Goal: Task Accomplishment & Management: Manage account settings

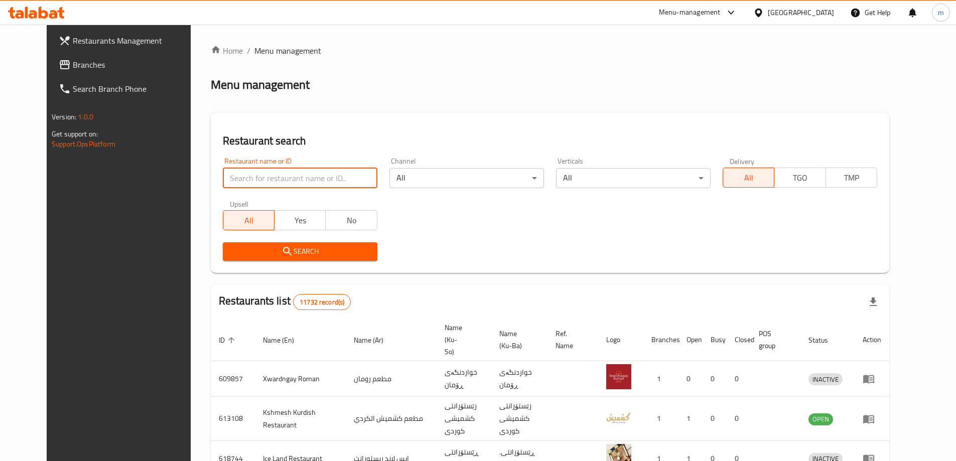
click at [274, 174] on input "search" at bounding box center [300, 178] width 154 height 20
paste input "706337"
type input "706337"
click at [275, 175] on input "706337" at bounding box center [300, 178] width 154 height 20
click button "Search" at bounding box center [300, 251] width 154 height 19
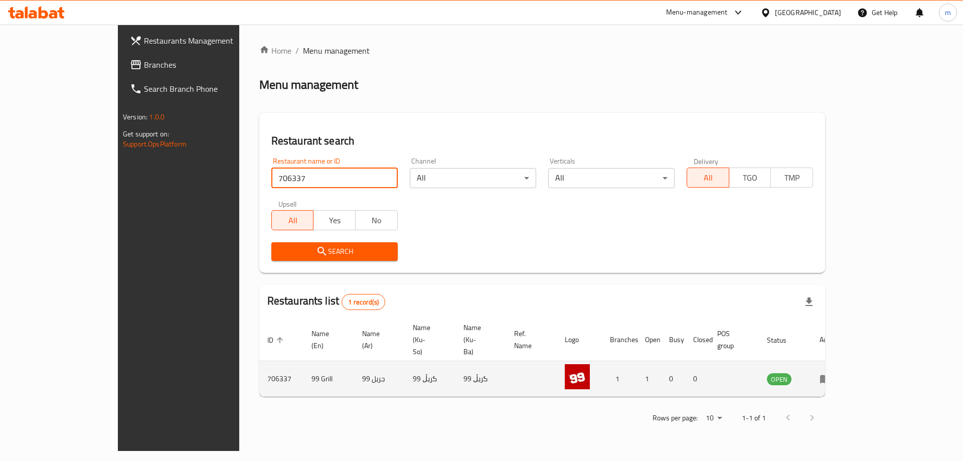
click at [832, 373] on icon "enhanced table" at bounding box center [826, 379] width 12 height 12
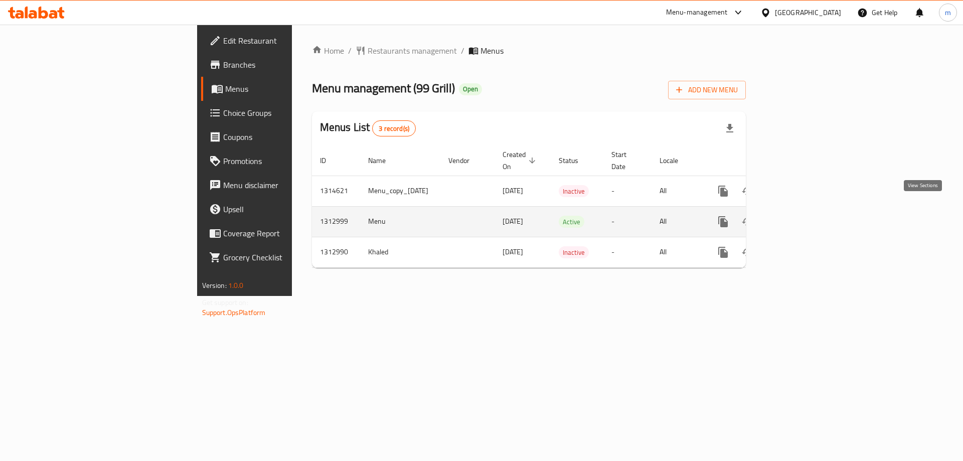
click at [808, 210] on link "enhanced table" at bounding box center [795, 222] width 24 height 24
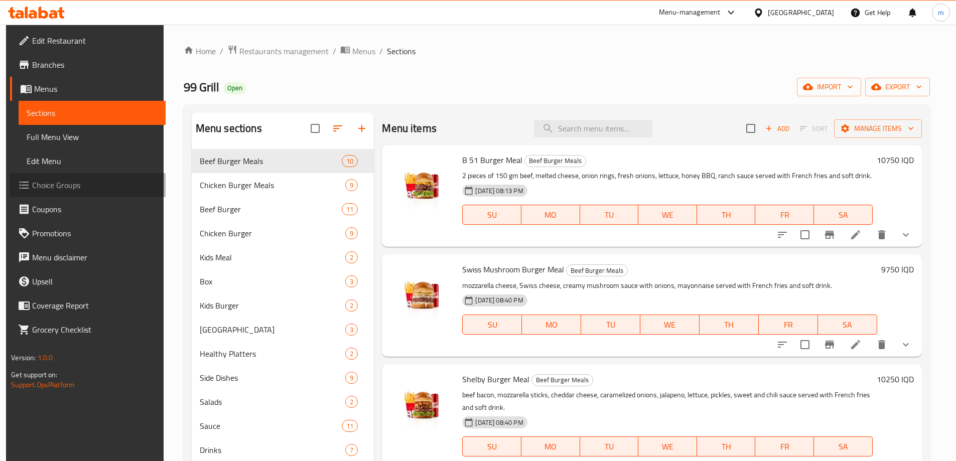
click at [32, 184] on span "Choice Groups" at bounding box center [94, 185] width 125 height 12
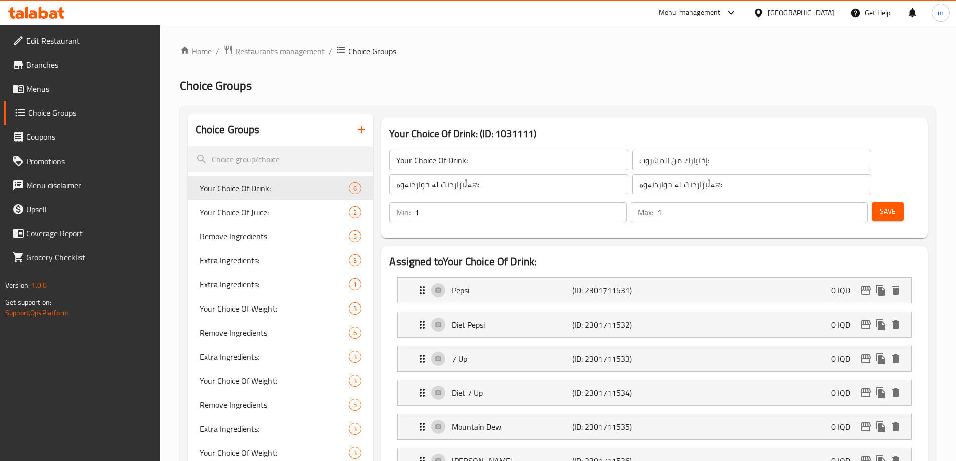
click at [364, 127] on icon "button" at bounding box center [361, 130] width 12 height 12
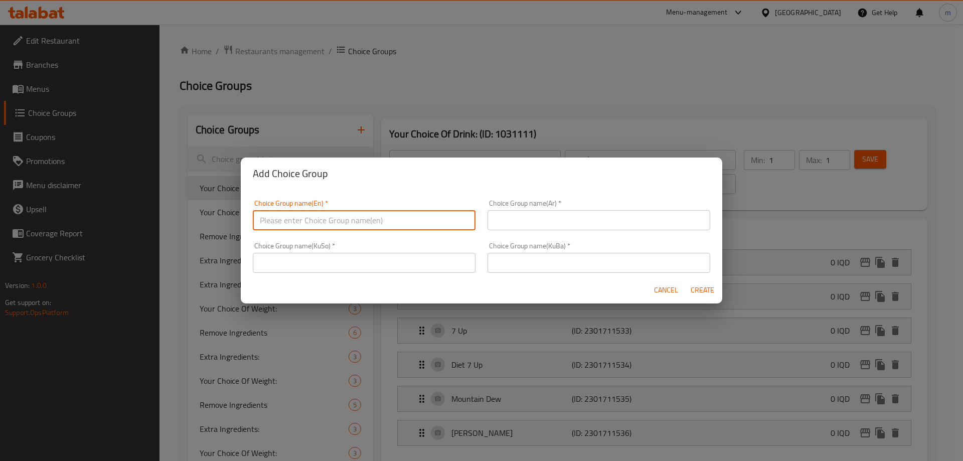
click at [344, 221] on input "text" at bounding box center [364, 220] width 223 height 20
click at [299, 218] on input "text" at bounding box center [364, 220] width 223 height 20
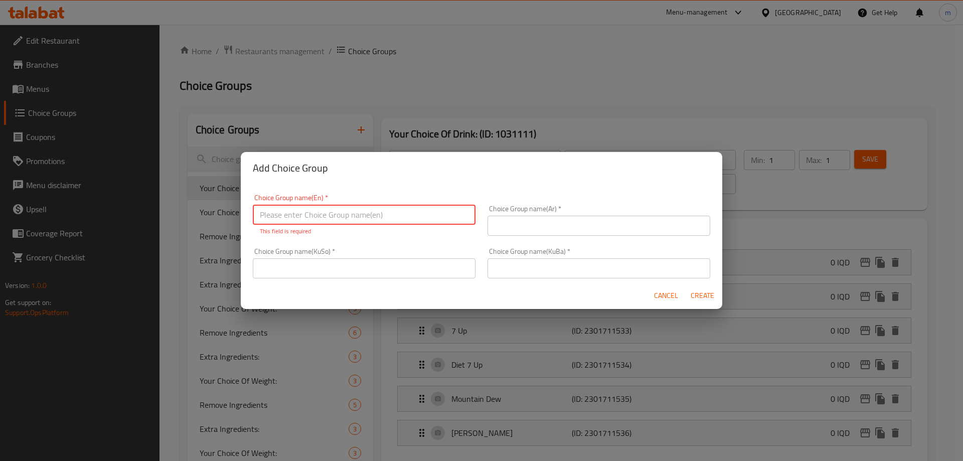
click at [510, 231] on input "text" at bounding box center [599, 226] width 223 height 20
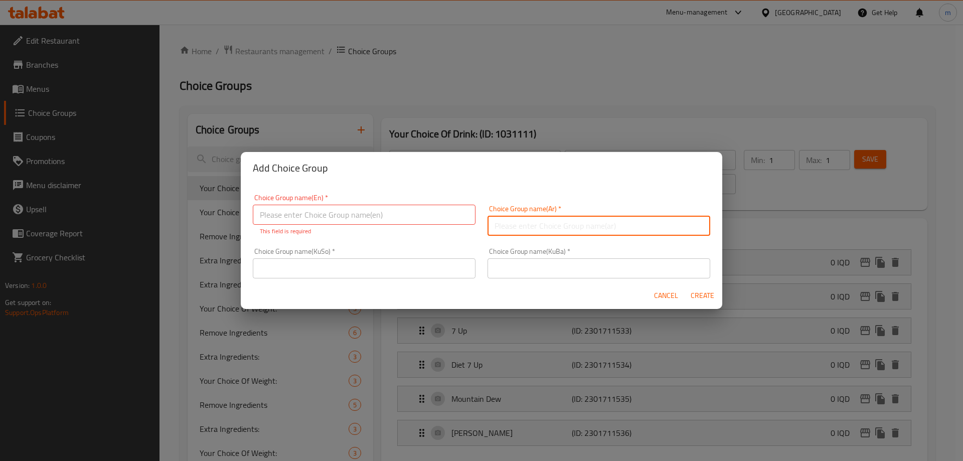
paste input "طريقة التقديم"
type input "طريقة التقديم:"
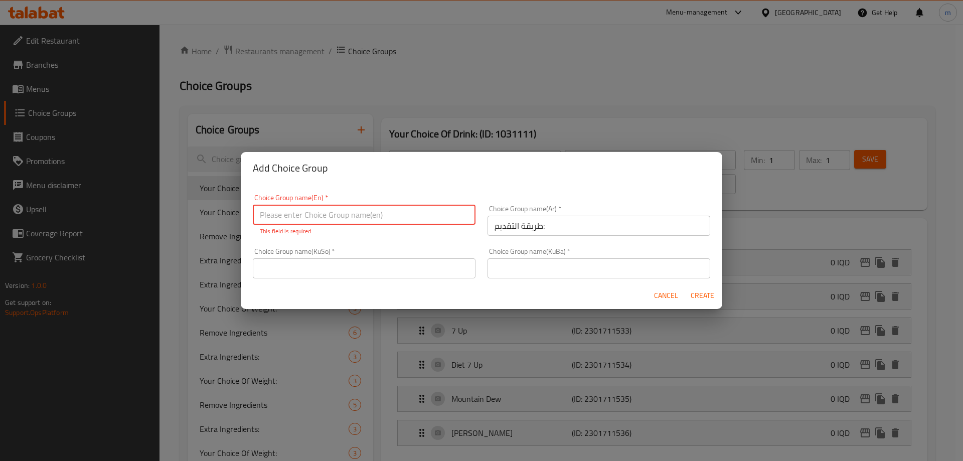
click at [316, 219] on input "text" at bounding box center [364, 215] width 223 height 20
paste input "How To Serve"
type input "How To Serve:"
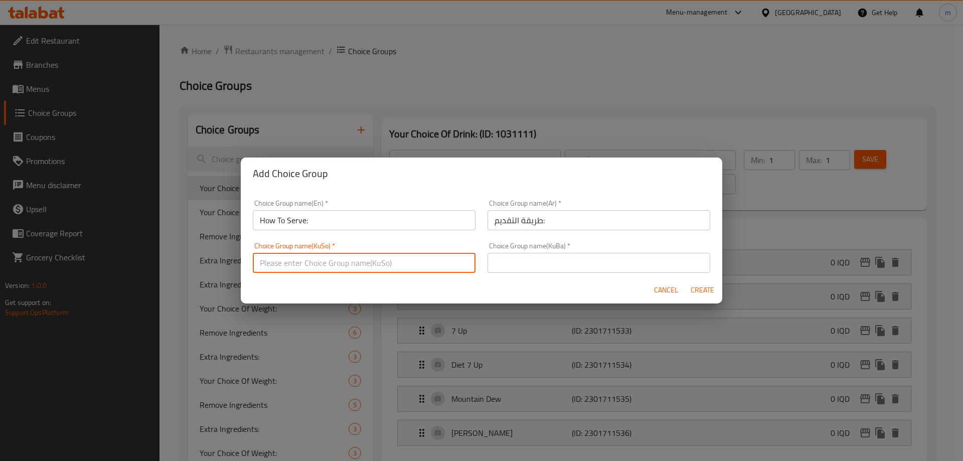
click at [331, 266] on input "text" at bounding box center [364, 263] width 223 height 20
click at [339, 263] on input "شێوازی پێشکەش کردن:" at bounding box center [364, 263] width 223 height 20
type input "شێوازی پێشکەش کردن:"
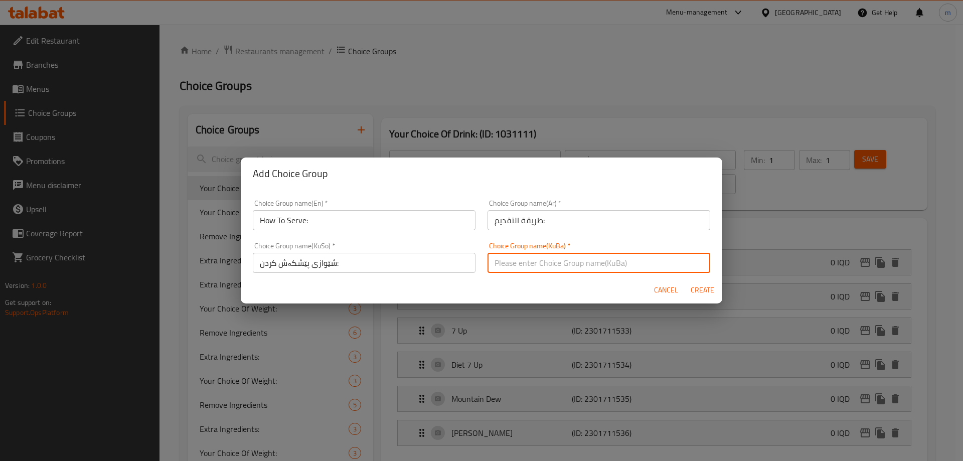
click at [533, 269] on input "text" at bounding box center [599, 263] width 223 height 20
paste input "شێوازی پێشکەش کردن:"
type input "شێوازی پێشکەش کردن:"
click at [705, 290] on span "Create" at bounding box center [702, 290] width 24 height 13
type input "How To Serve:"
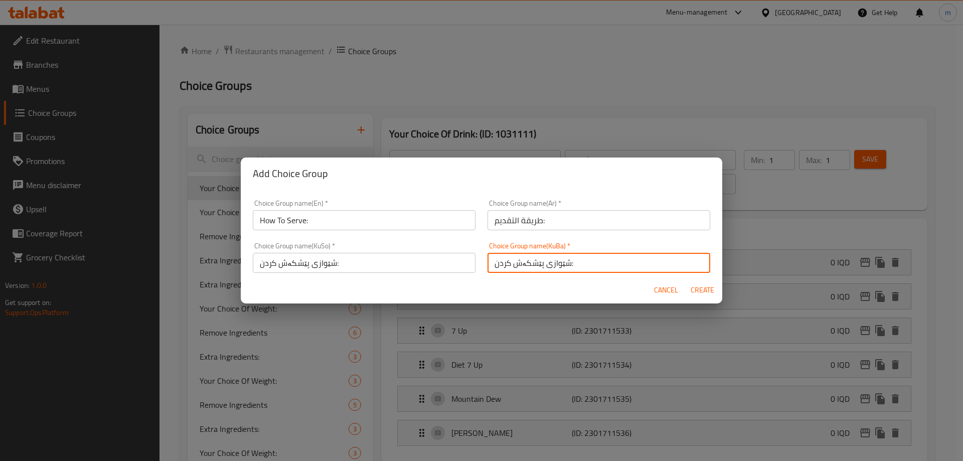
type input "طريقة التقديم:"
type input "شێوازی پێشکەش کردن:"
type input "0"
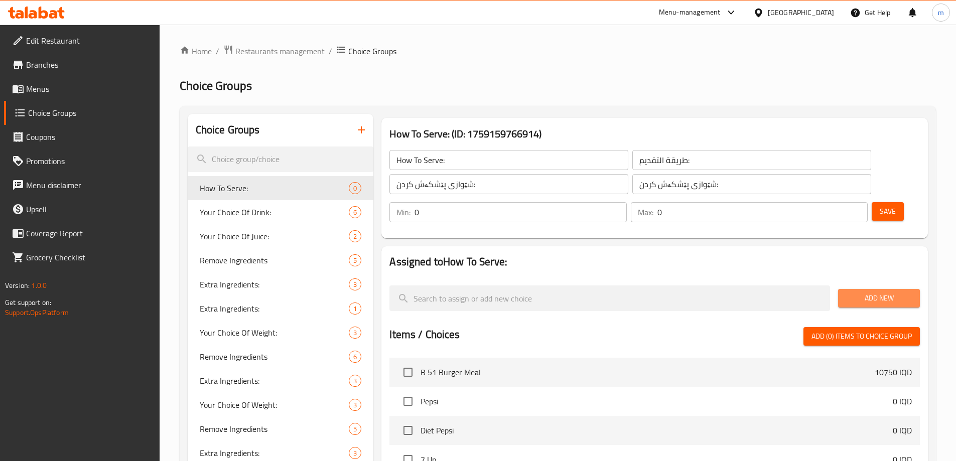
click at [882, 292] on span "Add New" at bounding box center [879, 298] width 66 height 13
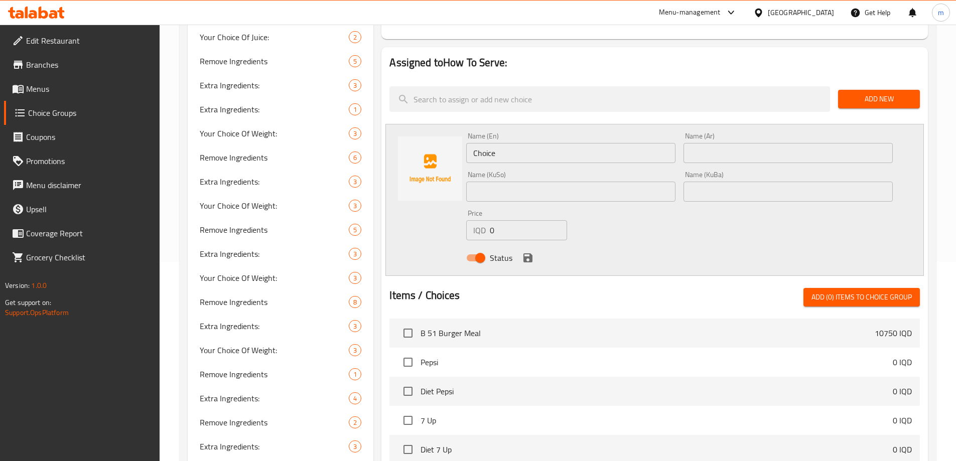
scroll to position [203, 0]
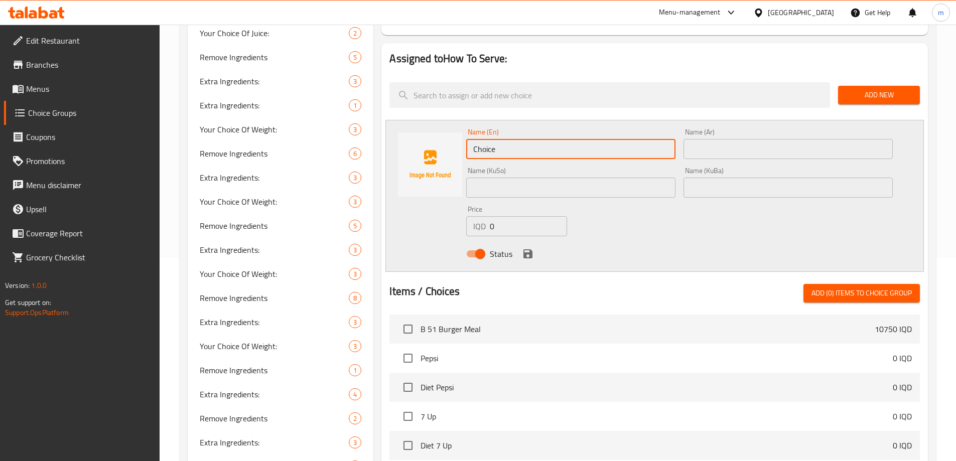
click at [592, 139] on input "Choice" at bounding box center [570, 149] width 209 height 20
paste input "ut In Half"
type input "Cut In Half"
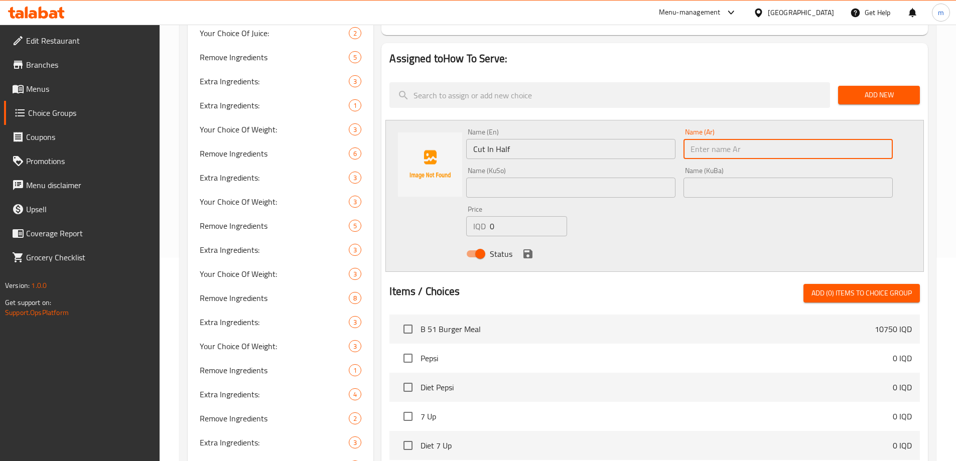
click at [717, 139] on input "text" at bounding box center [787, 149] width 209 height 20
paste input "قطع إلى نصفين"
drag, startPoint x: 867, startPoint y: 121, endPoint x: 788, endPoint y: 122, distance: 79.3
click at [788, 139] on input "قطع إلى نصفين" at bounding box center [787, 149] width 209 height 20
click at [791, 139] on input "قطع إلى نصفين" at bounding box center [787, 149] width 209 height 20
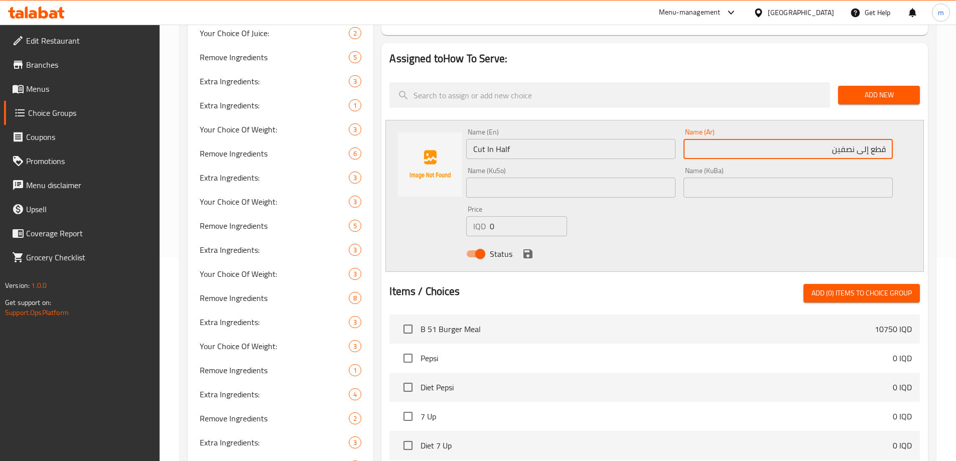
type input "قطع إلى نصفين"
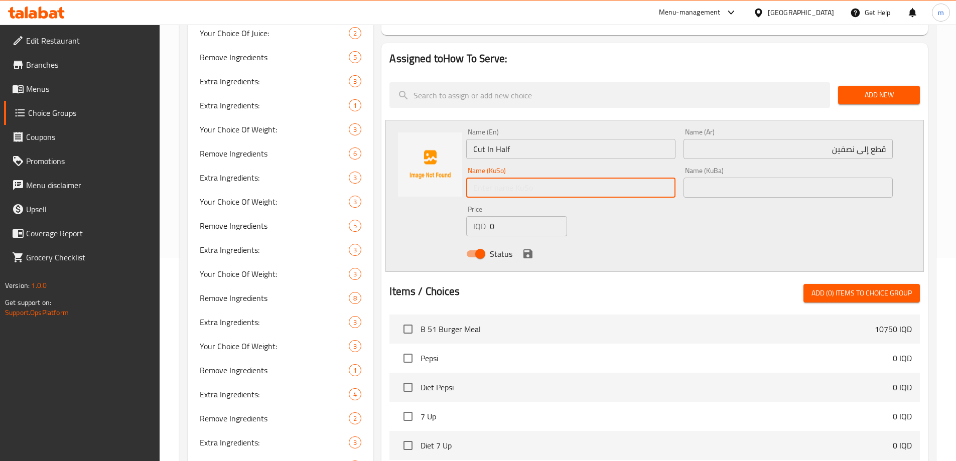
click at [518, 178] on input "text" at bounding box center [570, 188] width 209 height 20
paste input "بڕین لە نیوە"
type input "بڕین لە نیوە"
click at [737, 171] on div "Name (KuBa) Name (KuBa)" at bounding box center [787, 182] width 217 height 39
click at [753, 178] on input "text" at bounding box center [787, 188] width 209 height 20
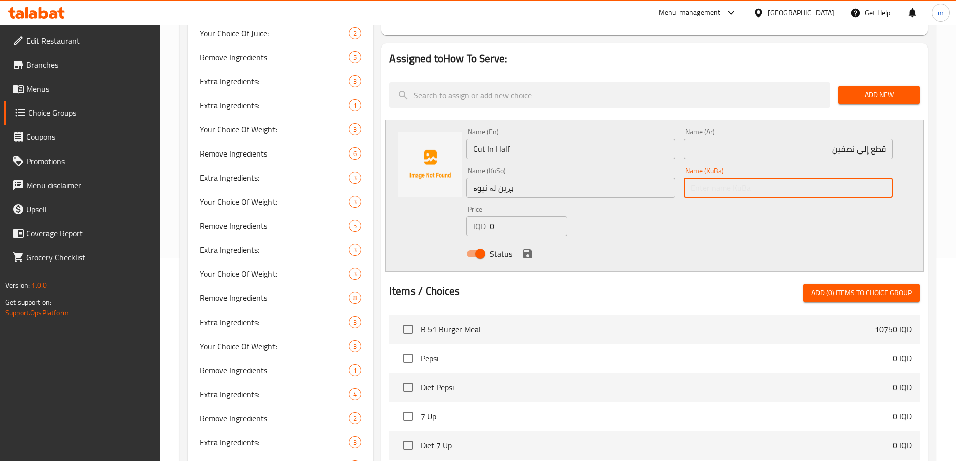
paste input "بڕین لە نیوە"
type input "بڕین لە نیوە"
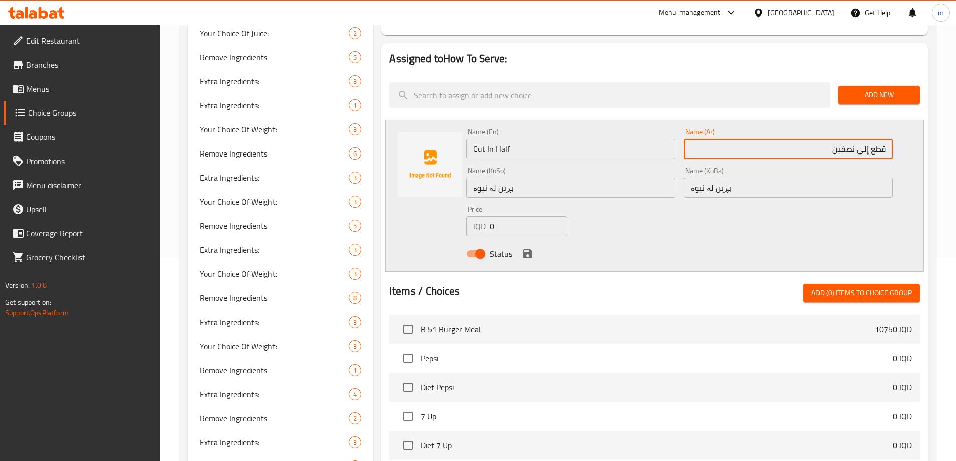
drag, startPoint x: 808, startPoint y: 111, endPoint x: 875, endPoint y: 114, distance: 67.8
click at [875, 139] on input "قطع إلى نصفين" at bounding box center [787, 149] width 209 height 20
click at [867, 139] on input "قطع إلى نصفين" at bounding box center [787, 149] width 209 height 20
drag, startPoint x: 870, startPoint y: 124, endPoint x: 777, endPoint y: 120, distance: 92.4
click at [777, 139] on input "قطع إلى نصفين" at bounding box center [787, 149] width 209 height 20
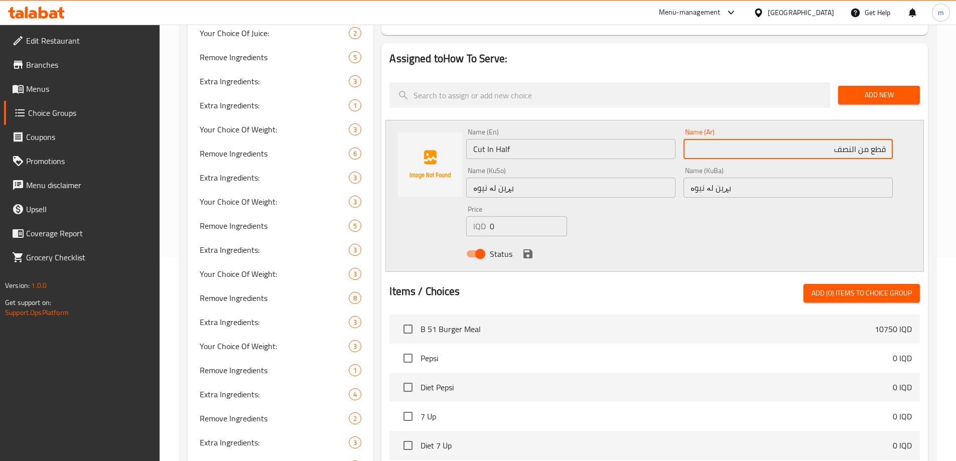
type input "قطع من النصف"
drag, startPoint x: 526, startPoint y: 223, endPoint x: 571, endPoint y: 192, distance: 54.5
click at [526, 248] on icon "save" at bounding box center [528, 254] width 12 height 12
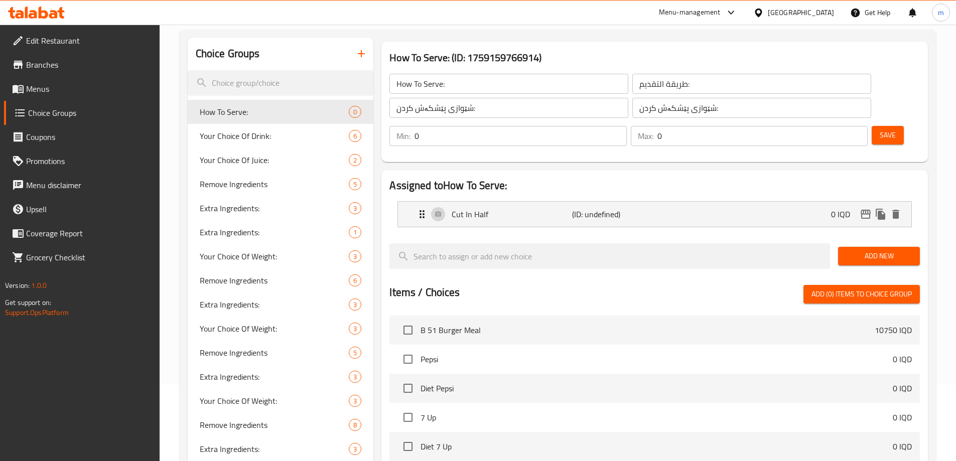
scroll to position [55, 0]
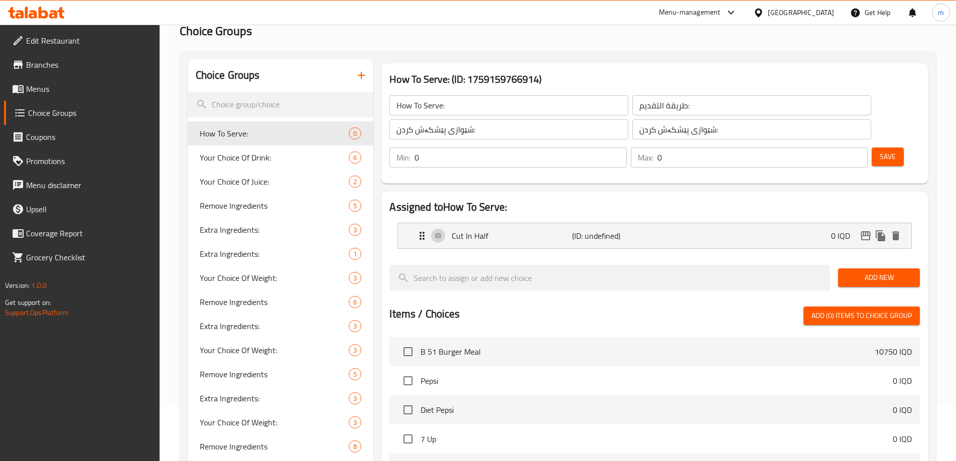
click at [879, 150] on span "Save" at bounding box center [887, 156] width 16 height 13
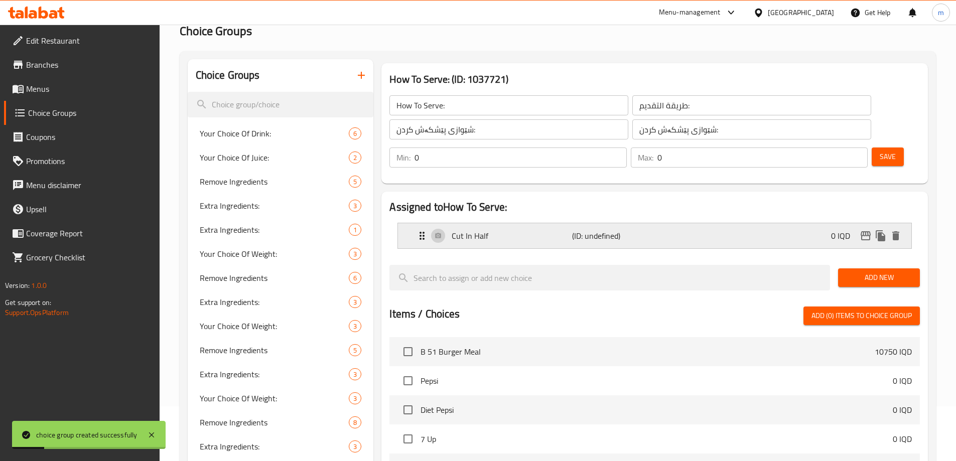
click at [610, 230] on p "(ID: undefined)" at bounding box center [612, 236] width 80 height 12
click at [523, 230] on p "Cut In Half" at bounding box center [511, 236] width 120 height 12
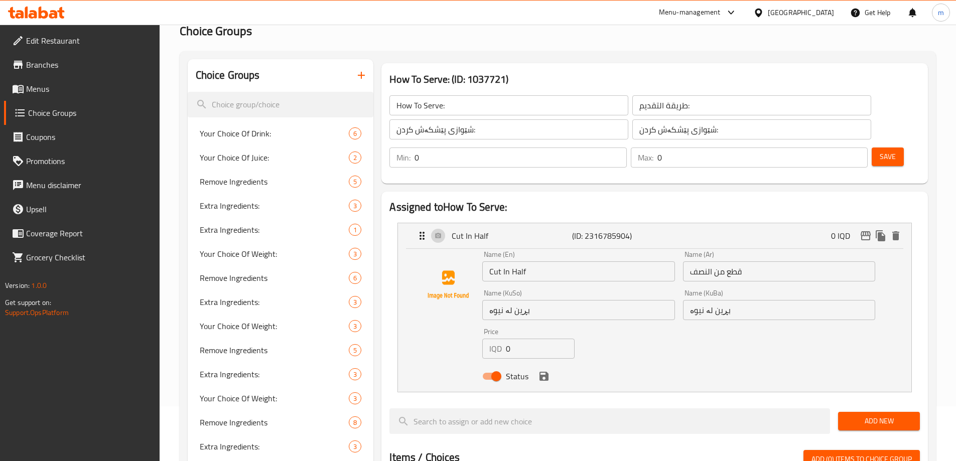
click at [760, 261] on input "قطع من النصف" at bounding box center [779, 271] width 192 height 20
click at [867, 261] on input "قطع من النصف" at bounding box center [779, 271] width 192 height 20
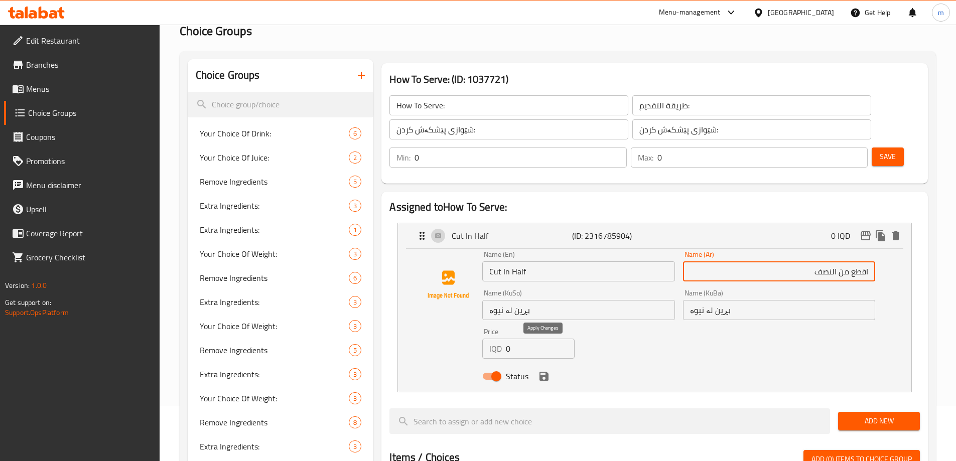
click at [543, 372] on icon "save" at bounding box center [543, 376] width 9 height 9
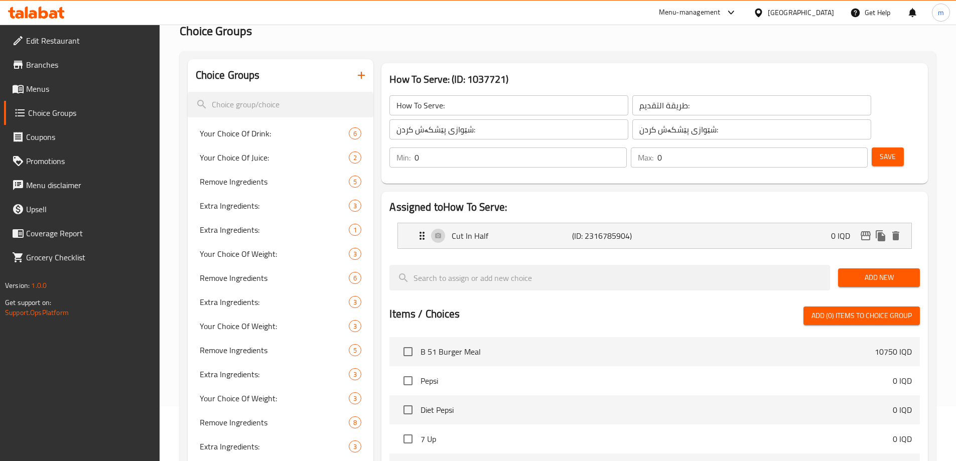
type input "اقطع من النصف"
click at [879, 150] on span "Save" at bounding box center [887, 156] width 16 height 13
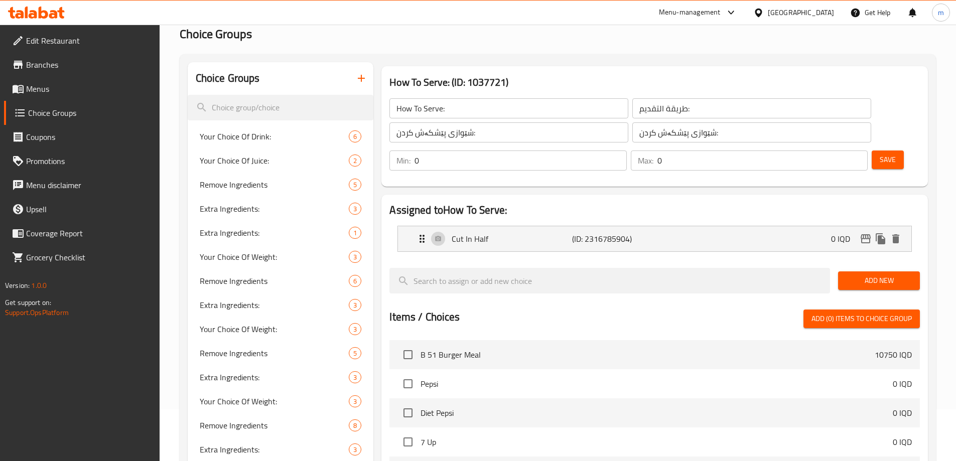
scroll to position [12, 0]
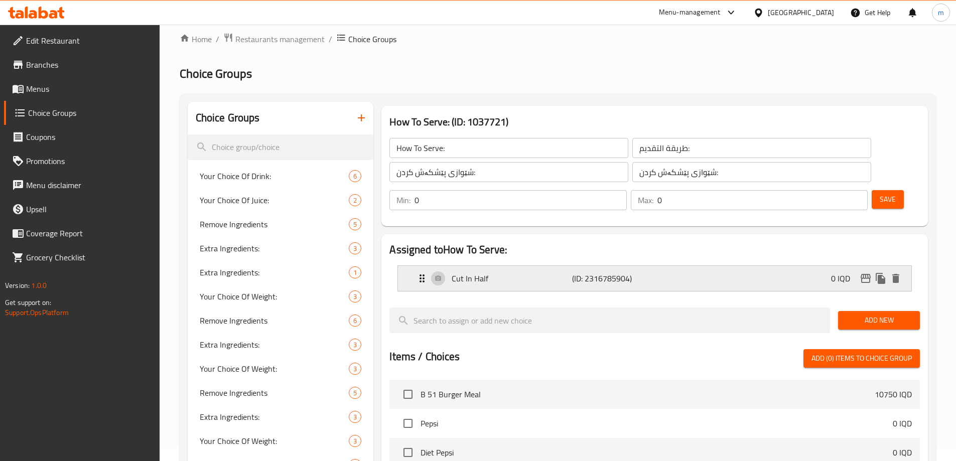
click at [664, 266] on div "Cut In Half (ID: 2316785904) 0 IQD" at bounding box center [657, 278] width 483 height 25
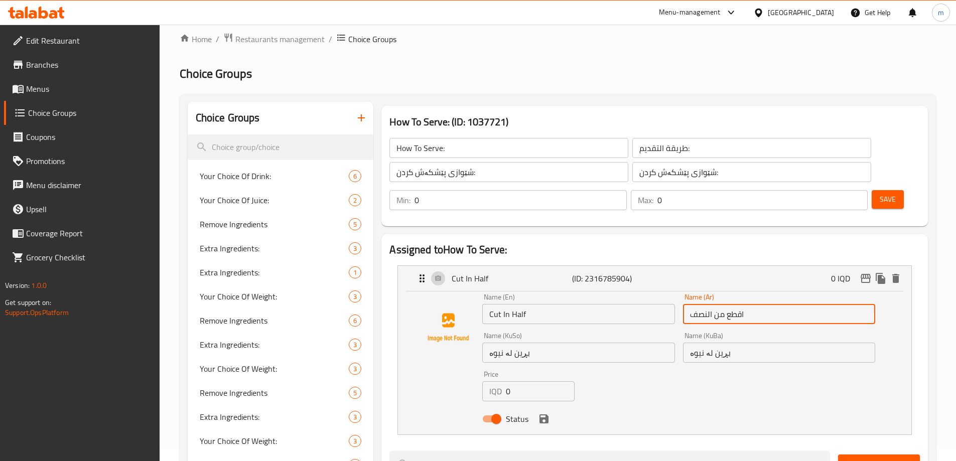
drag, startPoint x: 740, startPoint y: 285, endPoint x: 748, endPoint y: 290, distance: 9.6
click at [748, 304] on input "اقطع من النصف" at bounding box center [779, 314] width 192 height 20
click at [546, 413] on icon "save" at bounding box center [544, 419] width 12 height 12
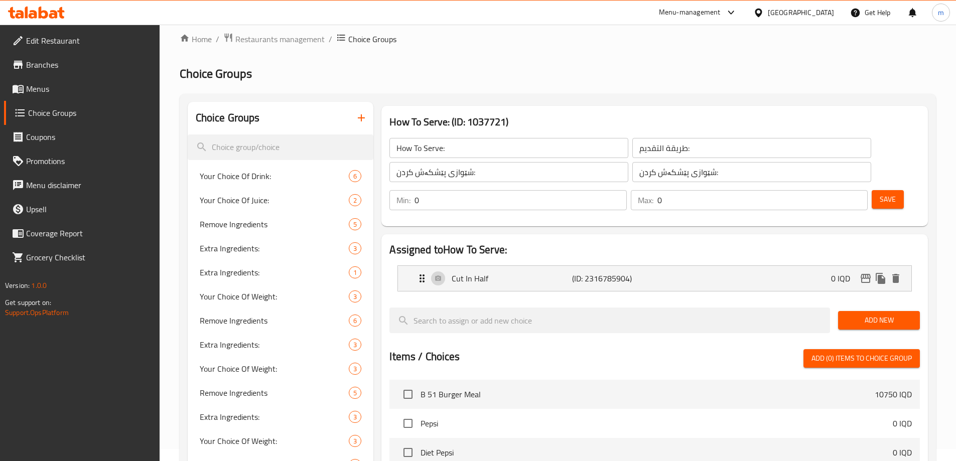
type input "قطع من النصف"
click at [879, 193] on span "Save" at bounding box center [887, 199] width 16 height 13
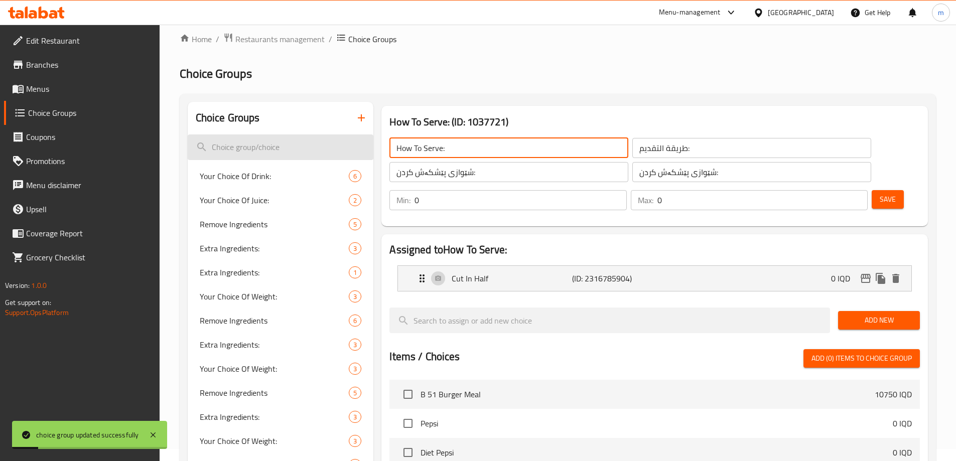
drag, startPoint x: 458, startPoint y: 153, endPoint x: 368, endPoint y: 151, distance: 90.3
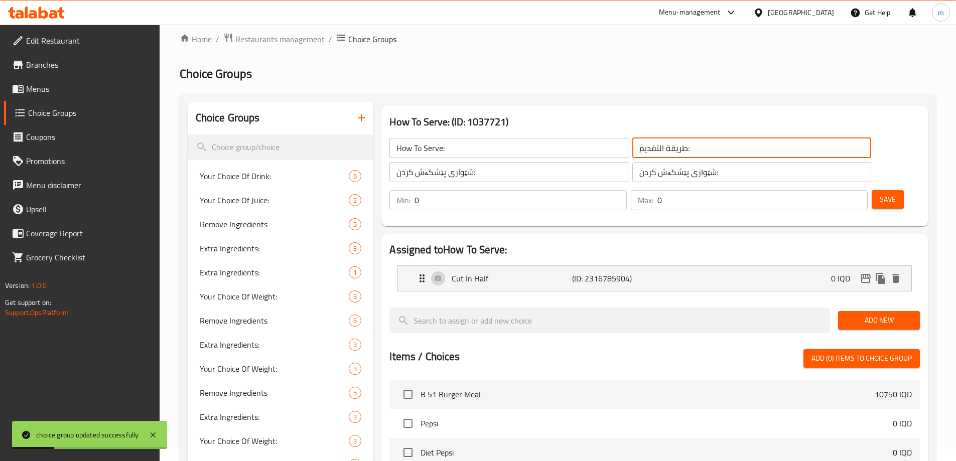
click at [632, 152] on input "طريقة التقديم:" at bounding box center [751, 148] width 239 height 20
click at [632, 151] on input "طريقة التقديم:" at bounding box center [751, 148] width 239 height 20
click at [632, 177] on input "شێوازی پێشکەش کردن:" at bounding box center [751, 172] width 239 height 20
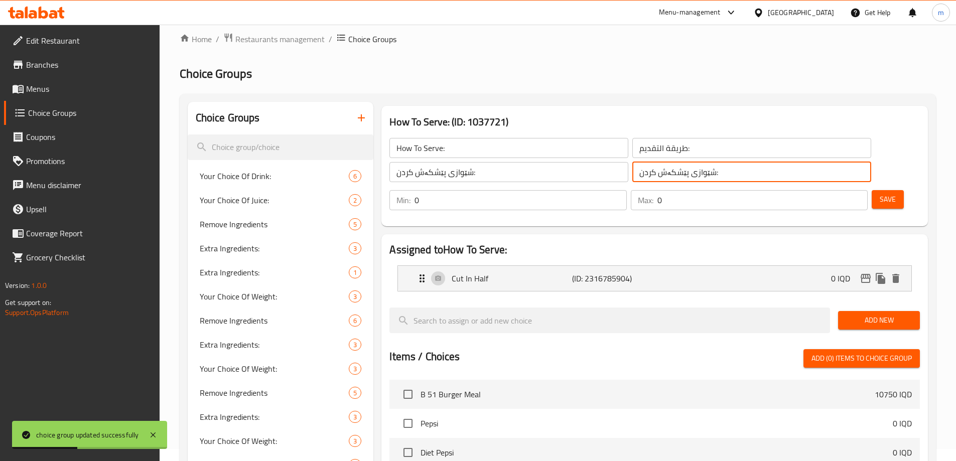
click at [632, 177] on input "شێوازی پێشکەش کردن:" at bounding box center [751, 172] width 239 height 20
click at [632, 176] on input "شێوازی پێشکەش کردن:" at bounding box center [751, 172] width 239 height 20
click at [454, 272] on p "Cut In Half" at bounding box center [511, 278] width 120 height 12
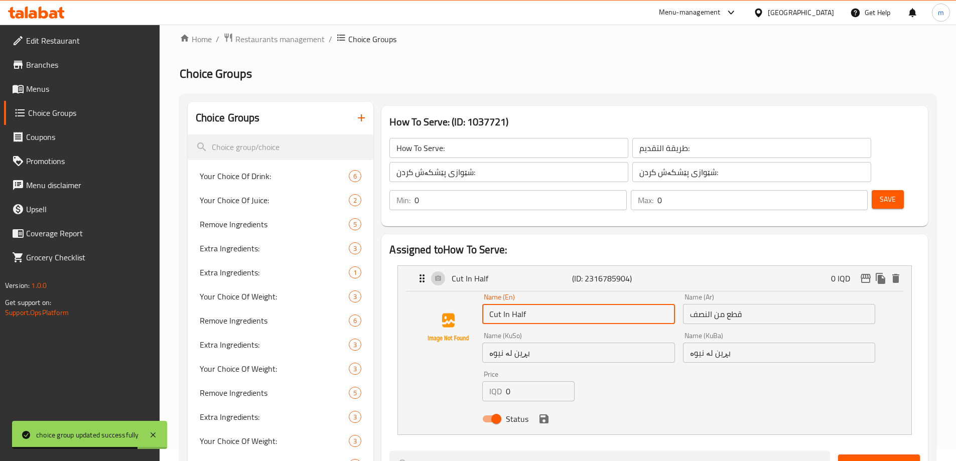
click at [516, 304] on input "Cut In Half" at bounding box center [578, 314] width 192 height 20
click at [708, 304] on input "قطع من النصف" at bounding box center [779, 314] width 192 height 20
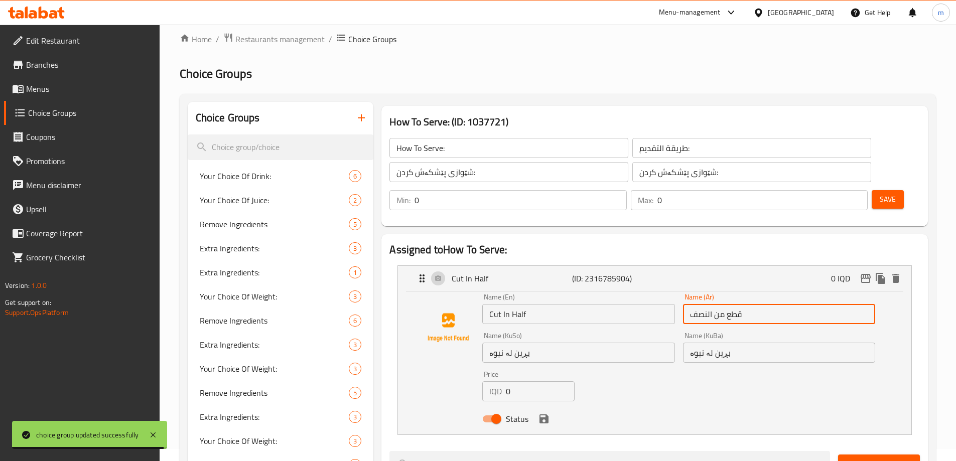
click at [708, 304] on input "قطع من النصف" at bounding box center [779, 314] width 192 height 20
click at [595, 343] on input "بڕین لە نیوە" at bounding box center [578, 353] width 192 height 20
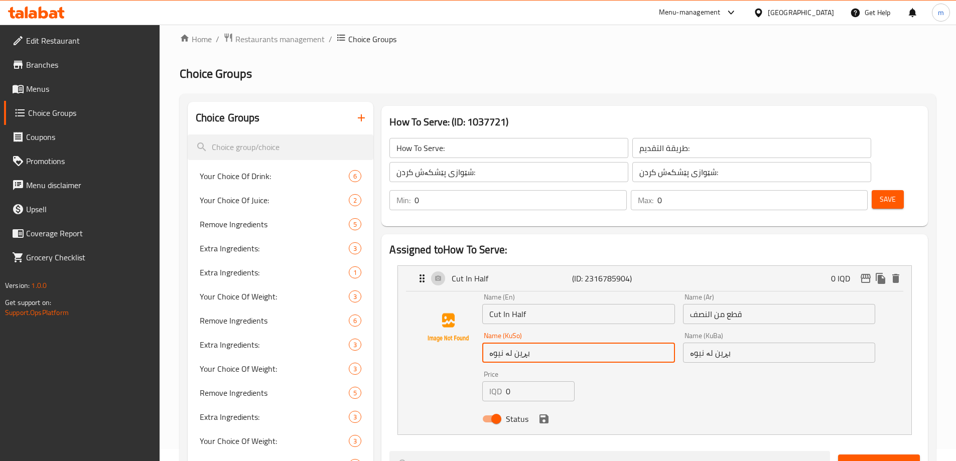
click at [595, 343] on input "بڕین لە نیوە" at bounding box center [578, 353] width 192 height 20
click at [879, 193] on span "Save" at bounding box center [887, 199] width 16 height 13
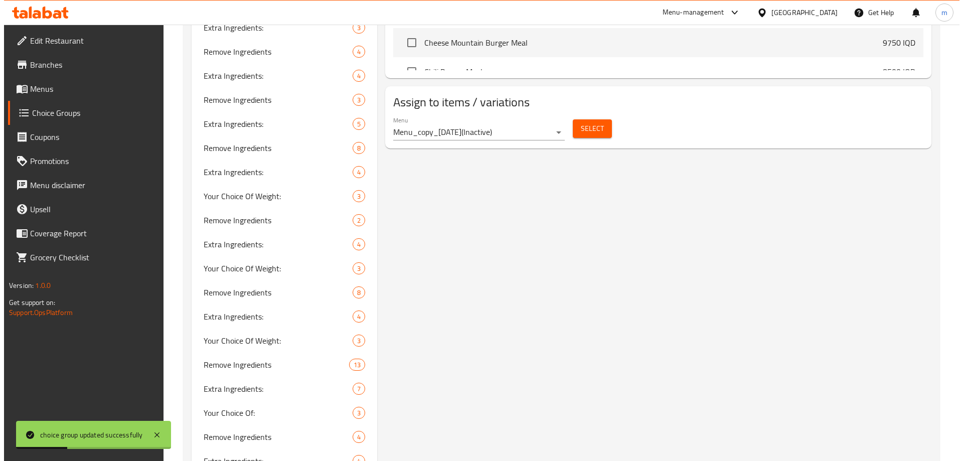
scroll to position [597, 0]
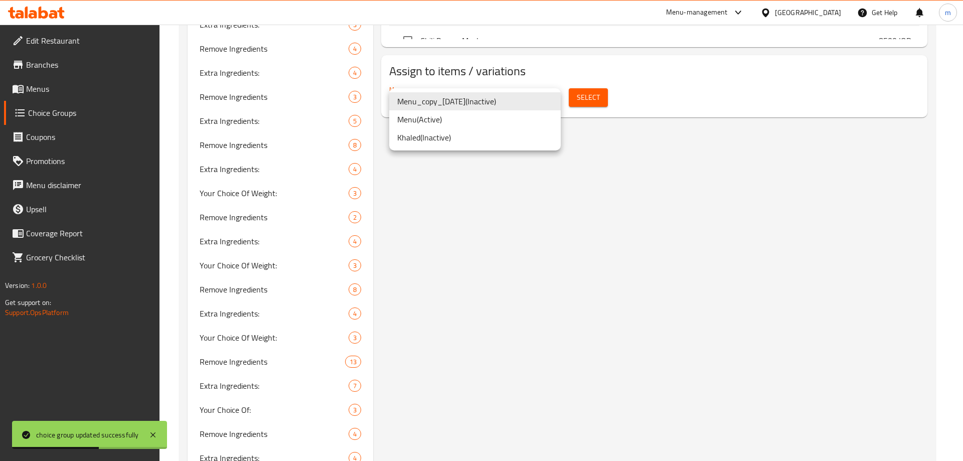
click at [455, 123] on li "Menu ( Active )" at bounding box center [475, 119] width 172 height 18
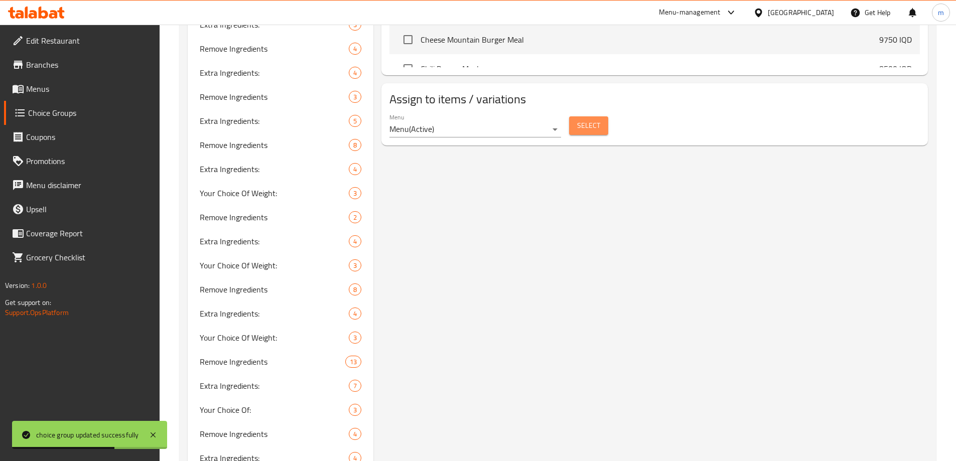
click at [576, 116] on button "Select" at bounding box center [588, 125] width 39 height 19
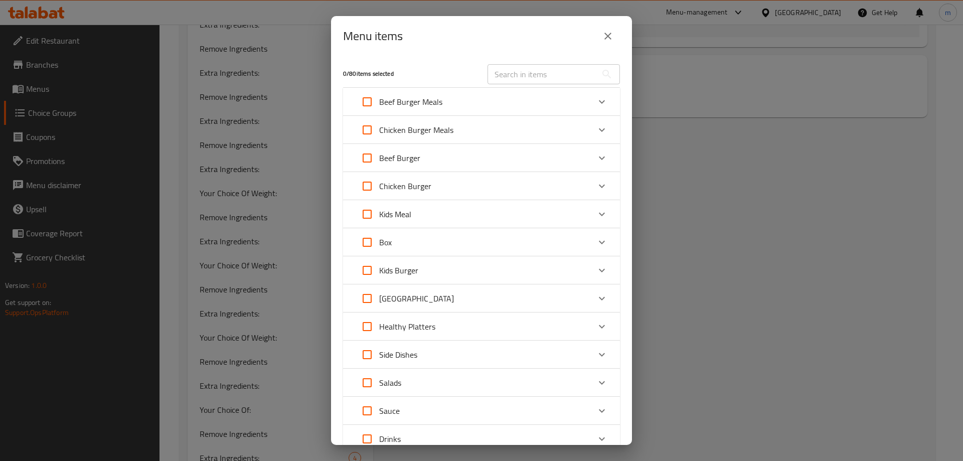
scroll to position [513, 0]
click at [373, 101] on input "Expand" at bounding box center [367, 102] width 24 height 24
checkbox input "true"
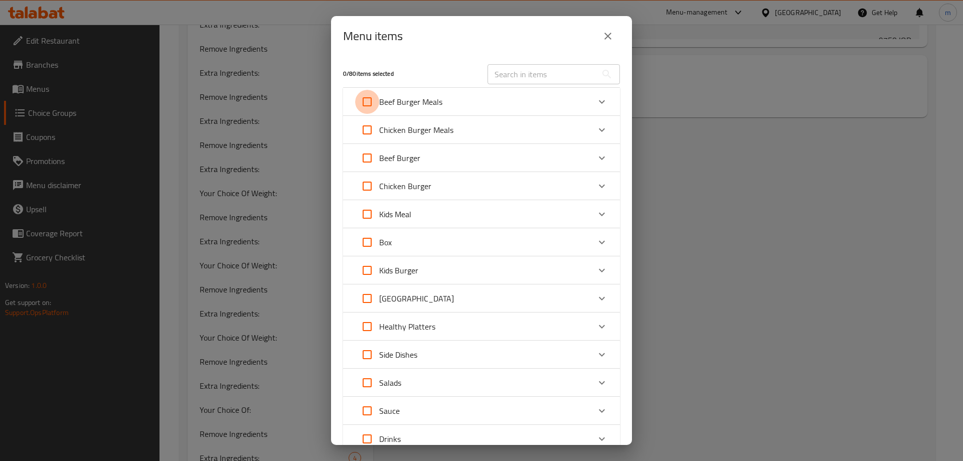
checkbox input "true"
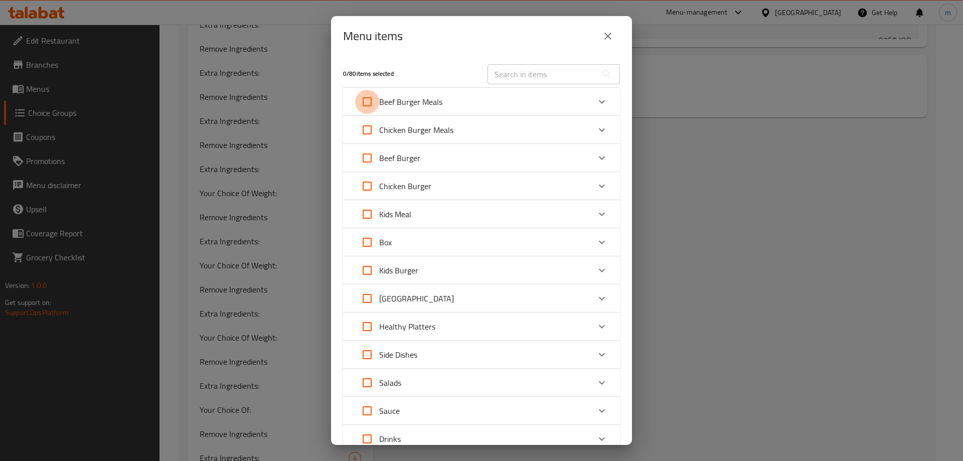
checkbox input "true"
click at [374, 127] on input "Expand" at bounding box center [367, 130] width 24 height 24
checkbox input "true"
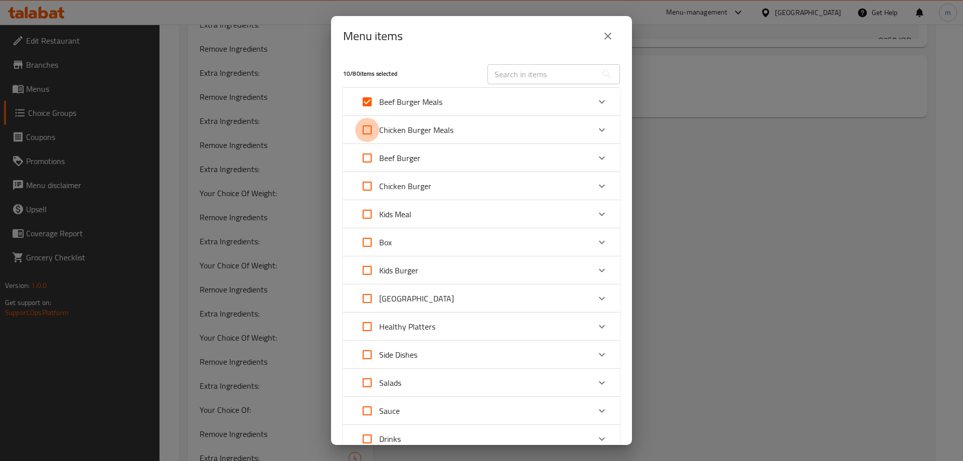
checkbox input "true"
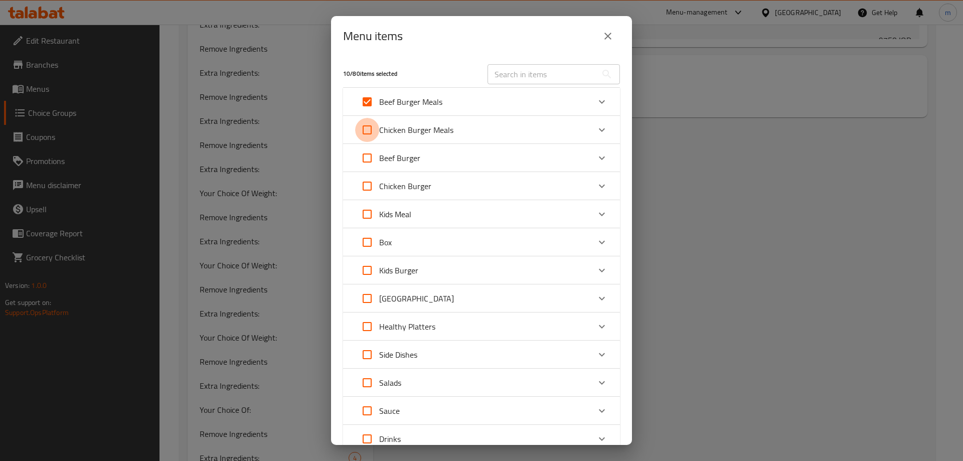
checkbox input "true"
click at [374, 157] on input "Expand" at bounding box center [367, 158] width 24 height 24
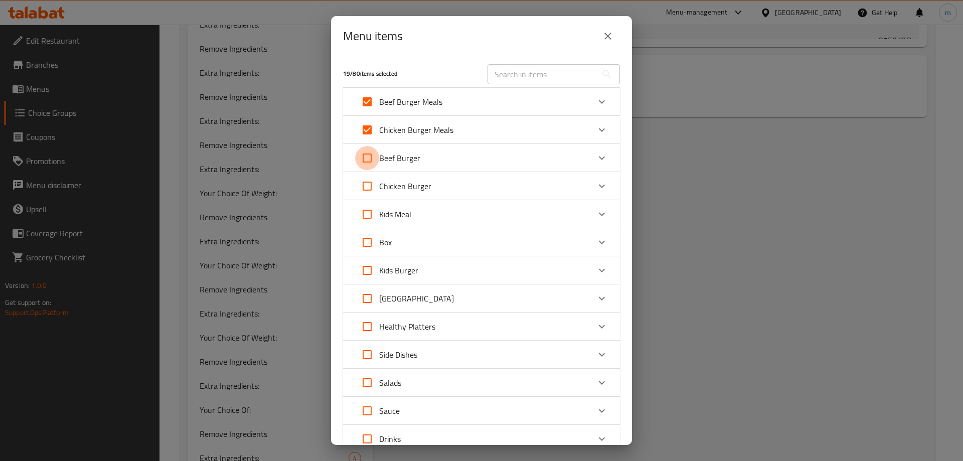
checkbox input "true"
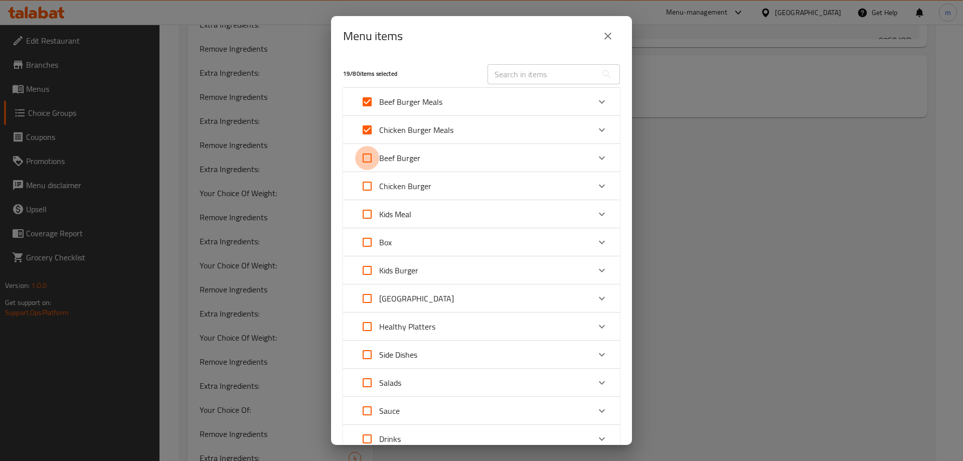
checkbox input "true"
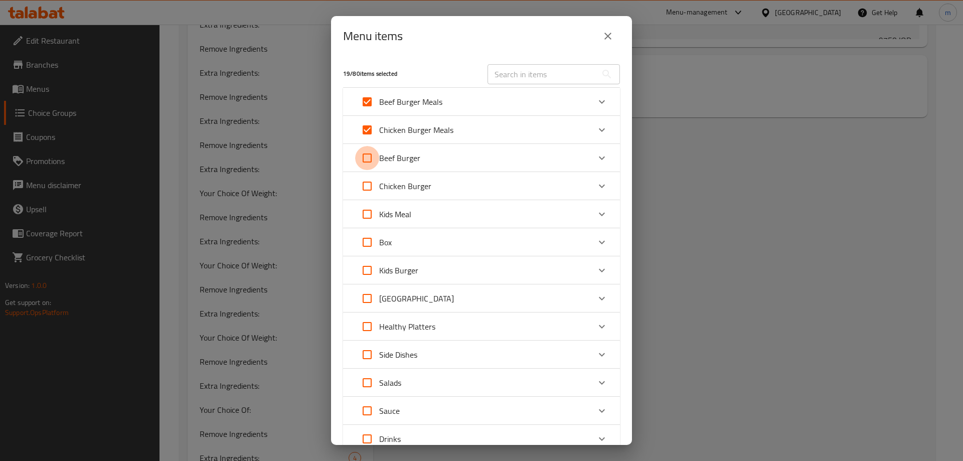
checkbox input "true"
click at [370, 184] on input "Expand" at bounding box center [367, 186] width 24 height 24
checkbox input "true"
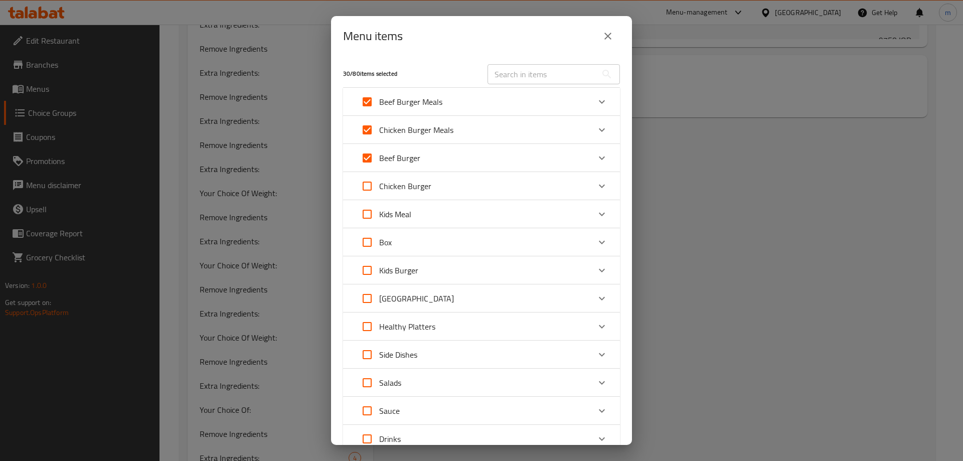
checkbox input "true"
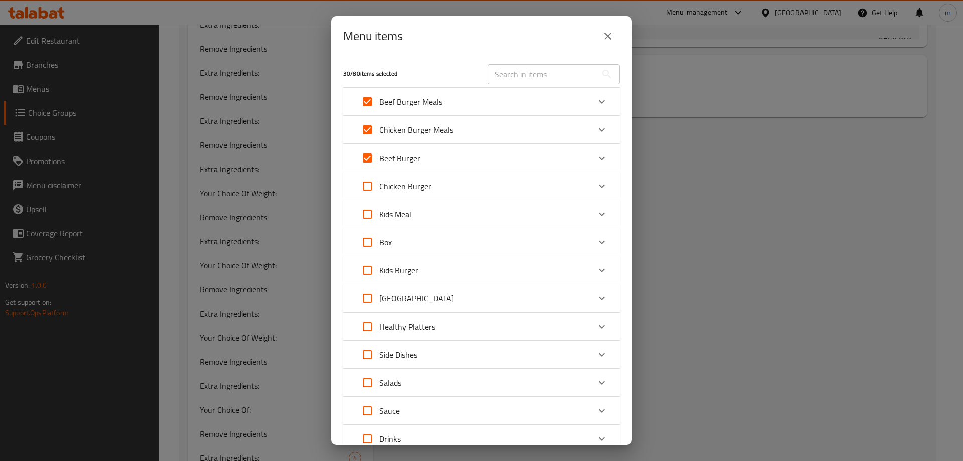
checkbox input "true"
click at [373, 214] on input "Expand" at bounding box center [367, 214] width 24 height 24
checkbox input "true"
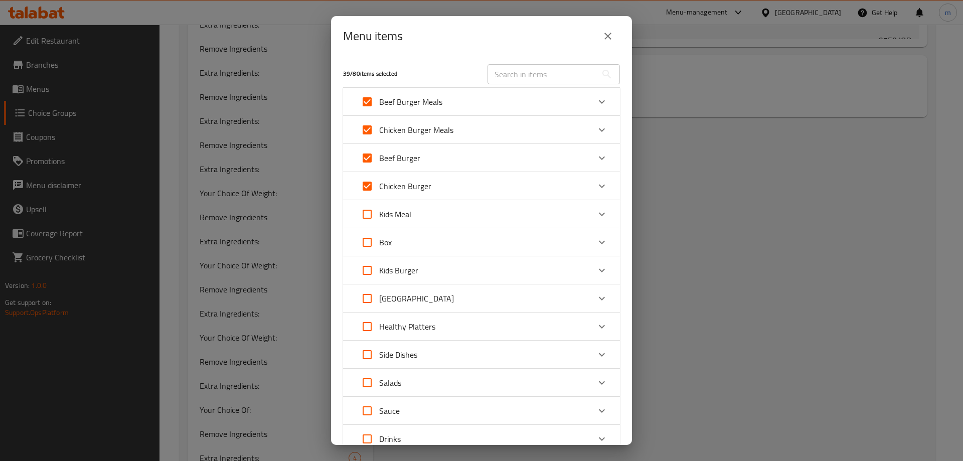
checkbox input "true"
click at [405, 246] on div "Box" at bounding box center [472, 242] width 235 height 24
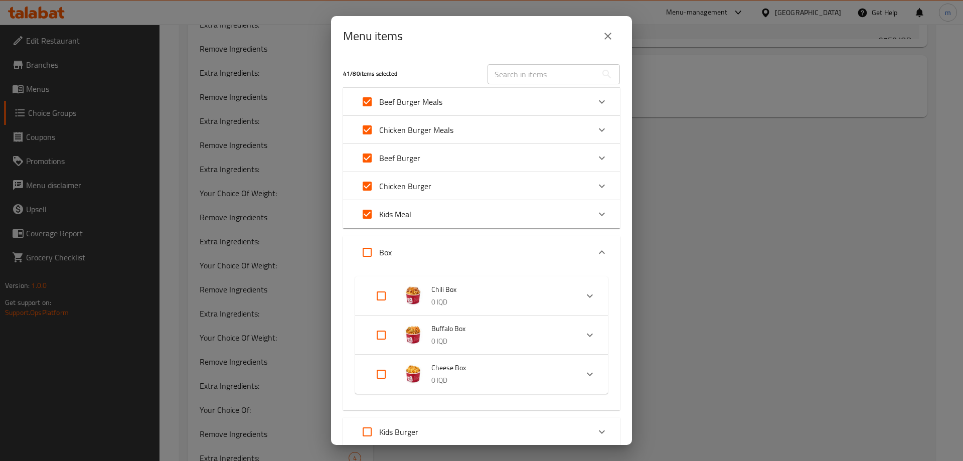
click at [441, 254] on div "Box" at bounding box center [472, 252] width 235 height 24
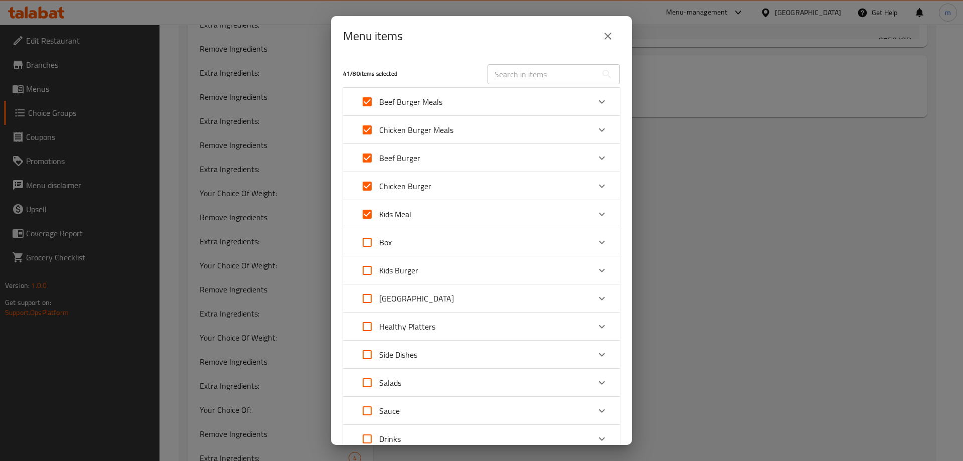
click at [436, 273] on div "Kids Burger" at bounding box center [472, 270] width 235 height 24
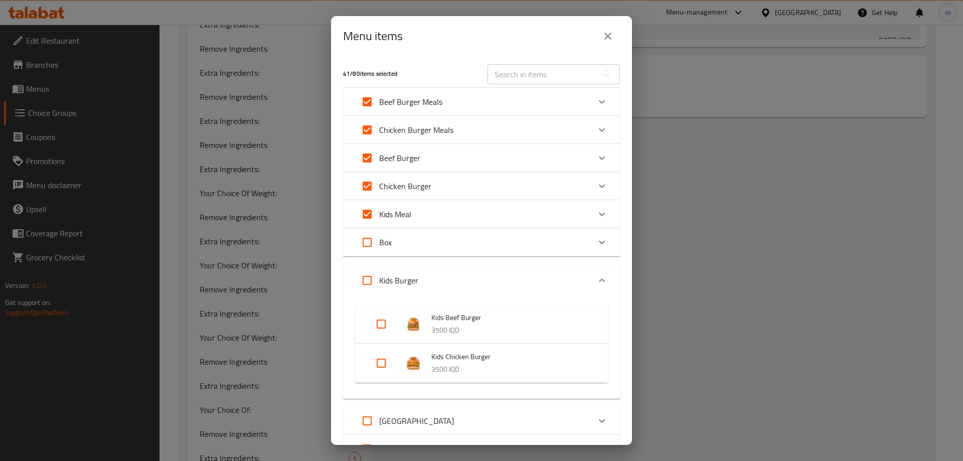
click at [442, 281] on div "Kids Burger" at bounding box center [472, 280] width 235 height 24
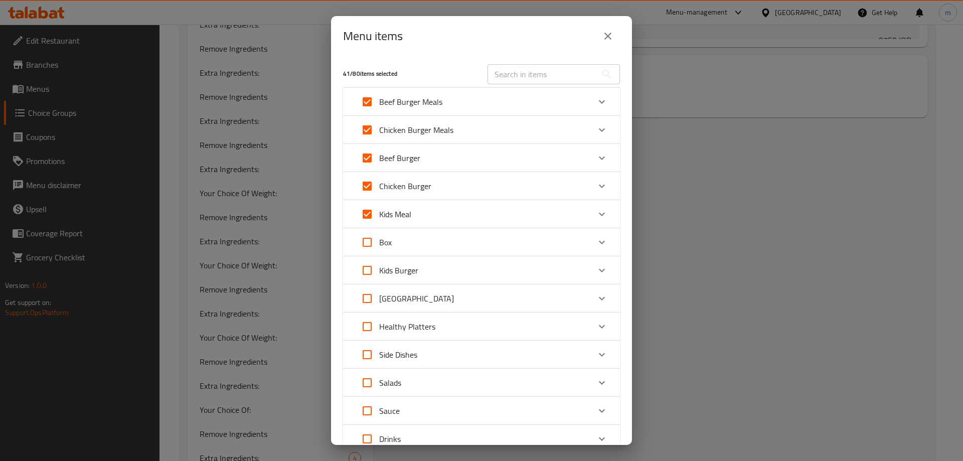
click at [368, 275] on input "Expand" at bounding box center [367, 270] width 24 height 24
checkbox input "true"
click at [484, 308] on div "[GEOGRAPHIC_DATA]" at bounding box center [472, 298] width 235 height 24
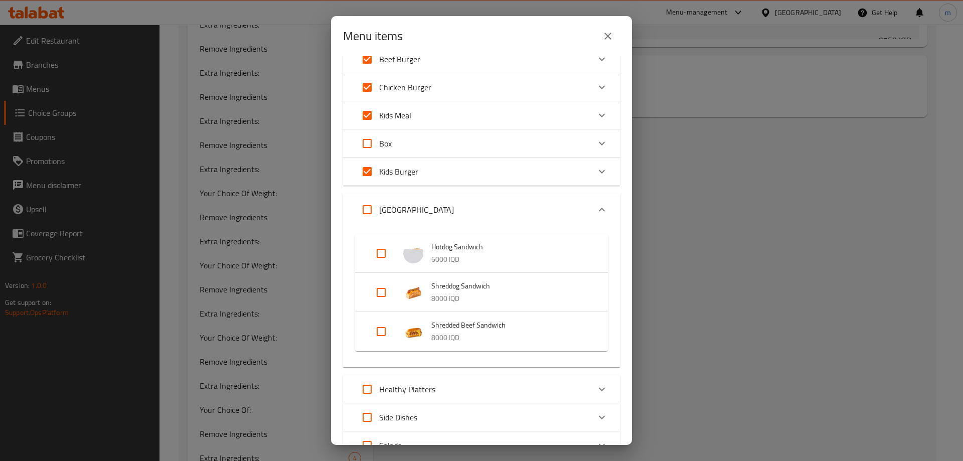
scroll to position [117, 0]
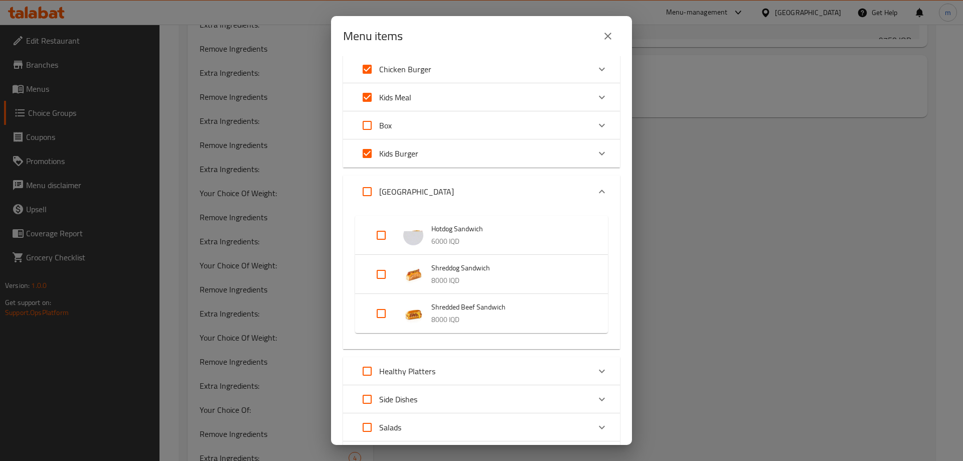
click at [439, 192] on div "[GEOGRAPHIC_DATA]" at bounding box center [472, 192] width 235 height 24
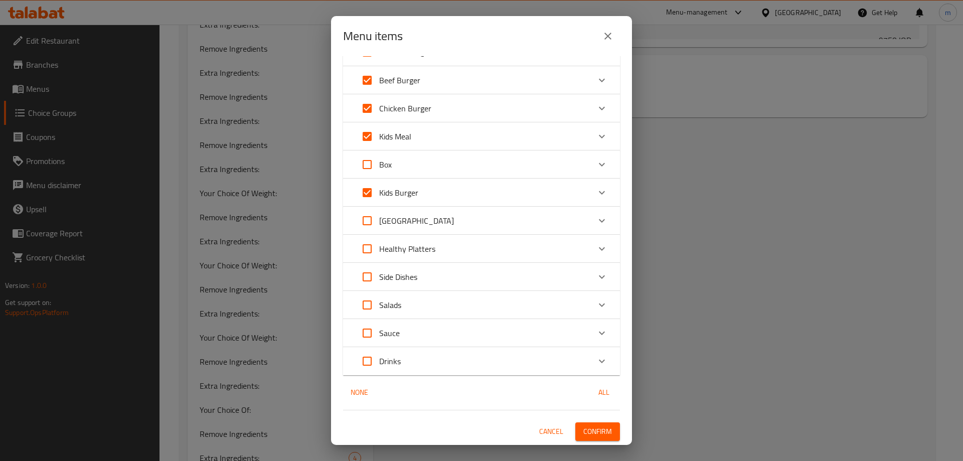
scroll to position [78, 0]
click at [422, 254] on p "Healthy Platters" at bounding box center [407, 249] width 56 height 12
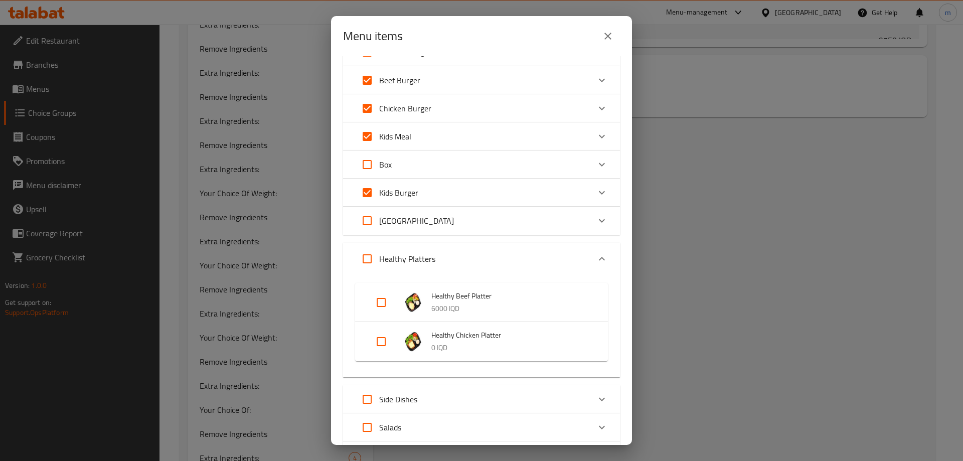
click at [433, 254] on p "Healthy Platters" at bounding box center [407, 259] width 56 height 12
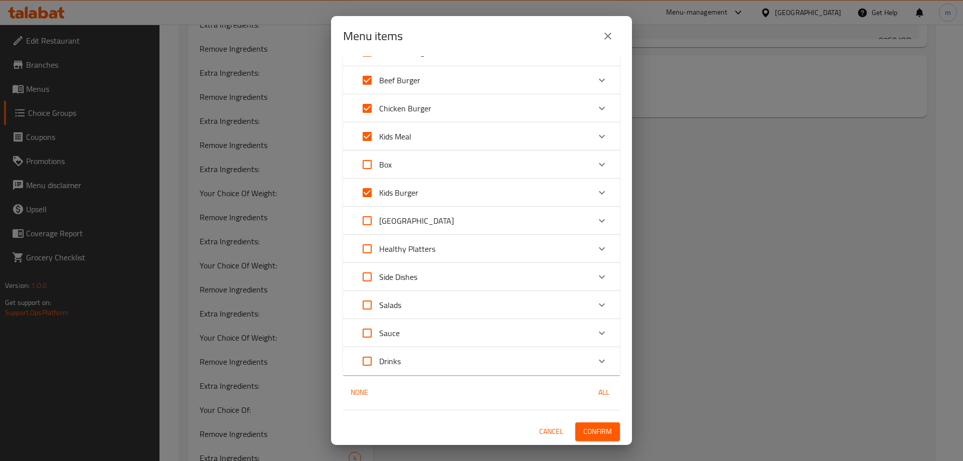
click at [432, 276] on div "Side Dishes" at bounding box center [472, 277] width 235 height 24
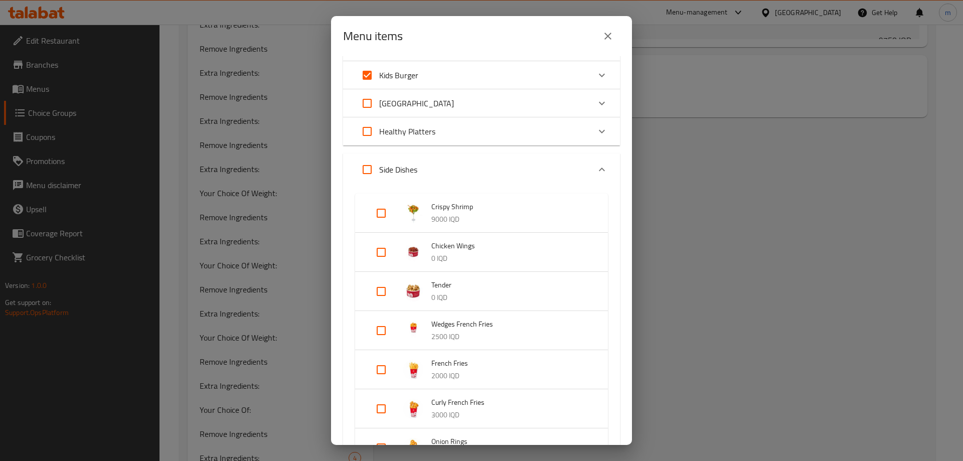
click at [423, 168] on div "Side Dishes" at bounding box center [472, 170] width 235 height 24
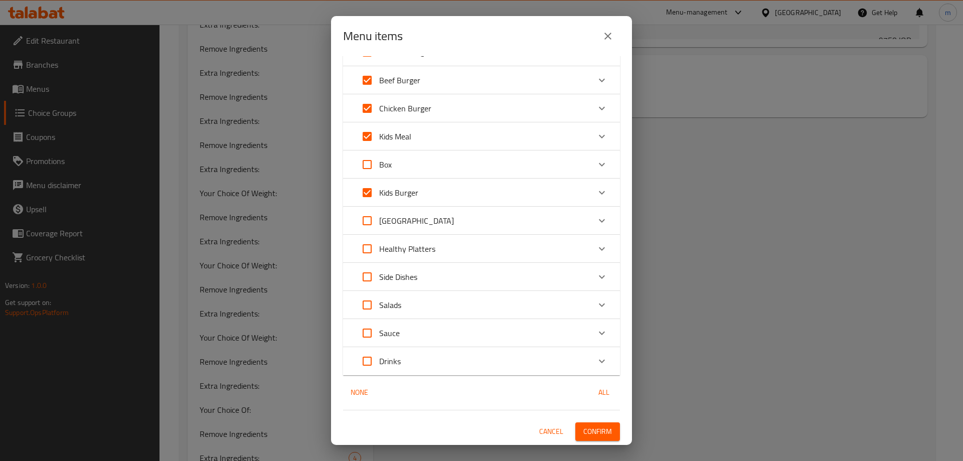
click at [424, 325] on div "Sauce" at bounding box center [472, 333] width 235 height 24
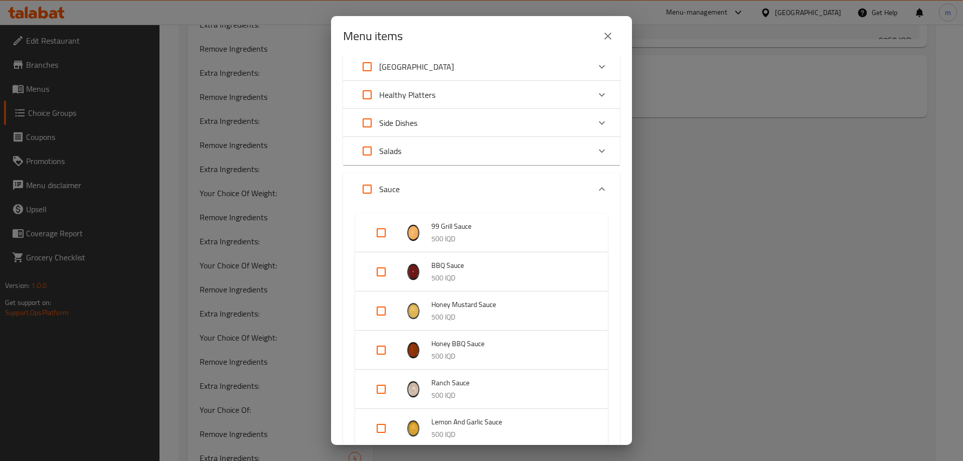
scroll to position [311, 0]
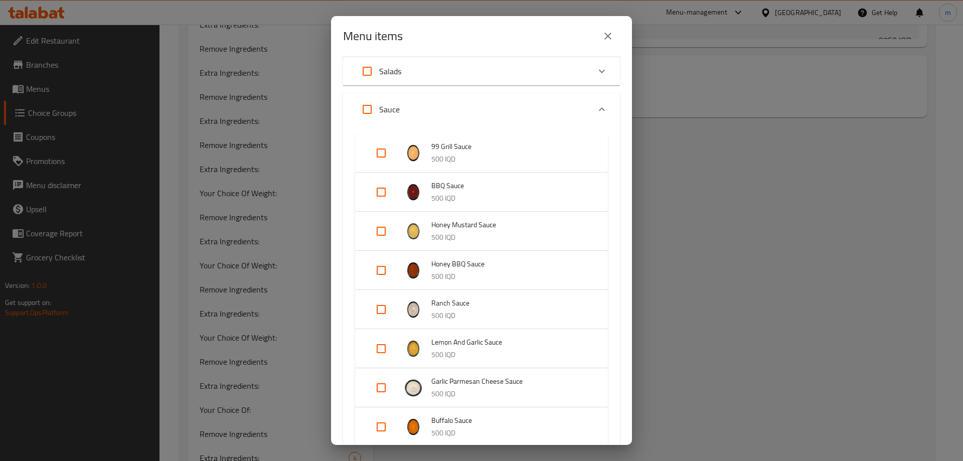
click at [404, 101] on div "Sauce" at bounding box center [472, 109] width 235 height 24
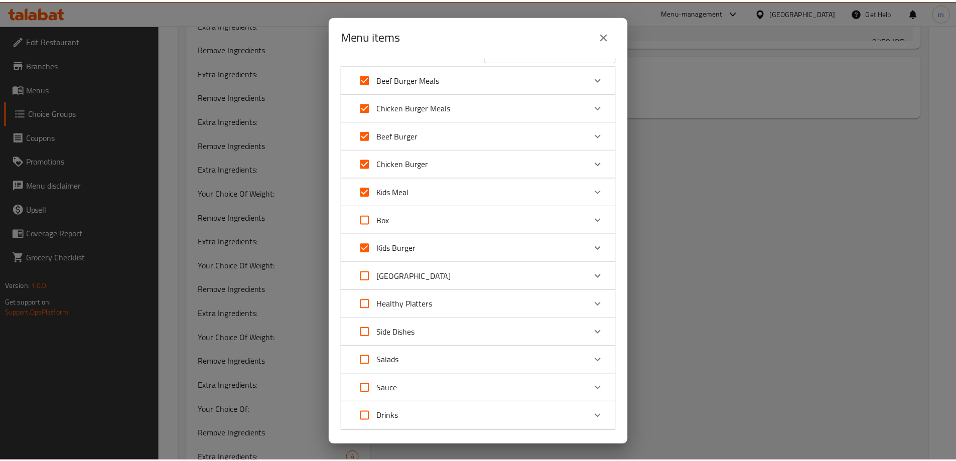
scroll to position [78, 0]
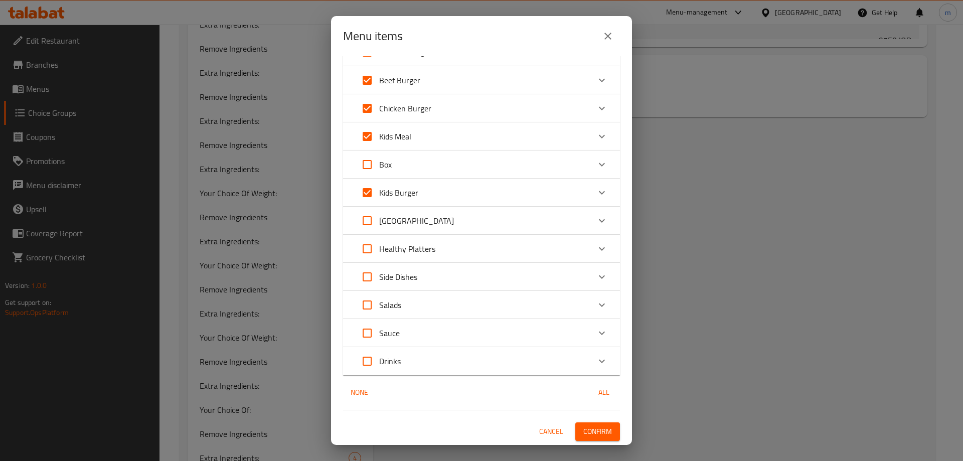
click at [599, 427] on span "Confirm" at bounding box center [597, 431] width 29 height 13
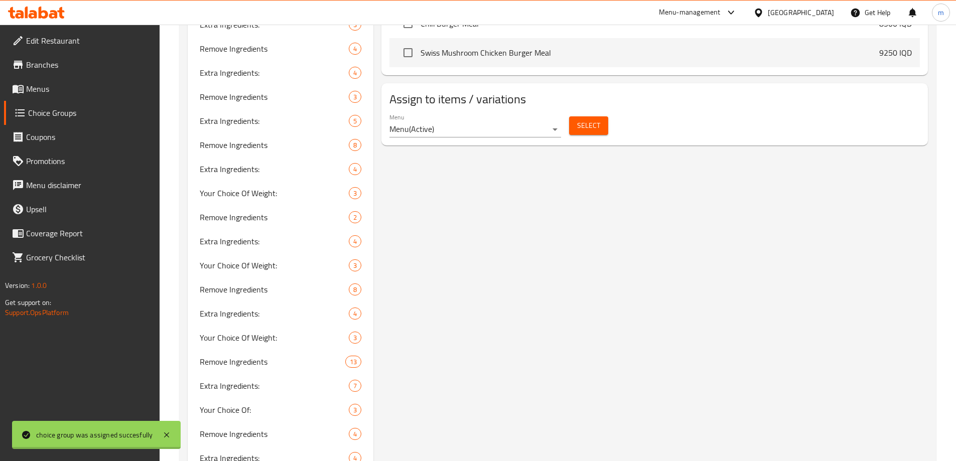
scroll to position [468, 0]
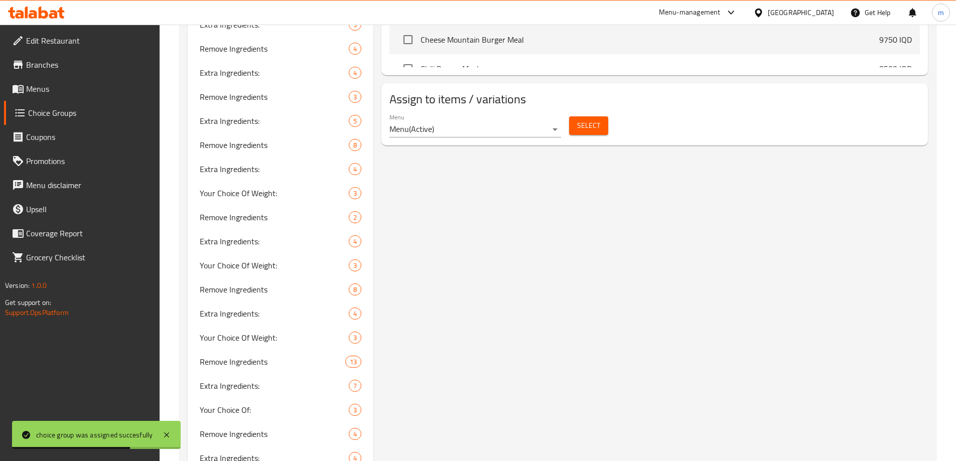
click at [32, 89] on span "Menus" at bounding box center [88, 89] width 125 height 12
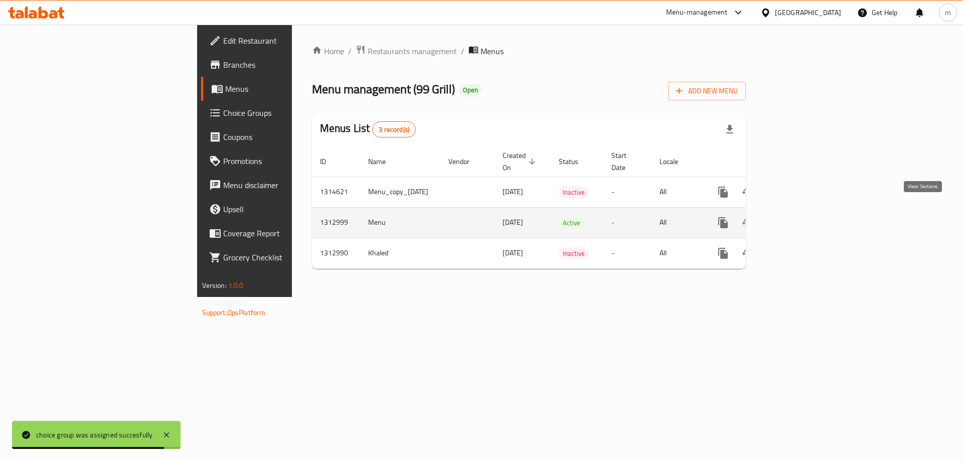
click at [808, 211] on link "enhanced table" at bounding box center [795, 223] width 24 height 24
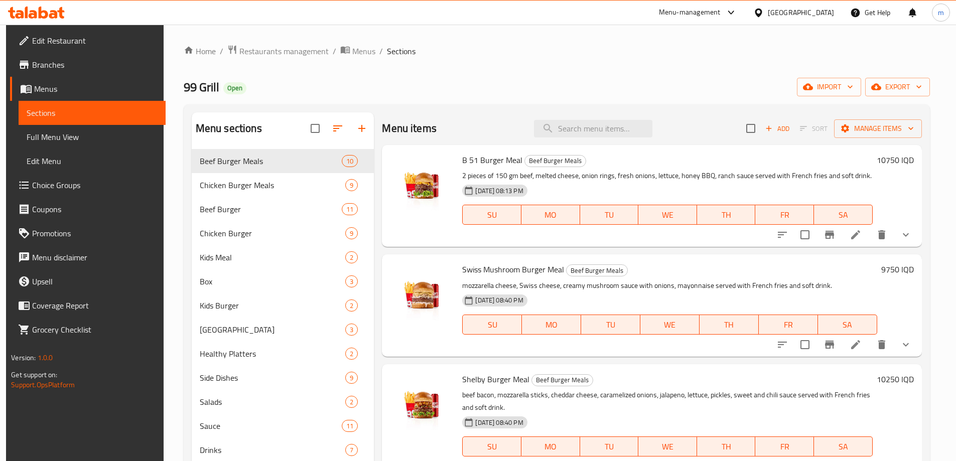
drag, startPoint x: 70, startPoint y: 138, endPoint x: 201, endPoint y: 1, distance: 189.8
click at [70, 137] on span "Full Menu View" at bounding box center [92, 137] width 131 height 12
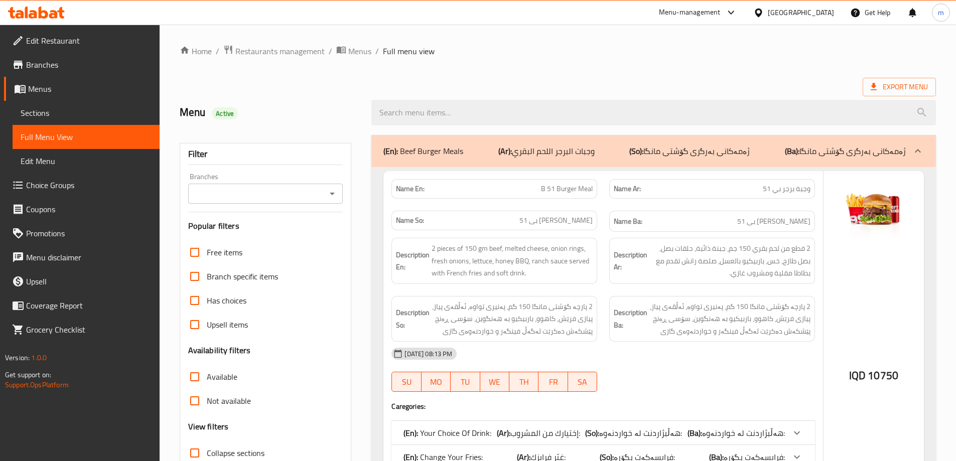
click at [322, 189] on input "Branches" at bounding box center [257, 194] width 132 height 14
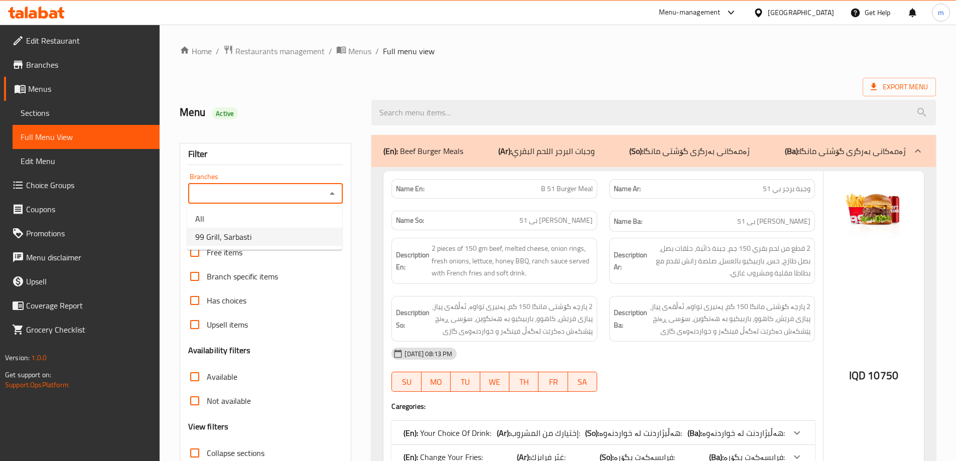
click at [271, 235] on li "99 Grill, Sarbasti" at bounding box center [264, 237] width 155 height 18
type input "99 Grill, Sarbasti"
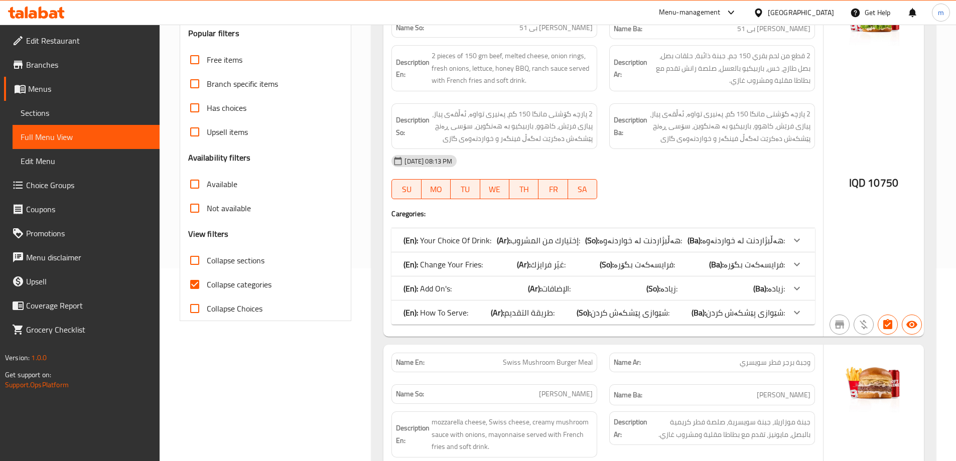
scroll to position [234, 0]
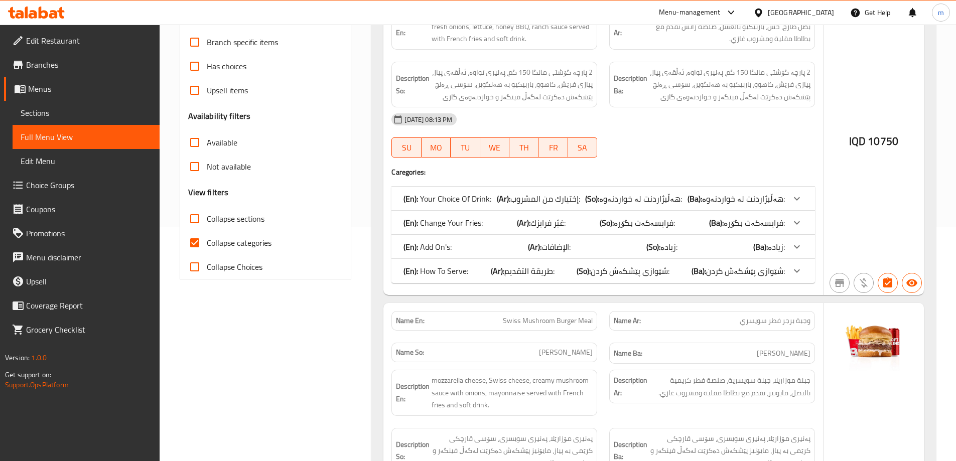
drag, startPoint x: 220, startPoint y: 213, endPoint x: 217, endPoint y: 230, distance: 17.3
click at [220, 213] on span "Collapse sections" at bounding box center [236, 219] width 58 height 12
click at [207, 213] on input "Collapse sections" at bounding box center [195, 219] width 24 height 24
checkbox input "true"
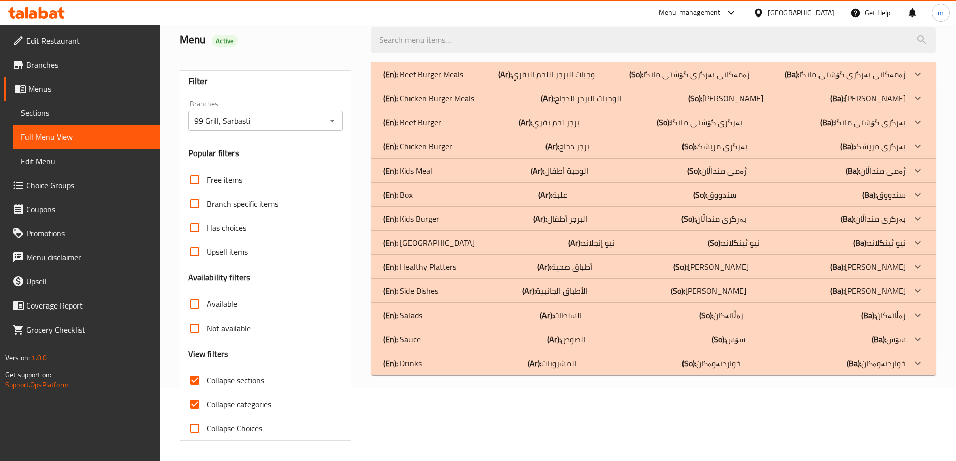
click at [215, 398] on span "Collapse categories" at bounding box center [239, 404] width 65 height 12
click at [207, 392] on input "Collapse categories" at bounding box center [195, 404] width 24 height 24
drag, startPoint x: 209, startPoint y: 402, endPoint x: 269, endPoint y: 347, distance: 81.3
click at [209, 402] on span "Collapse categories" at bounding box center [239, 404] width 65 height 12
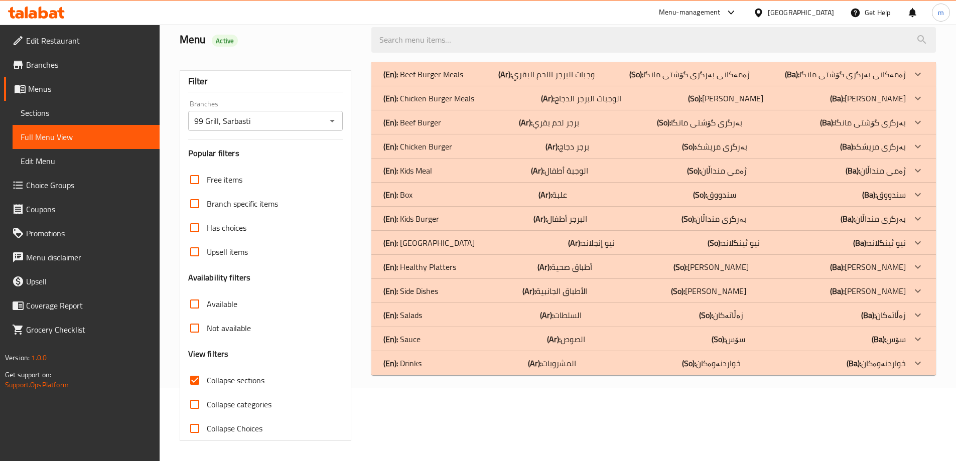
click at [207, 402] on input "Collapse categories" at bounding box center [195, 404] width 24 height 24
checkbox input "true"
click at [414, 218] on p "(En): Kids Burger" at bounding box center [411, 219] width 56 height 12
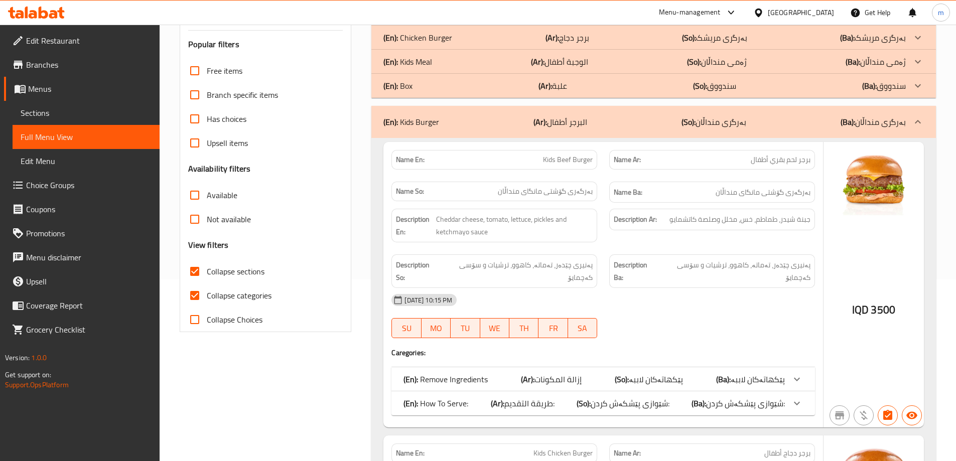
scroll to position [306, 0]
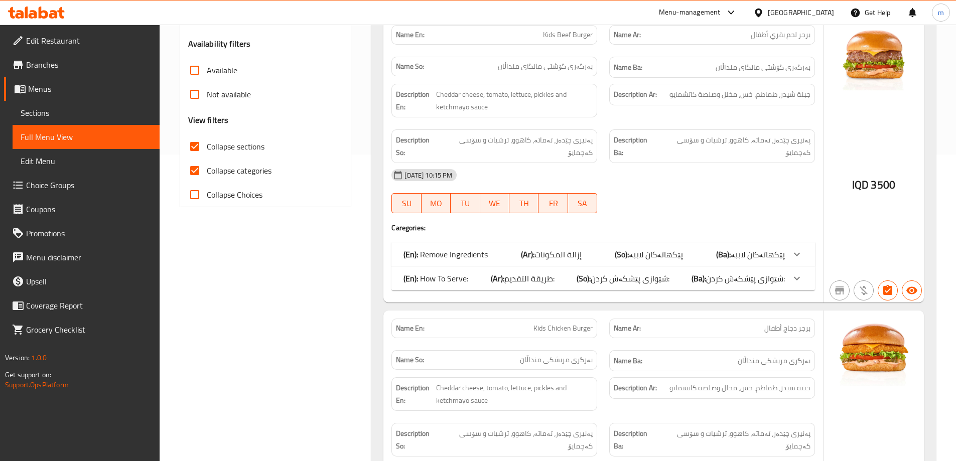
click at [508, 271] on span "طريقة التقديم:" at bounding box center [529, 278] width 50 height 15
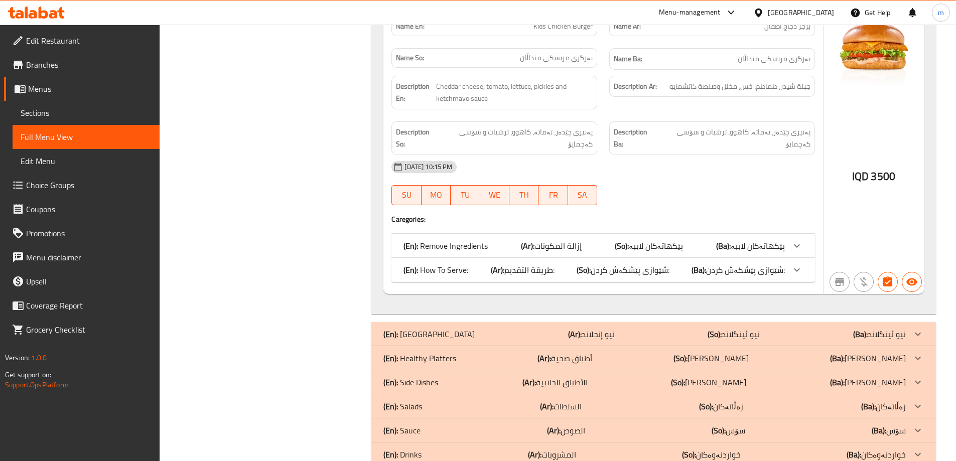
scroll to position [700, 0]
click at [502, 261] on b "(Ar):" at bounding box center [498, 268] width 14 height 15
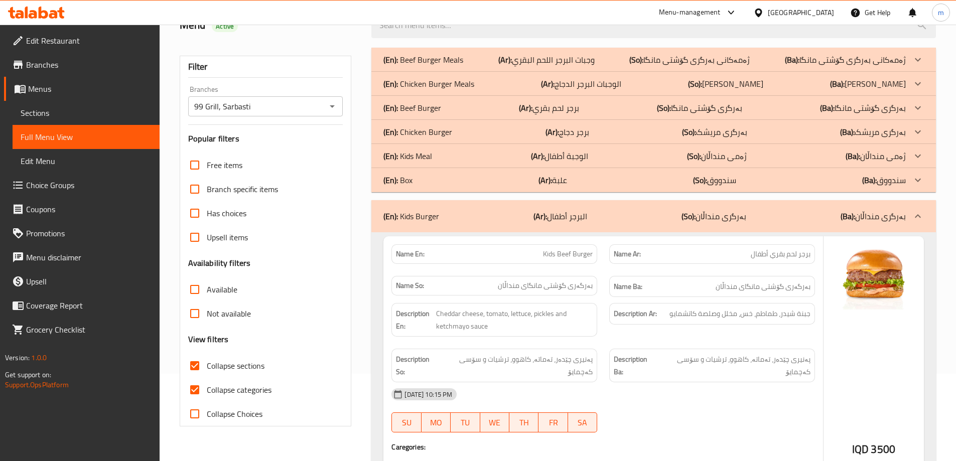
scroll to position [0, 0]
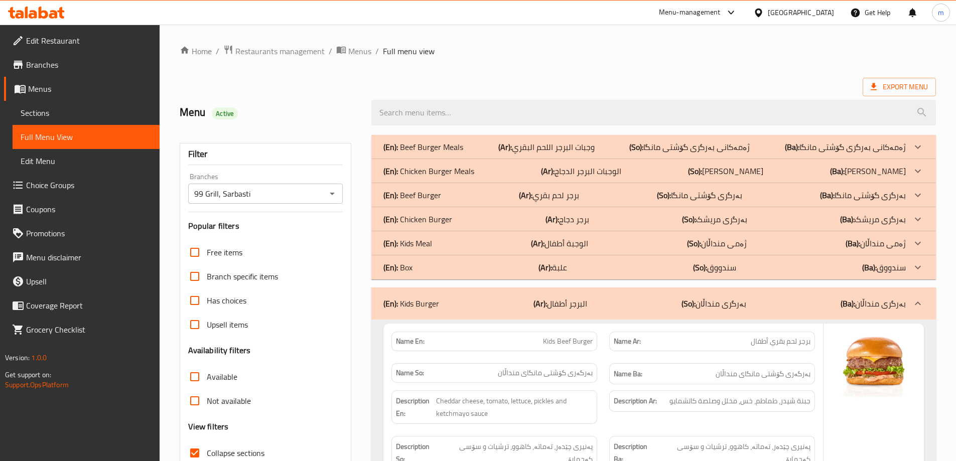
click at [436, 244] on div "(En): Kids Meal (Ar): الوجبة ‌أطفال (So): ژەمی منداڵان (Ba): ژەمی منداڵان" at bounding box center [644, 243] width 522 height 12
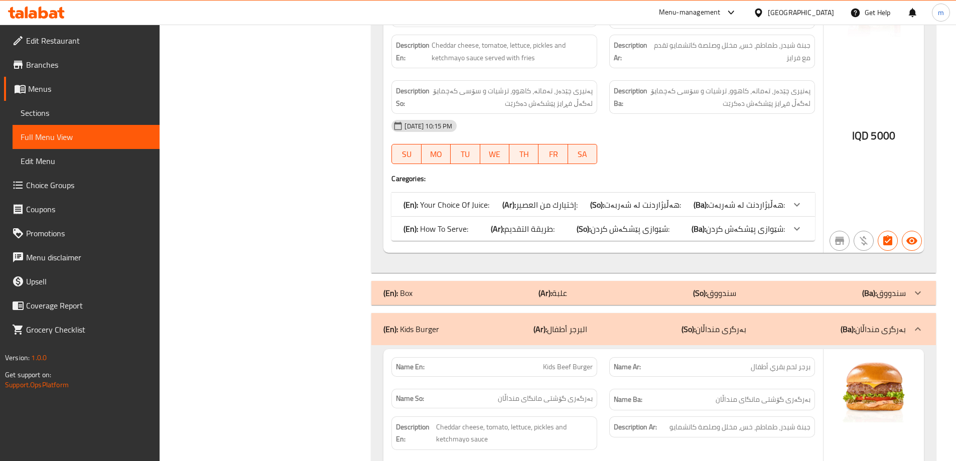
scroll to position [585, 0]
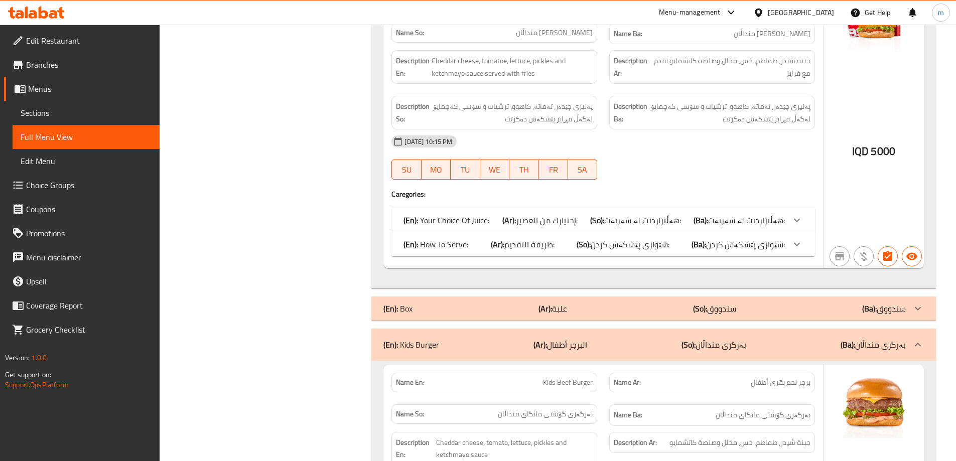
click at [493, 242] on b "(Ar):" at bounding box center [498, 244] width 14 height 15
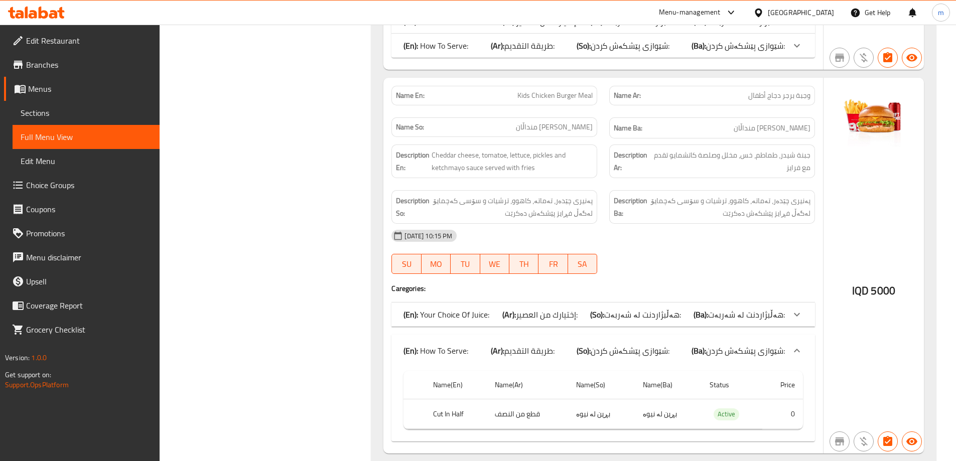
scroll to position [468, 0]
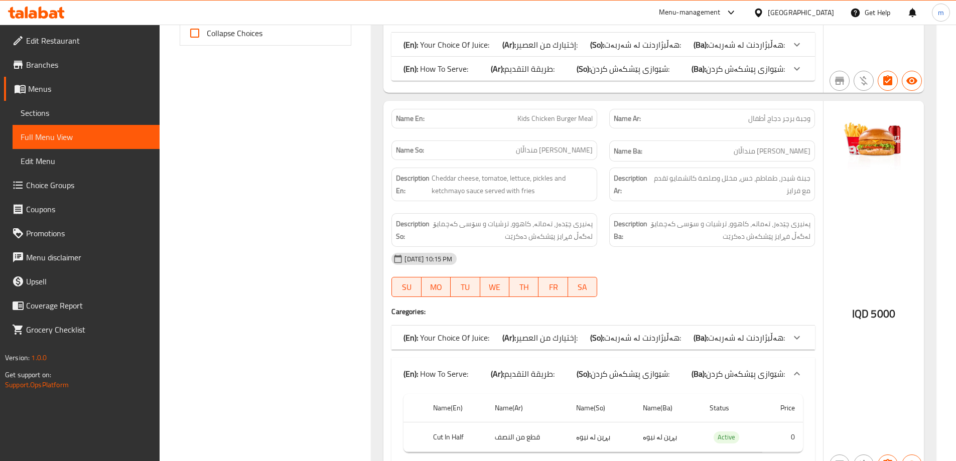
click at [468, 66] on div "(En): How To Serve: (Ar): طريقة التقديم: (So): شێوازی پێشکەش کردن: (Ba): شێوازی…" at bounding box center [593, 69] width 381 height 12
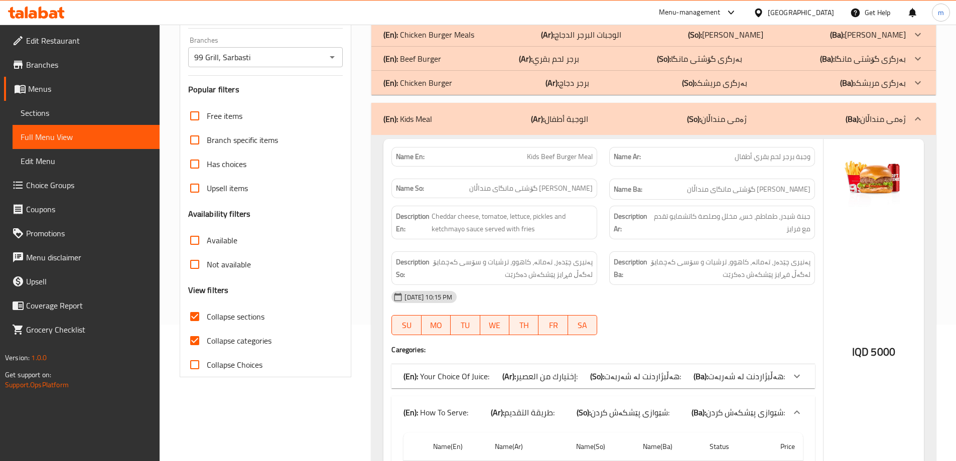
scroll to position [117, 0]
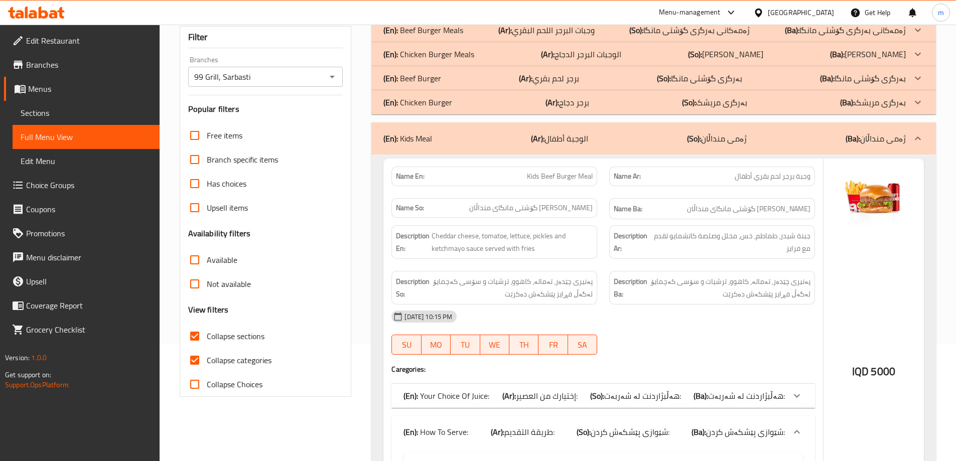
click at [466, 95] on div "(En): Chicken Burger (Ar): برجر دجاج (So): بەرگری مریشک (Ba): بەرگری مریشک" at bounding box center [653, 102] width 564 height 24
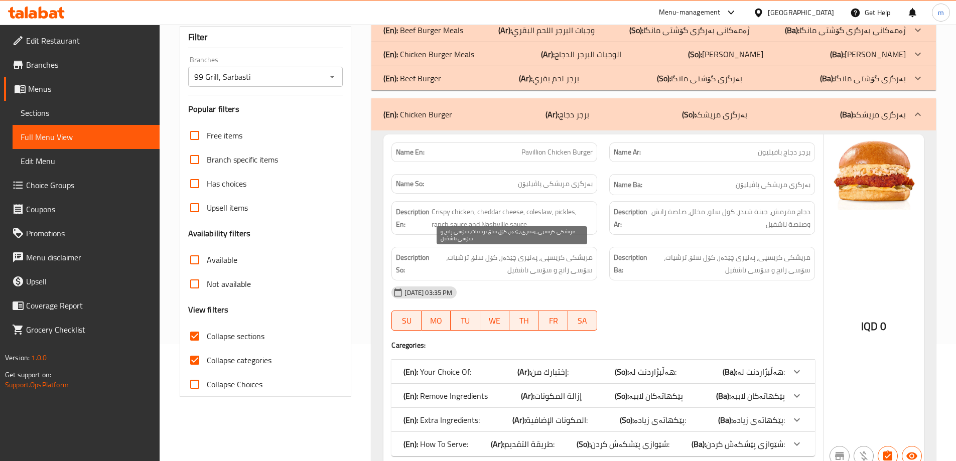
scroll to position [234, 0]
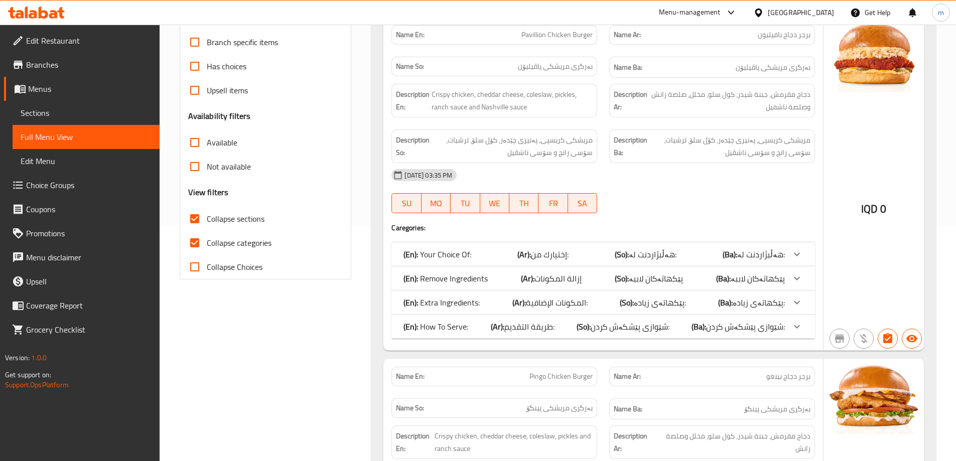
click at [469, 325] on div "(En): How To Serve: (Ar): طريقة التقديم: (So): شێوازی پێشکەش کردن: (Ba): شێوازی…" at bounding box center [593, 327] width 381 height 12
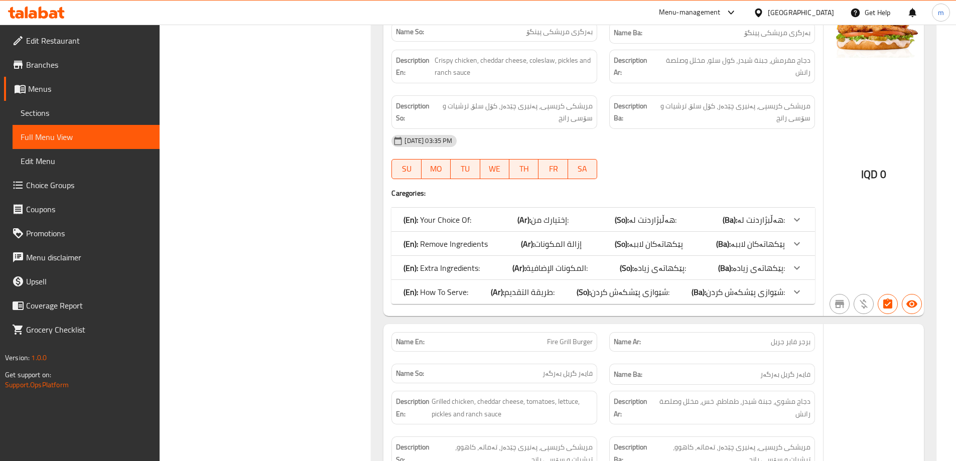
scroll to position [702, 0]
click at [548, 295] on span "طريقة التقديم:" at bounding box center [529, 290] width 50 height 15
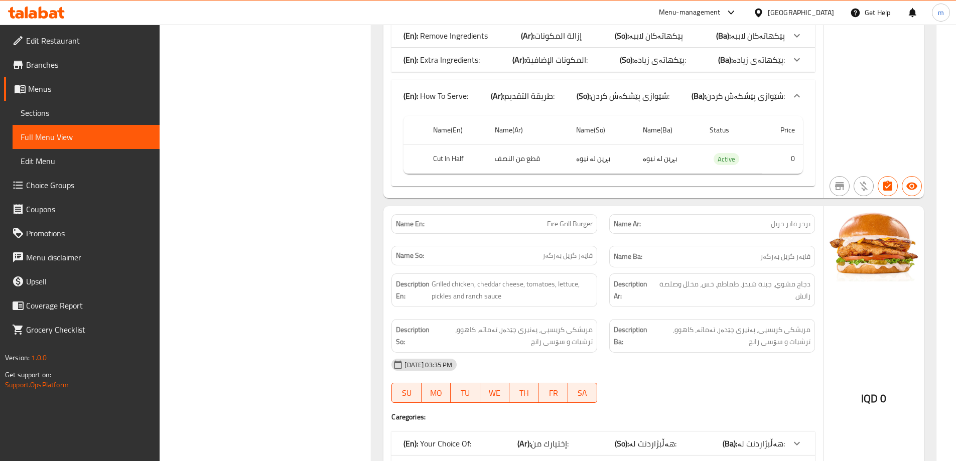
scroll to position [1053, 0]
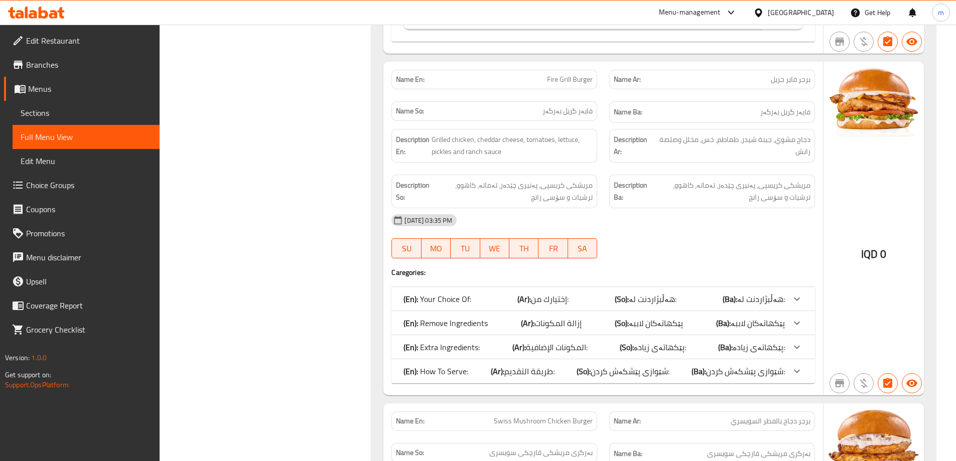
click at [545, 366] on span "طريقة التقديم:" at bounding box center [529, 371] width 50 height 15
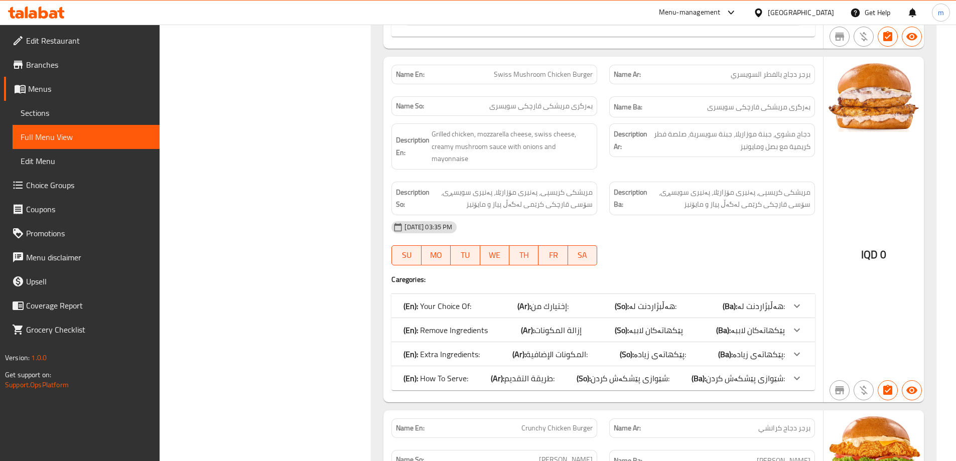
scroll to position [1521, 0]
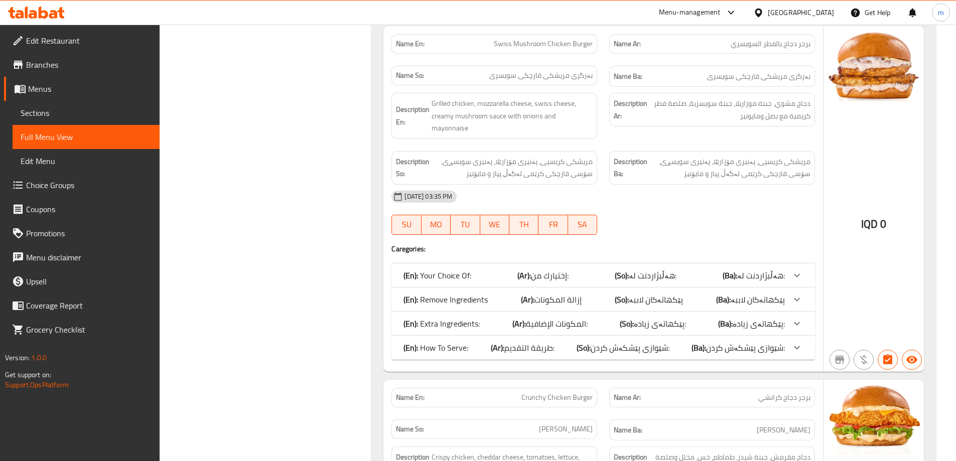
click at [578, 342] on div "(En): How To Serve: (Ar): طريقة التقديم: (So): شێوازی پێشکەش کردن: (Ba): شێوازی…" at bounding box center [593, 348] width 381 height 12
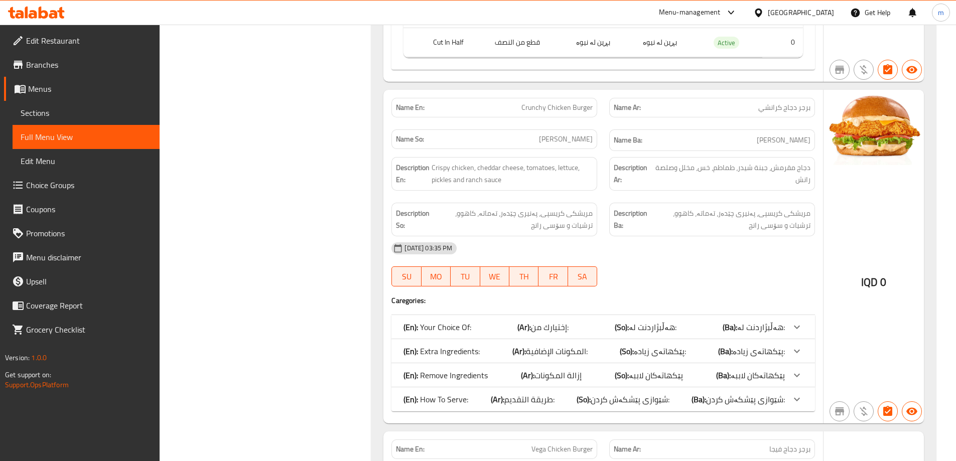
scroll to position [1990, 0]
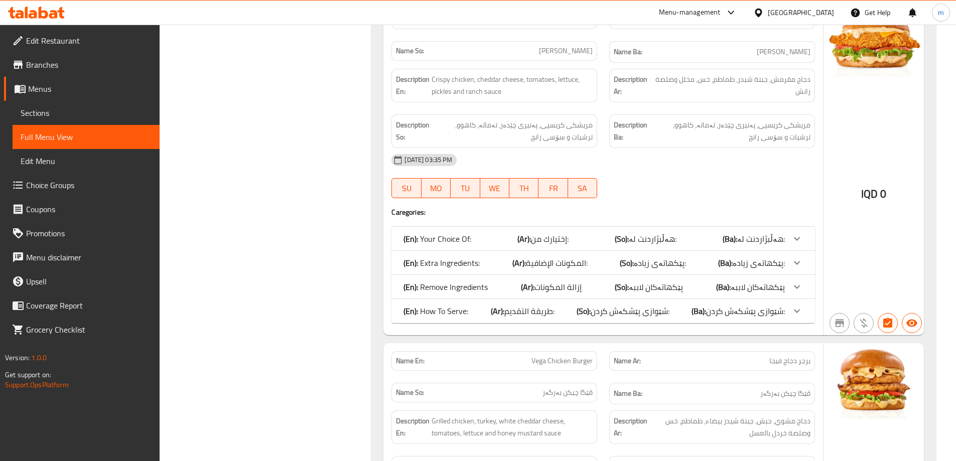
click at [560, 305] on div "(En): How To Serve: (Ar): طريقة التقديم: (So): شێوازی پێشکەش کردن: (Ba): شێوازی…" at bounding box center [593, 311] width 381 height 12
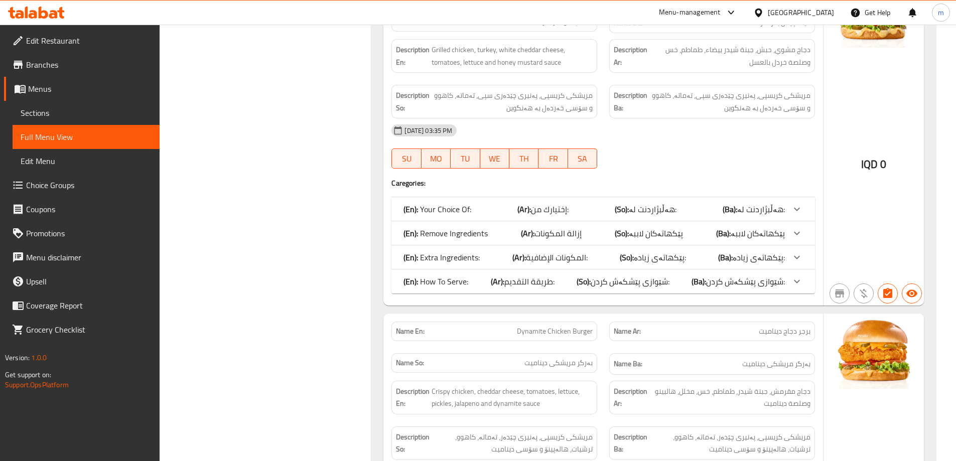
scroll to position [2458, 0]
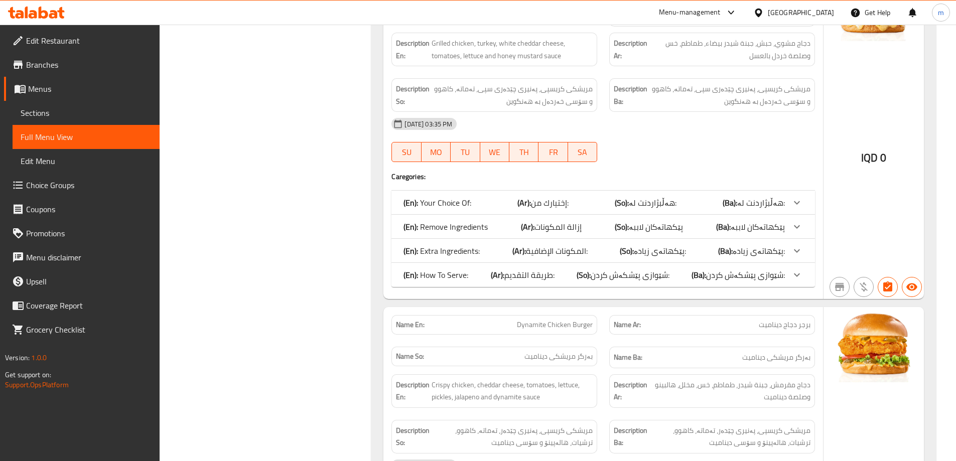
click at [553, 271] on div "(En): How To Serve: (Ar): طريقة التقديم: (So): شێوازی پێشکەش کردن: (Ba): شێوازی…" at bounding box center [602, 275] width 423 height 24
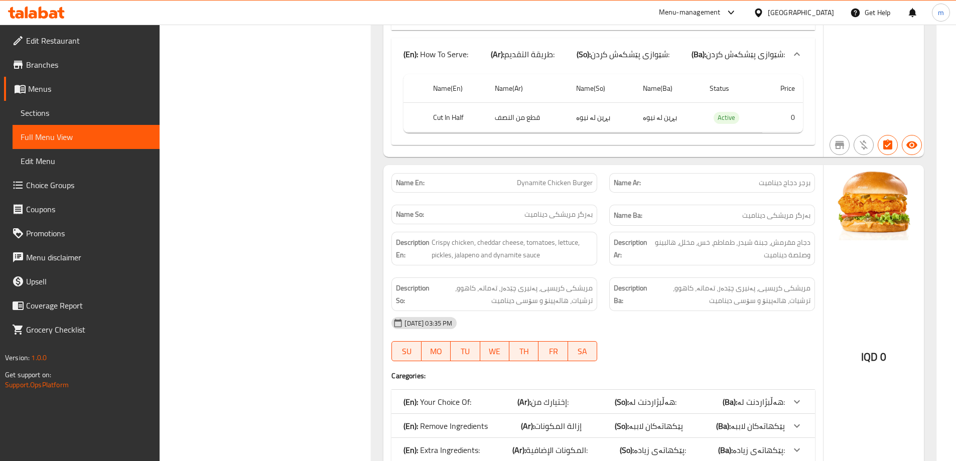
scroll to position [2809, 0]
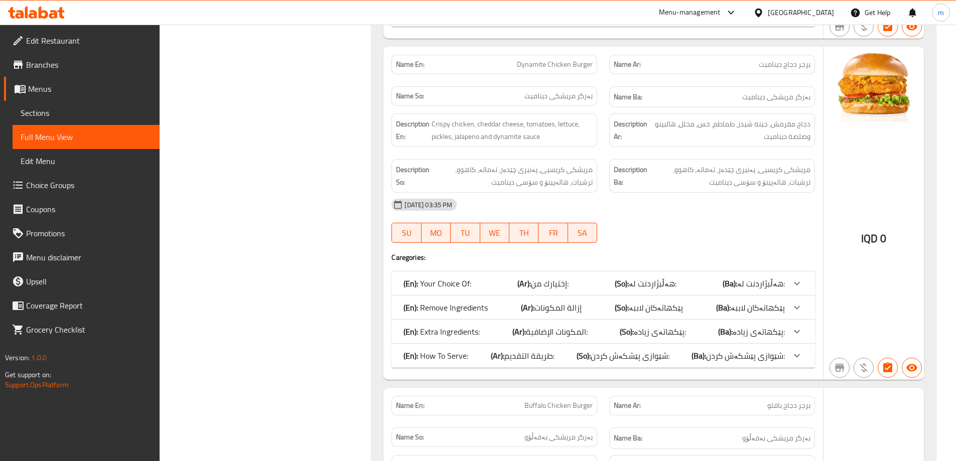
click at [580, 344] on div "(En): How To Serve: (Ar): طريقة التقديم: (So): شێوازی پێشکەش کردن: (Ba): شێوازی…" at bounding box center [602, 356] width 423 height 24
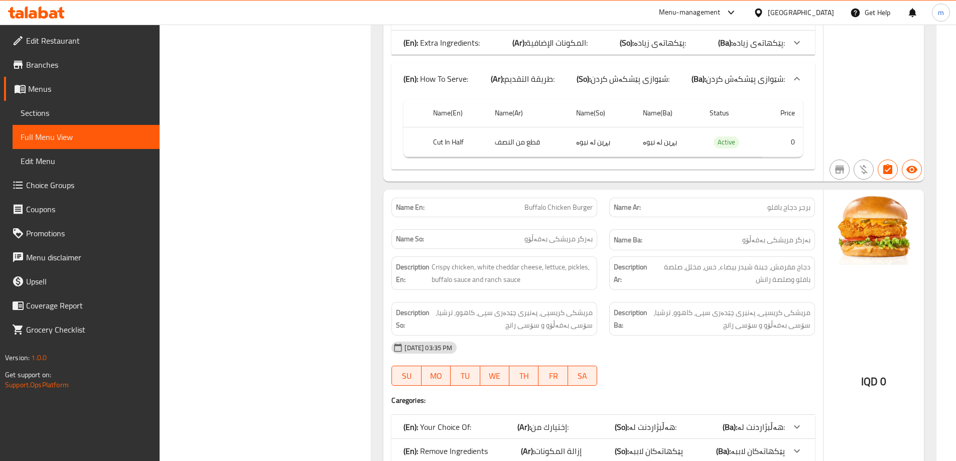
scroll to position [3160, 0]
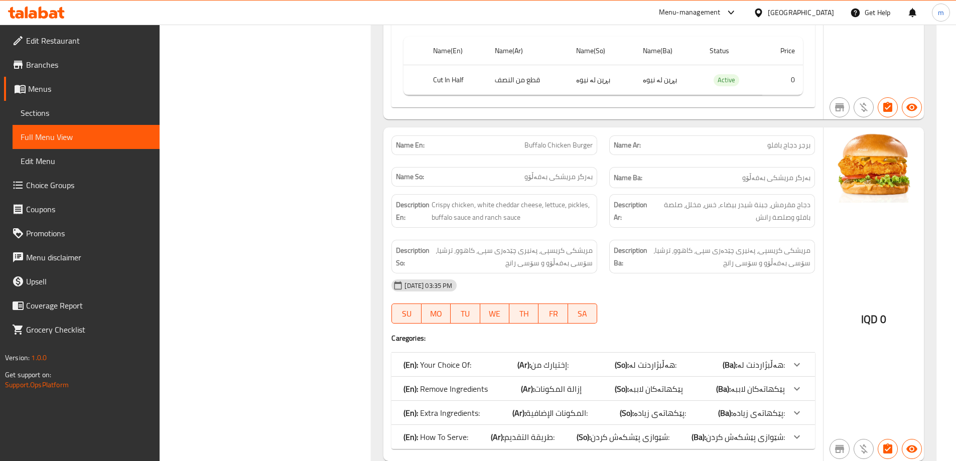
click at [509, 429] on span "طريقة التقديم:" at bounding box center [529, 436] width 50 height 15
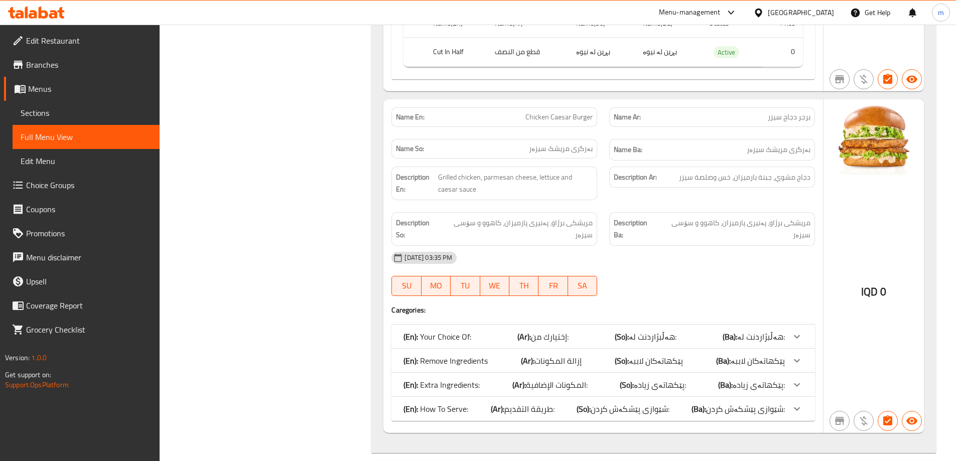
scroll to position [3628, 0]
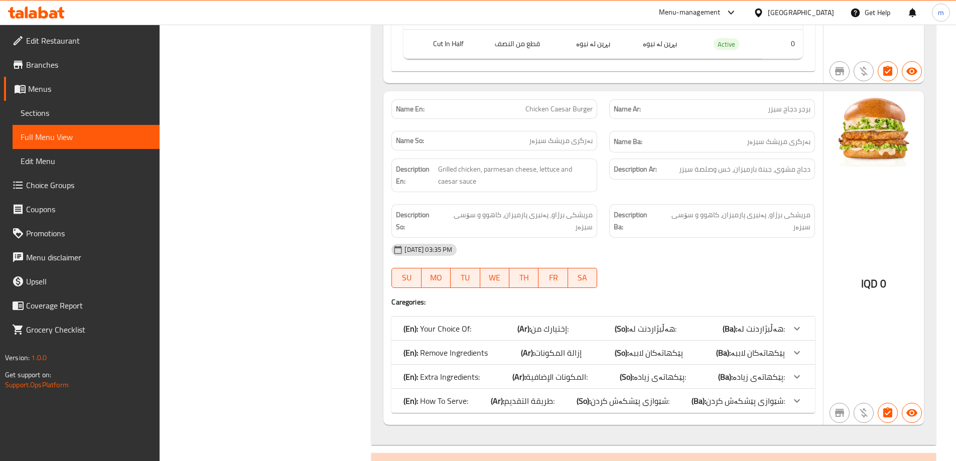
click at [487, 395] on div "(En): How To Serve: (Ar): طريقة التقديم: (So): شێوازی پێشکەش کردن: (Ba): شێوازی…" at bounding box center [602, 401] width 423 height 24
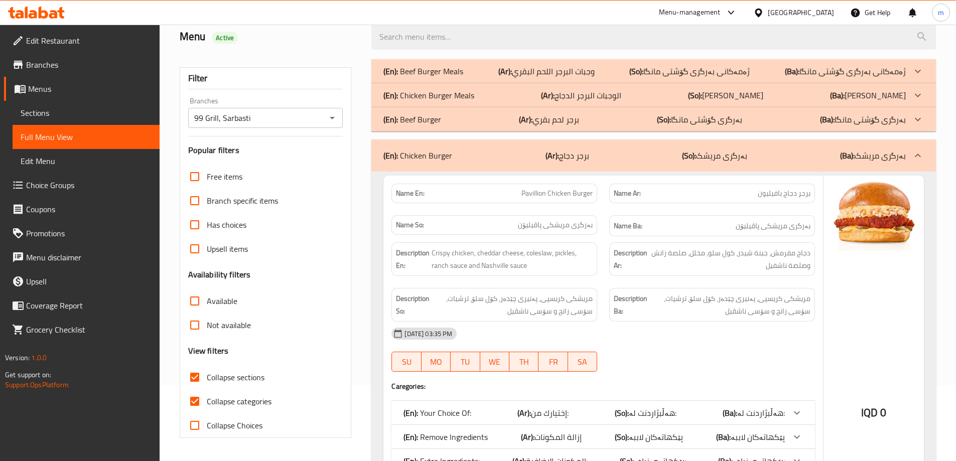
scroll to position [49, 0]
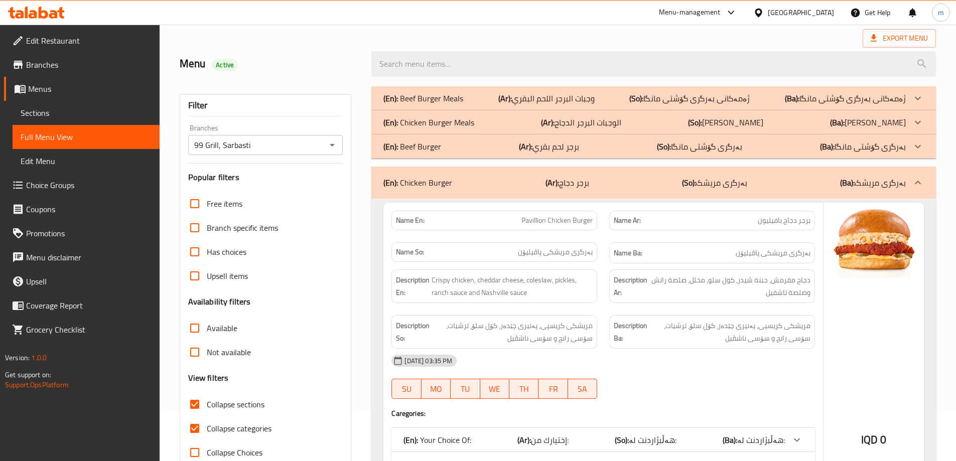
click at [677, 141] on p "(So): بەرگری گۆشتی مانگا" at bounding box center [699, 146] width 85 height 12
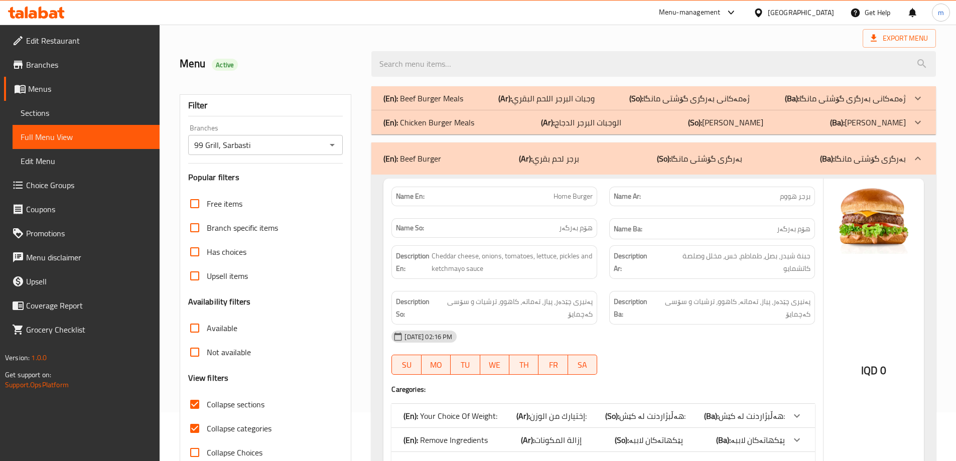
scroll to position [282, 0]
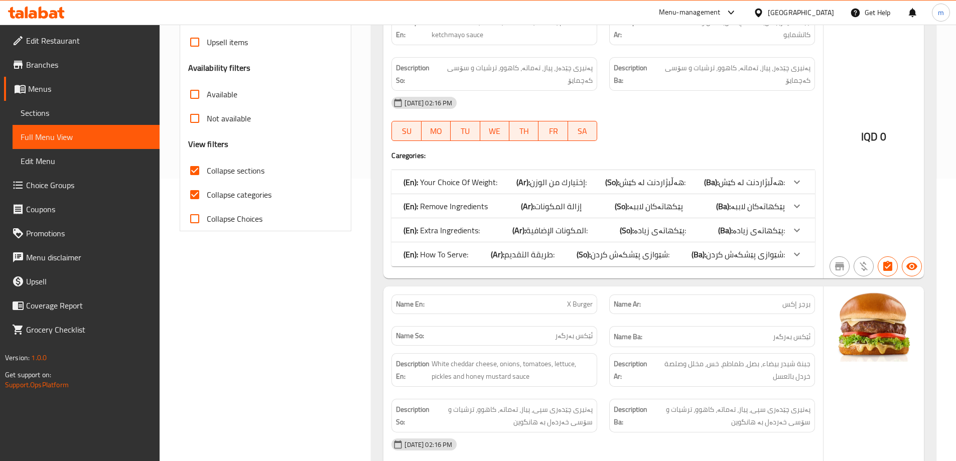
click at [440, 248] on p "(En): How To Serve:" at bounding box center [435, 254] width 65 height 12
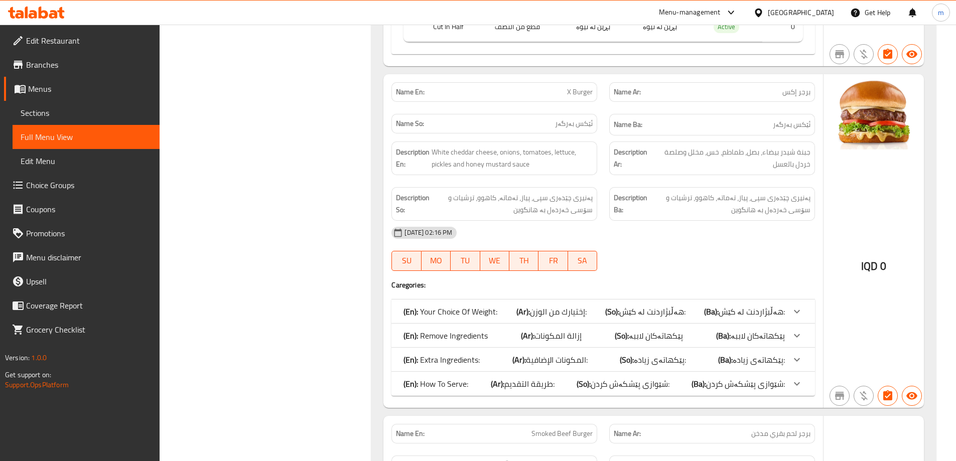
scroll to position [634, 0]
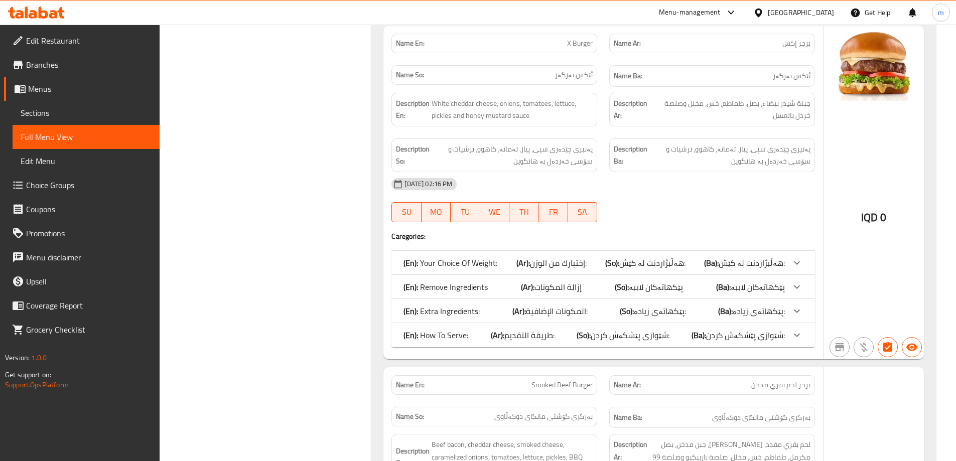
click at [526, 342] on div "(En): How To Serve: (Ar): طريقة التقديم: (So): شێوازی پێشکەش کردن: (Ba): شێوازی…" at bounding box center [602, 335] width 423 height 24
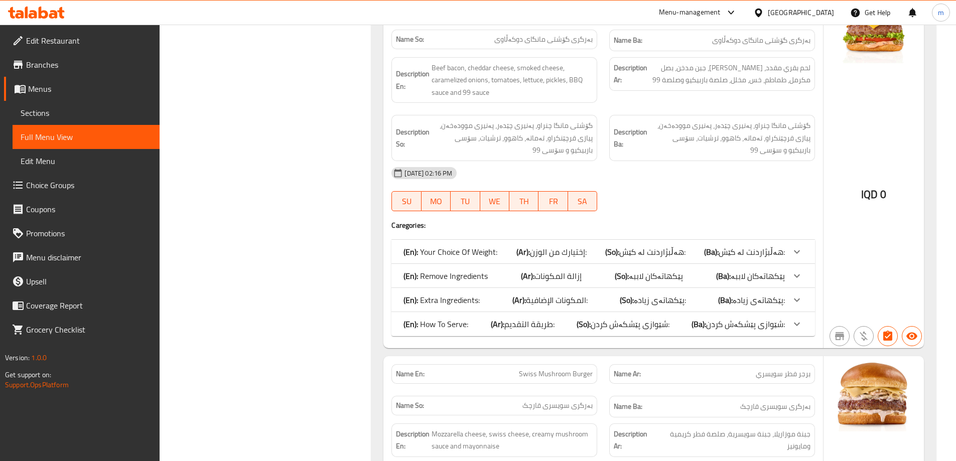
scroll to position [1102, 0]
click at [510, 329] on span "طريقة التقديم:" at bounding box center [529, 323] width 50 height 15
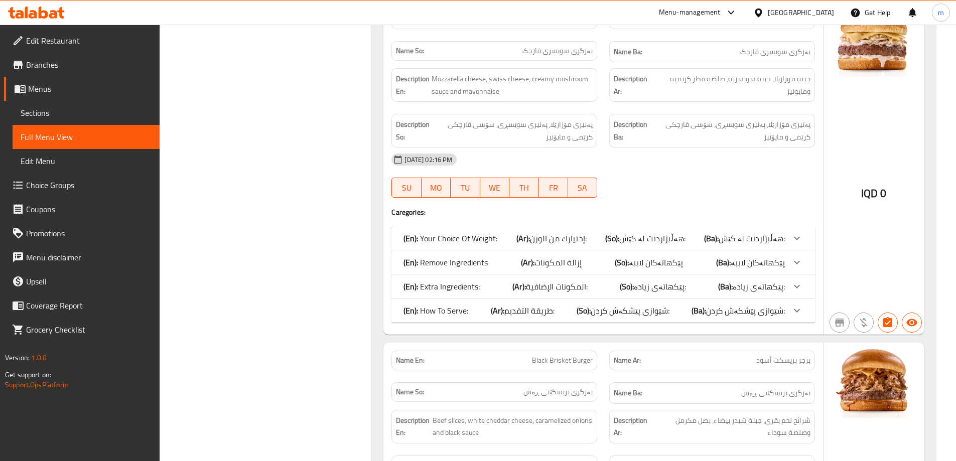
scroll to position [1570, 0]
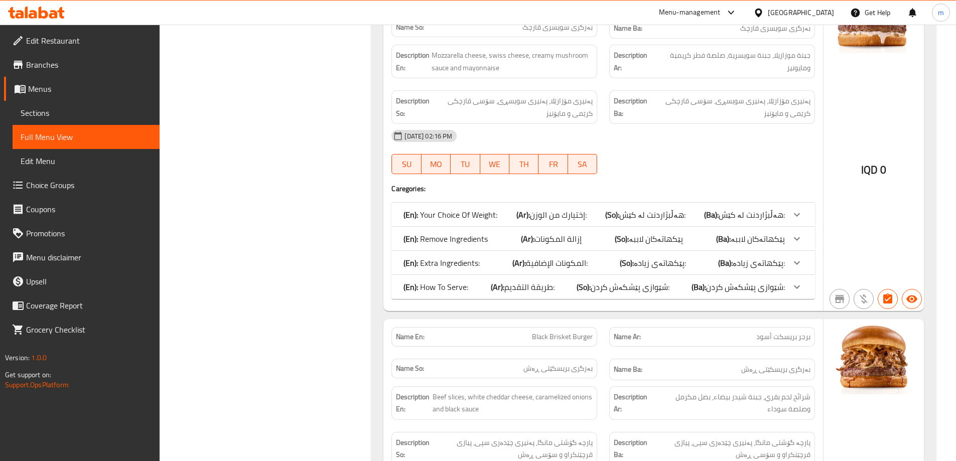
click at [513, 289] on span "طريقة التقديم:" at bounding box center [529, 286] width 50 height 15
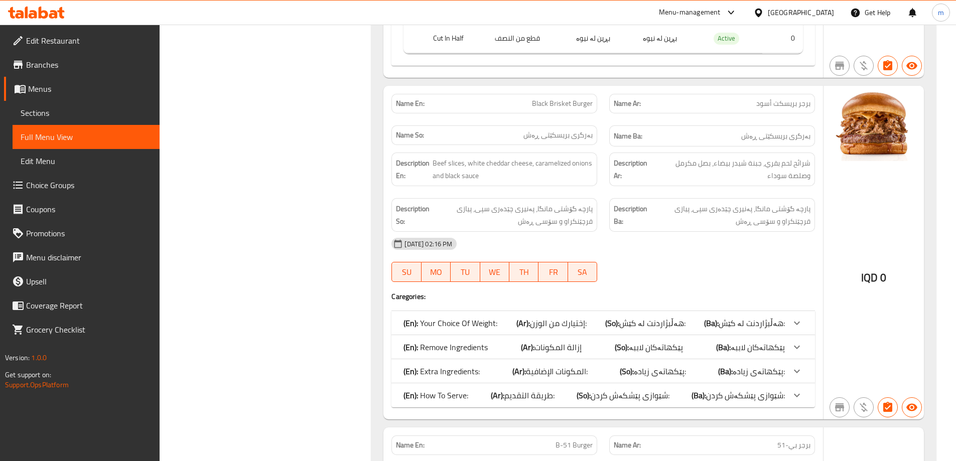
scroll to position [1921, 0]
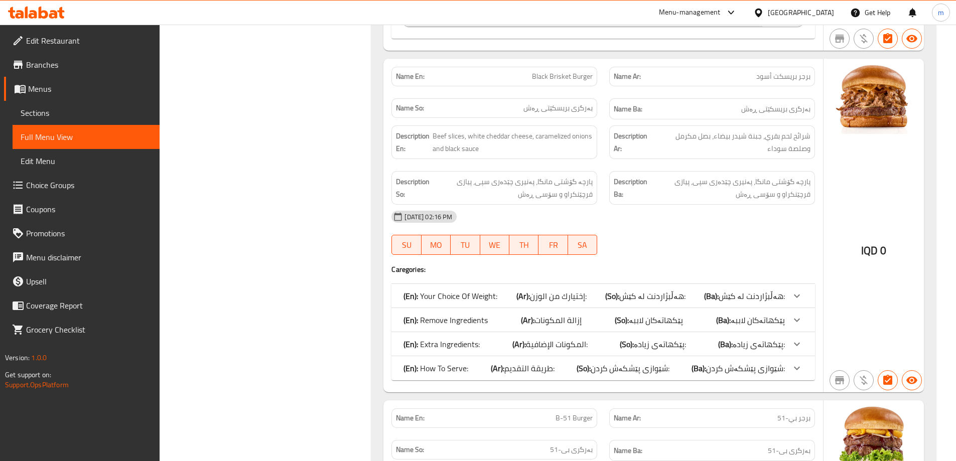
click at [539, 369] on span "طريقة التقديم:" at bounding box center [529, 368] width 50 height 15
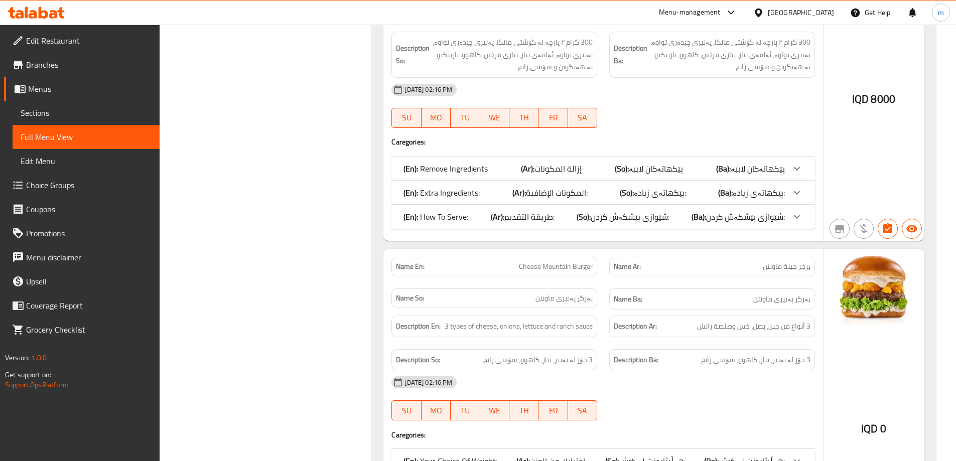
scroll to position [2506, 0]
click at [498, 217] on b "(Ar):" at bounding box center [498, 215] width 14 height 15
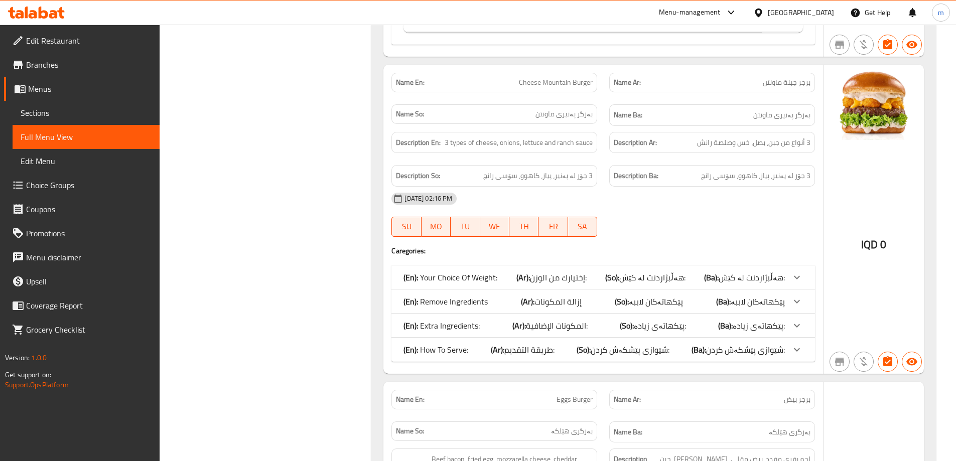
scroll to position [2858, 0]
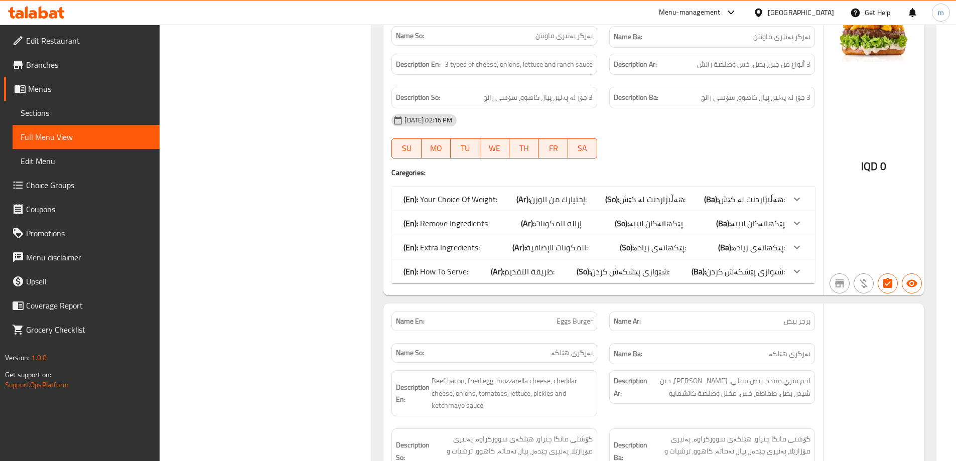
click at [552, 275] on span "طريقة التقديم:" at bounding box center [529, 271] width 50 height 15
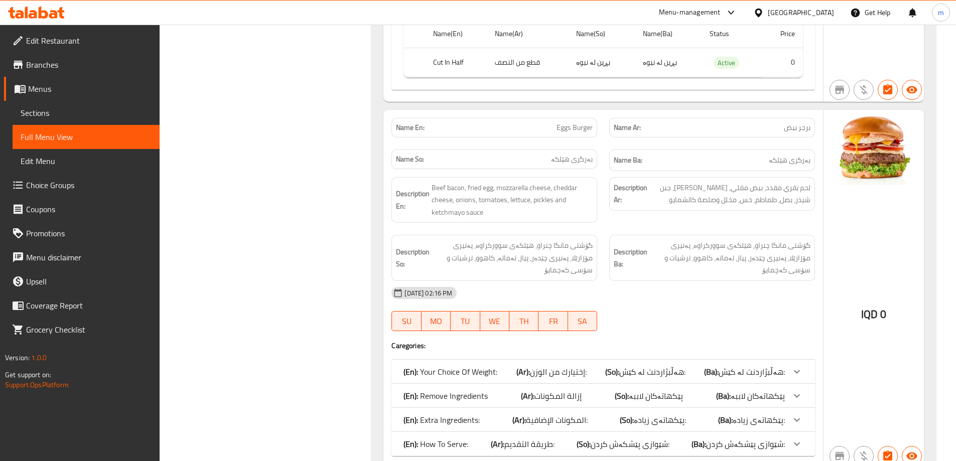
scroll to position [3209, 0]
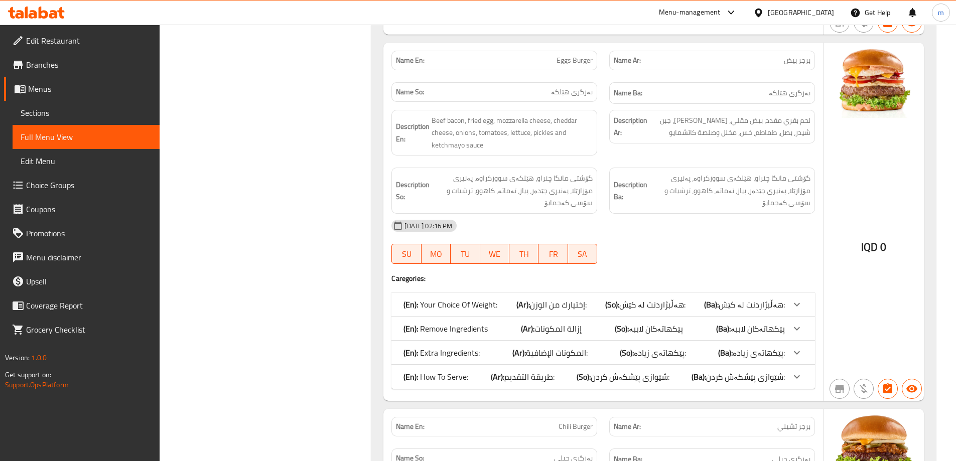
click at [526, 370] on span "طريقة التقديم:" at bounding box center [529, 376] width 50 height 15
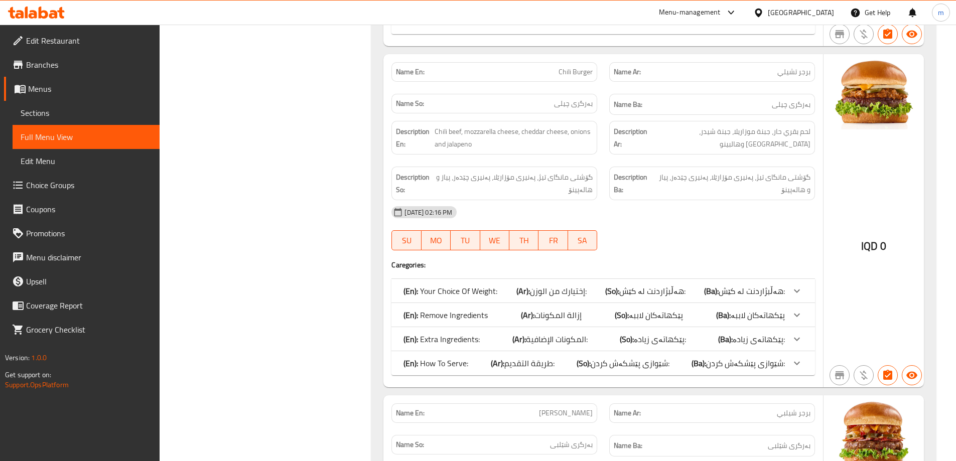
scroll to position [3677, 0]
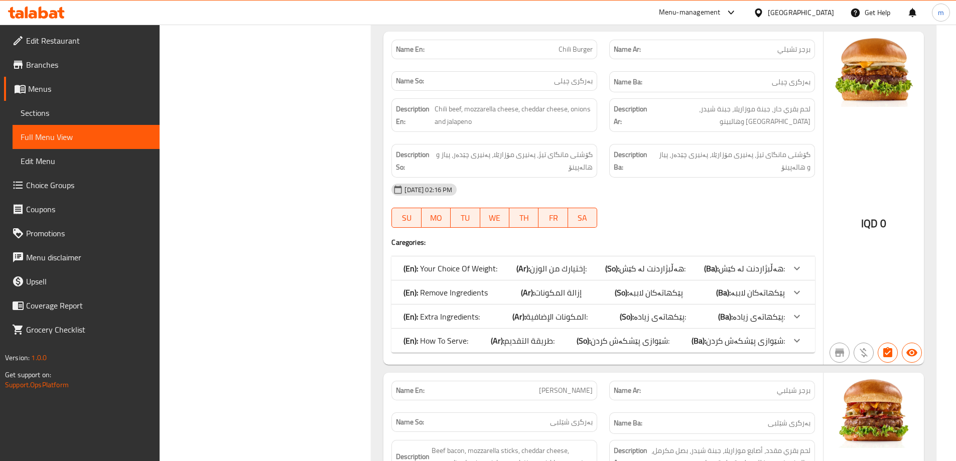
click at [540, 338] on span "طريقة التقديم:" at bounding box center [529, 340] width 50 height 15
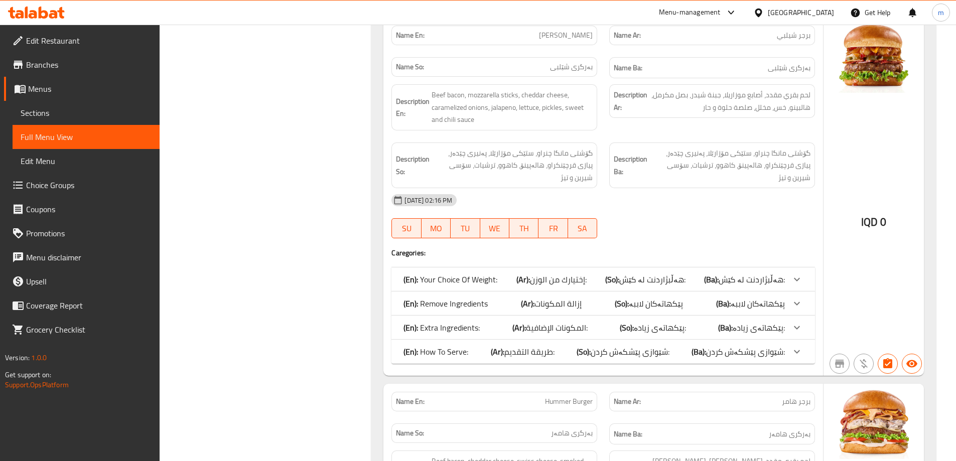
scroll to position [4145, 0]
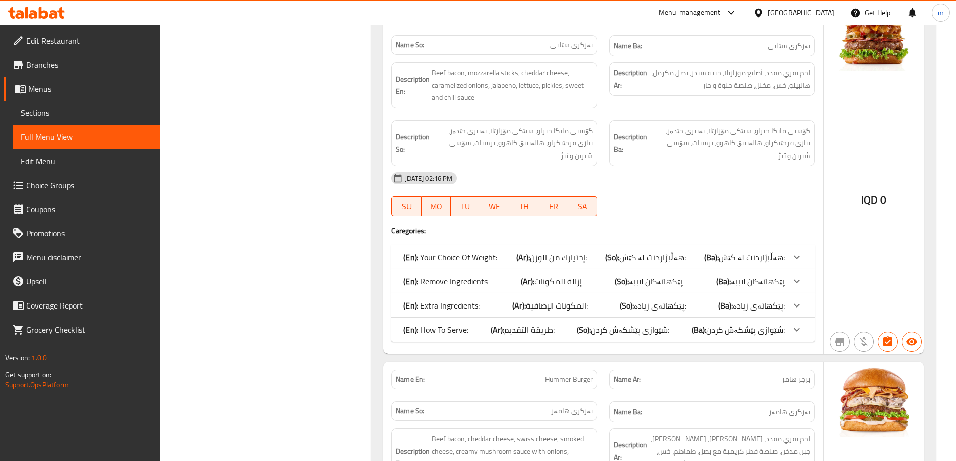
click at [557, 324] on div "(En): How To Serve: (Ar): طريقة التقديم: (So): شێوازی پێشکەش کردن: (Ba): شێوازی…" at bounding box center [593, 330] width 381 height 12
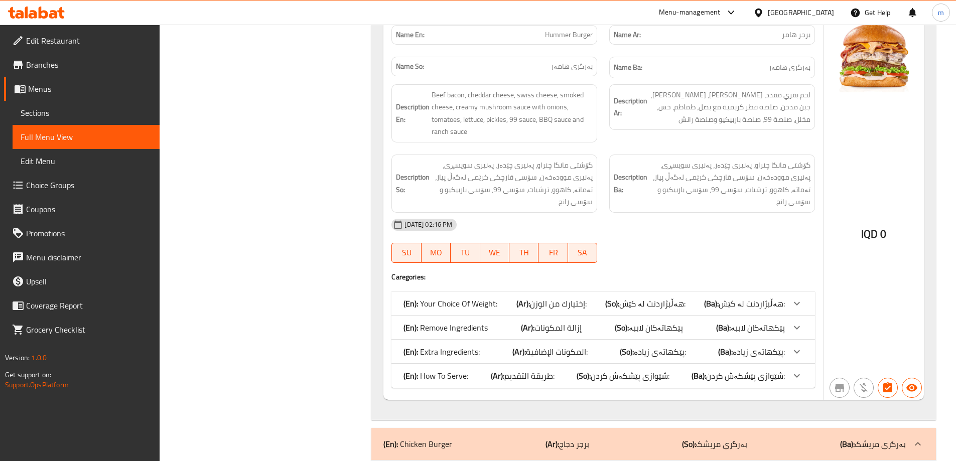
scroll to position [4613, 0]
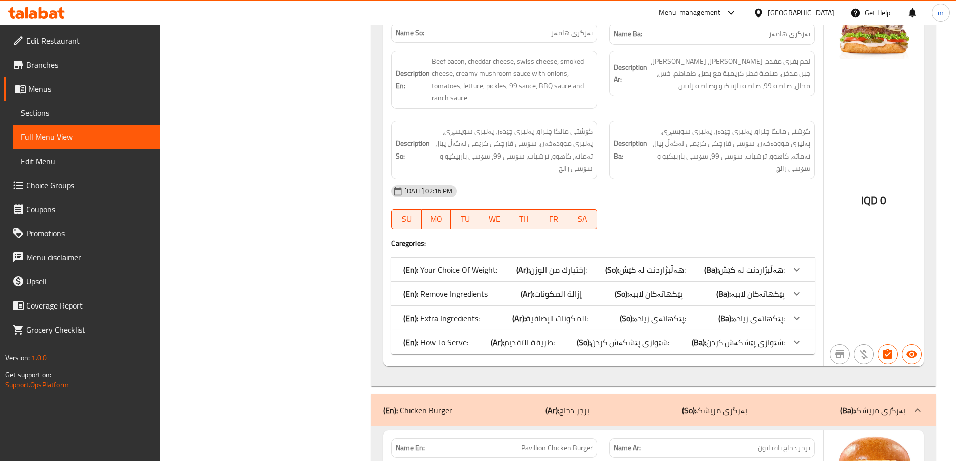
click at [553, 335] on span "طريقة التقديم:" at bounding box center [529, 342] width 50 height 15
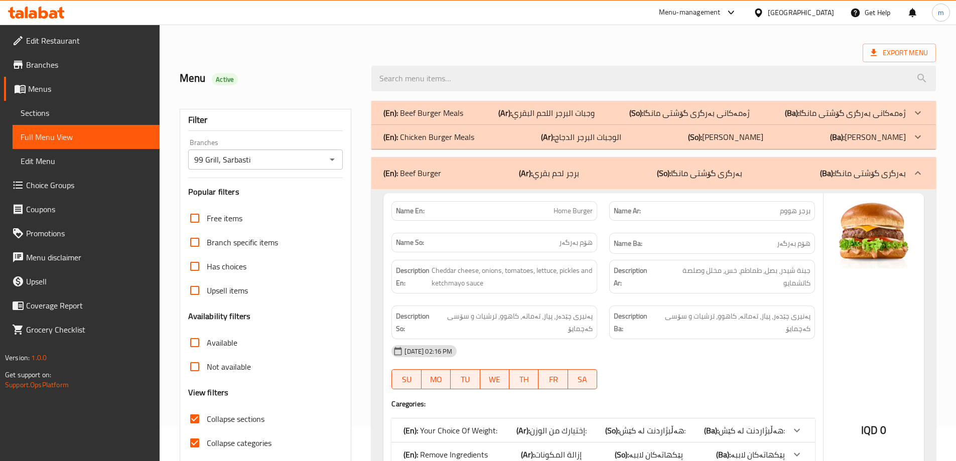
scroll to position [0, 0]
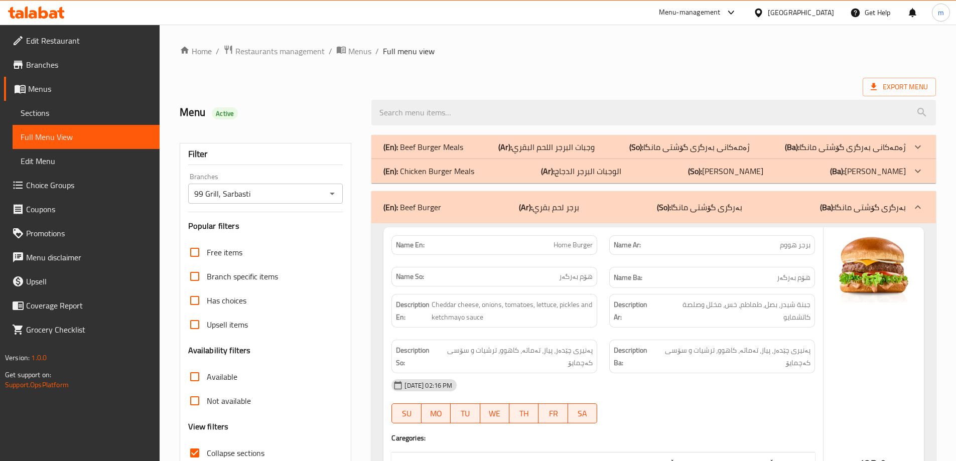
click at [644, 162] on div "(En): Chicken Burger Meals (Ar): الوجبات البرجر الدجاج (So): ژەمی بەرگری مریشک …" at bounding box center [653, 171] width 564 height 24
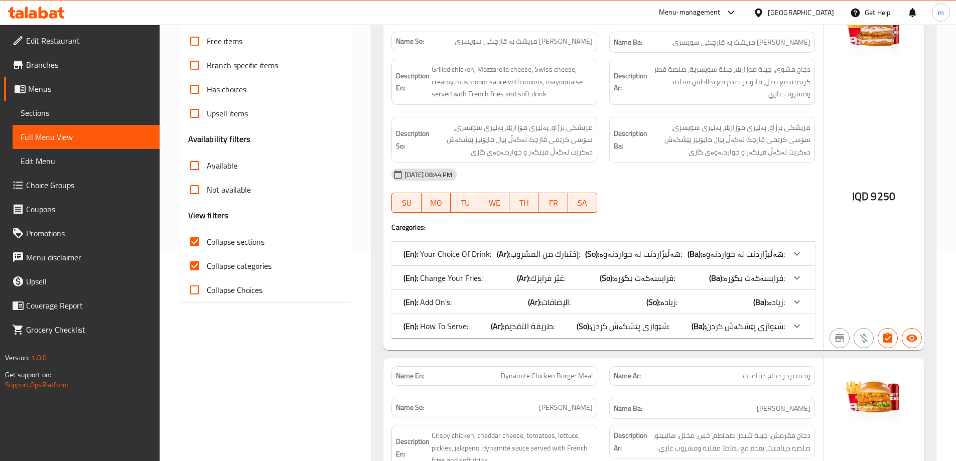
scroll to position [234, 0]
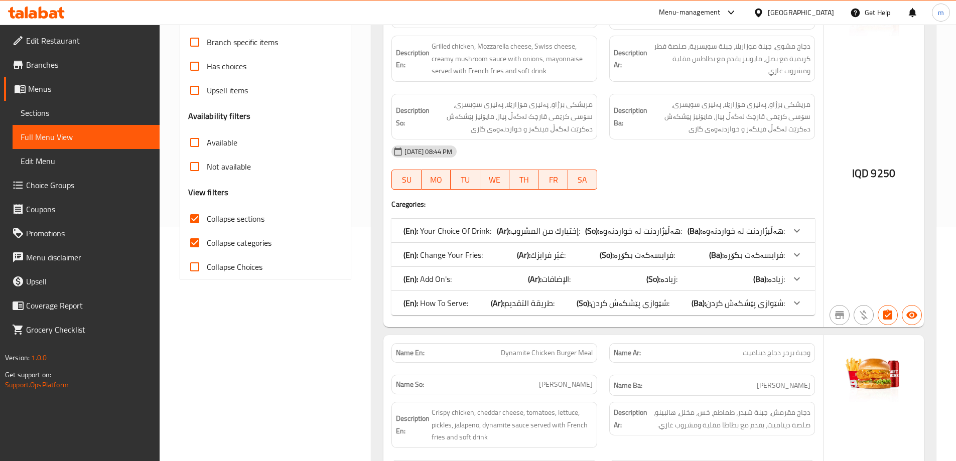
click at [545, 298] on span "طريقة التقديم:" at bounding box center [529, 302] width 50 height 15
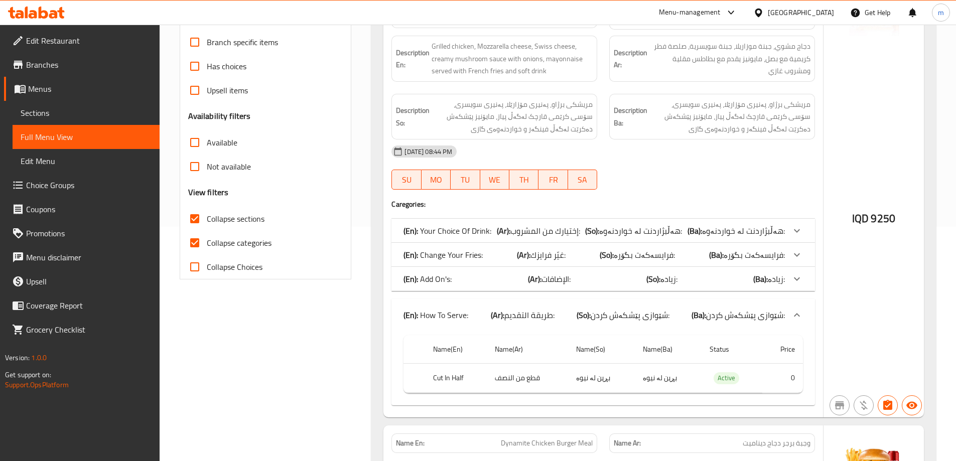
scroll to position [585, 0]
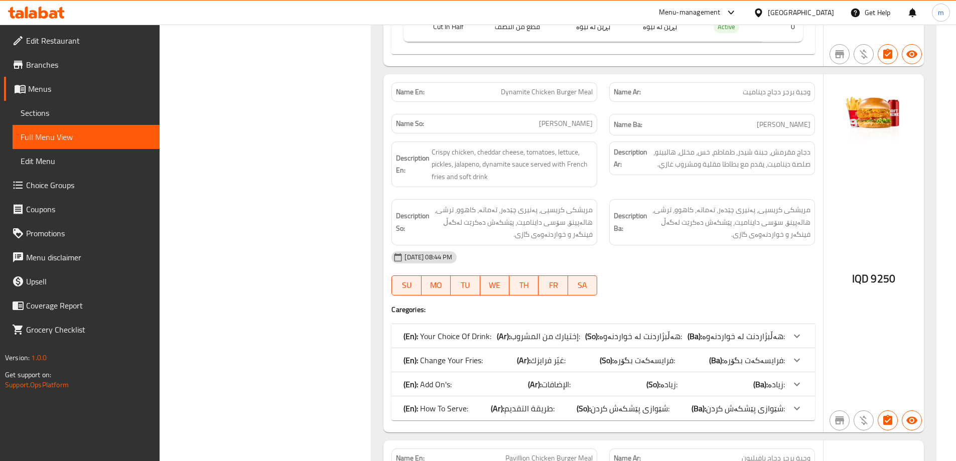
click at [516, 405] on span "طريقة التقديم:" at bounding box center [529, 408] width 50 height 15
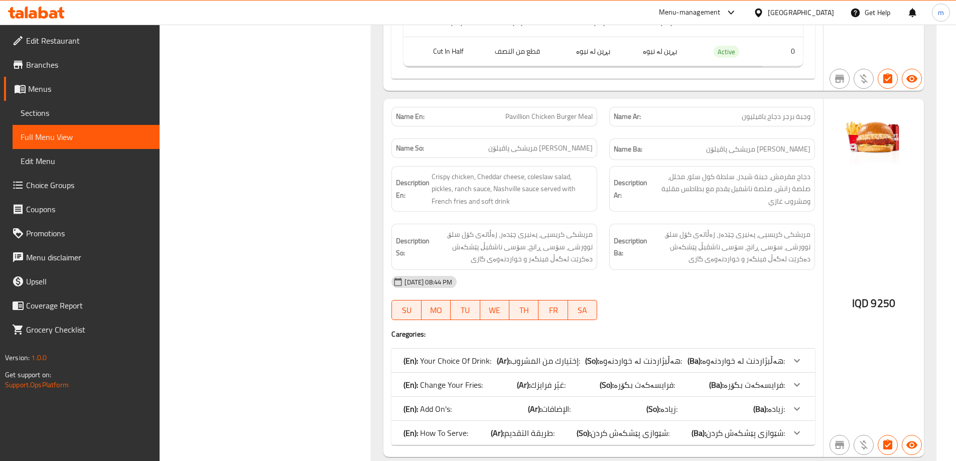
scroll to position [1053, 0]
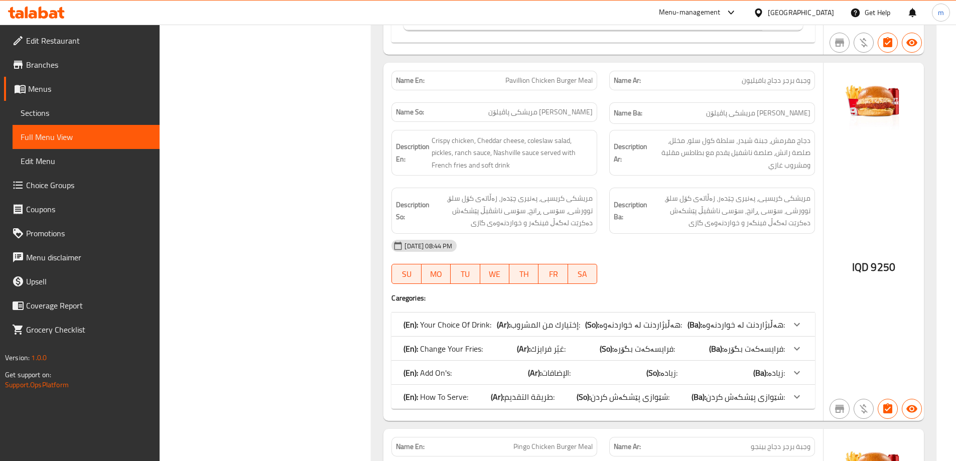
click at [520, 395] on span "طريقة التقديم:" at bounding box center [529, 396] width 50 height 15
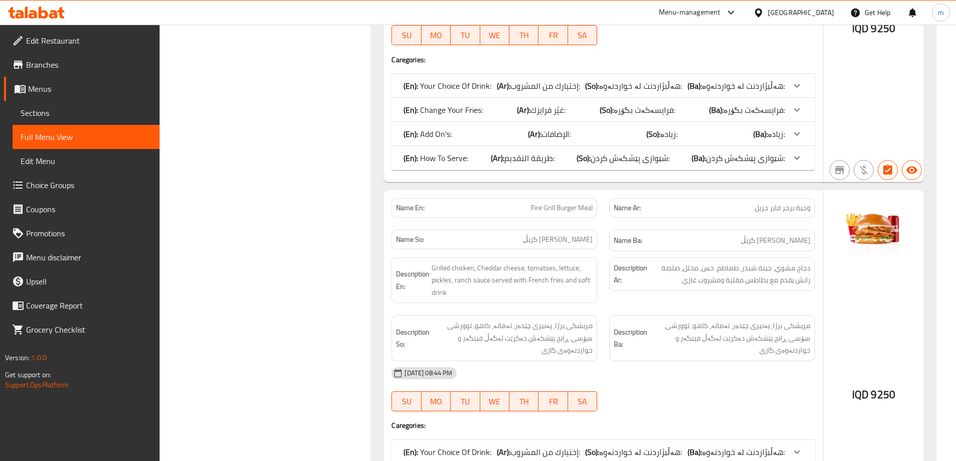
scroll to position [1756, 0]
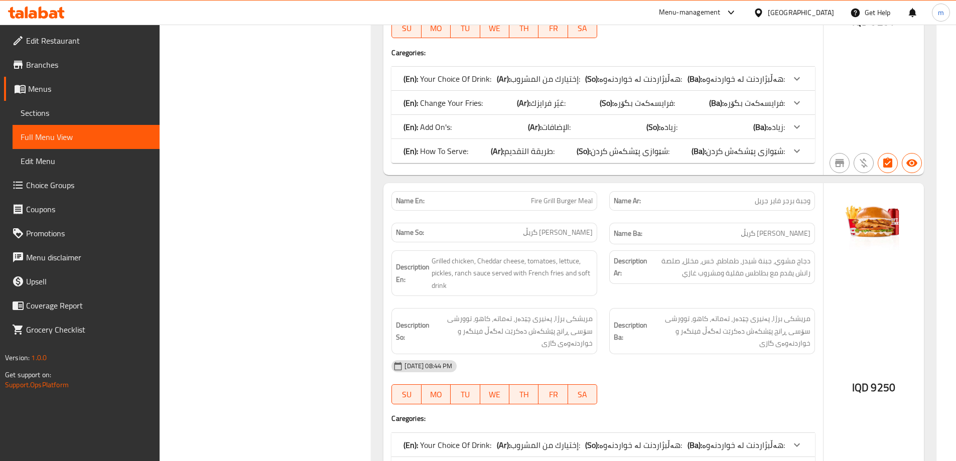
click at [548, 152] on span "طريقة التقديم:" at bounding box center [529, 150] width 50 height 15
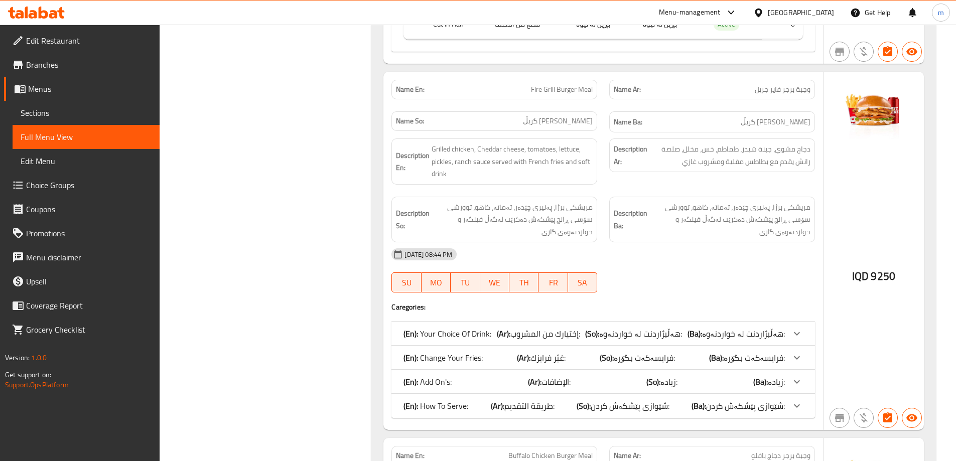
scroll to position [2107, 0]
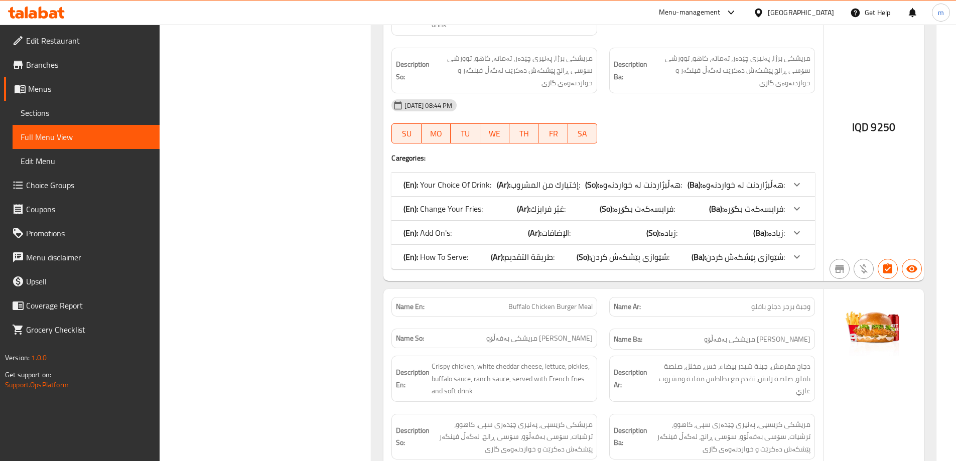
click at [449, 256] on p "(En): How To Serve:" at bounding box center [435, 257] width 65 height 12
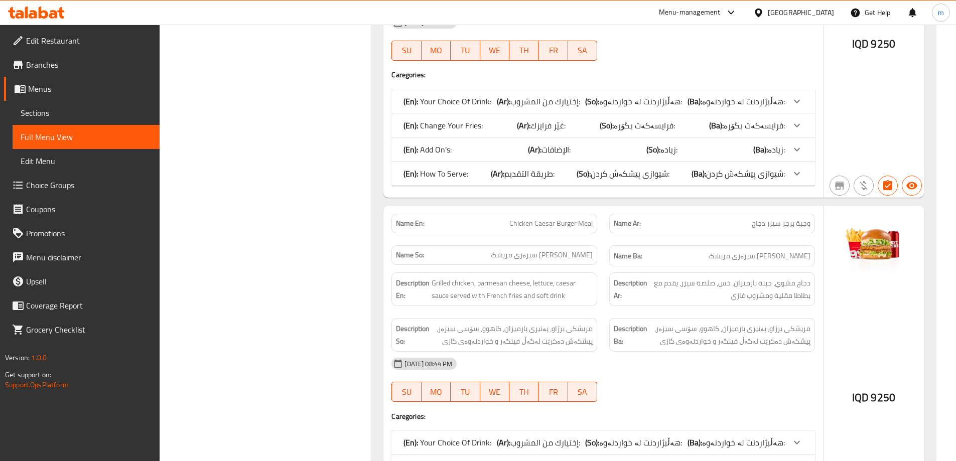
scroll to position [2692, 0]
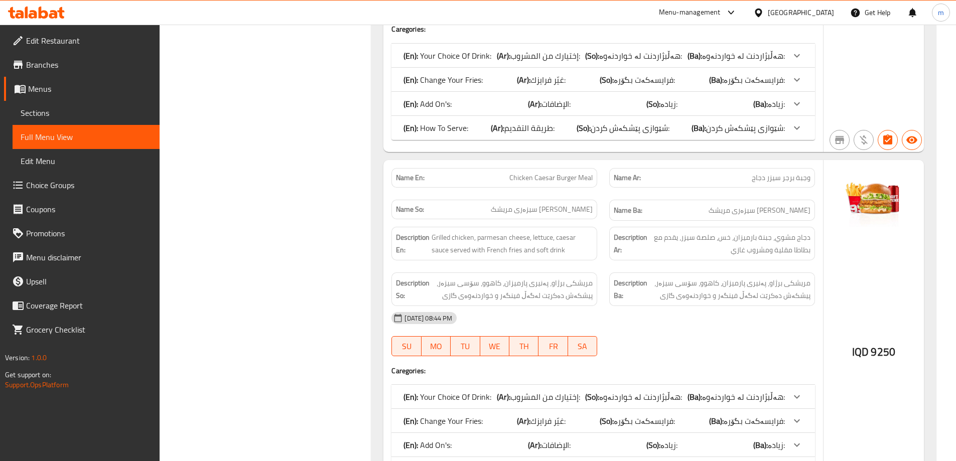
click at [521, 123] on span "طريقة التقديم:" at bounding box center [529, 127] width 50 height 15
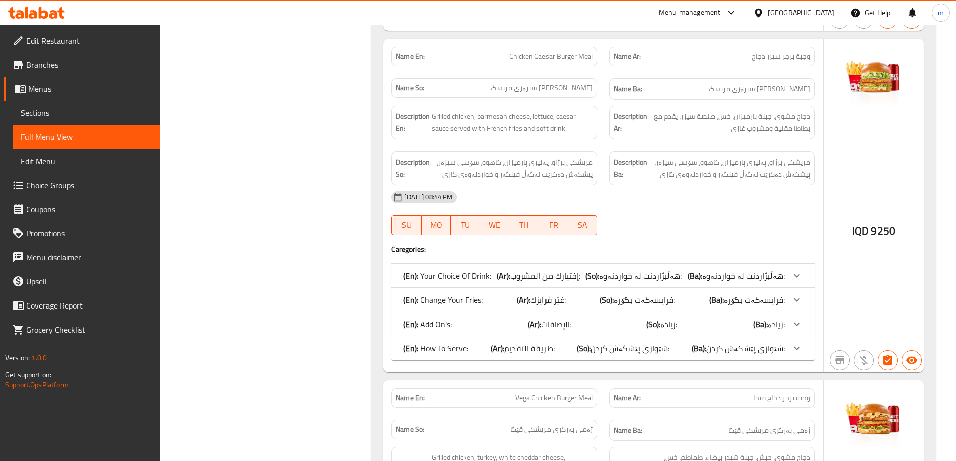
scroll to position [2926, 0]
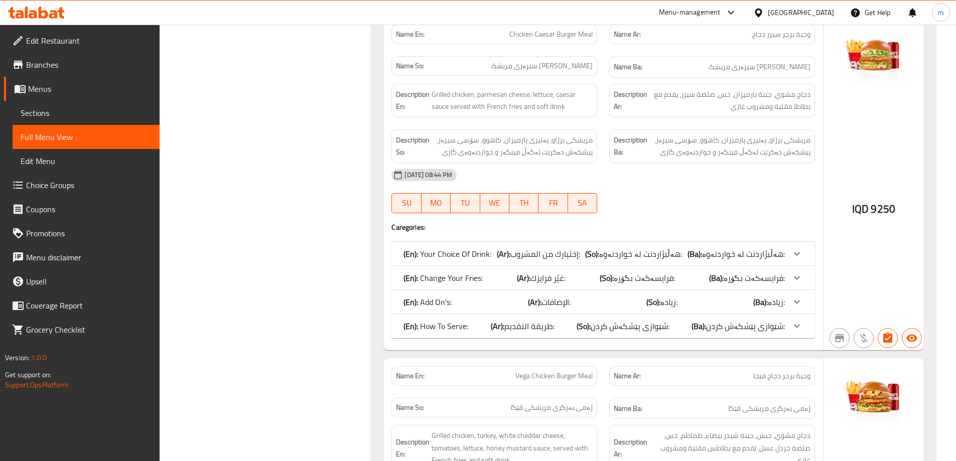
click at [529, 323] on span "طريقة التقديم:" at bounding box center [529, 326] width 50 height 15
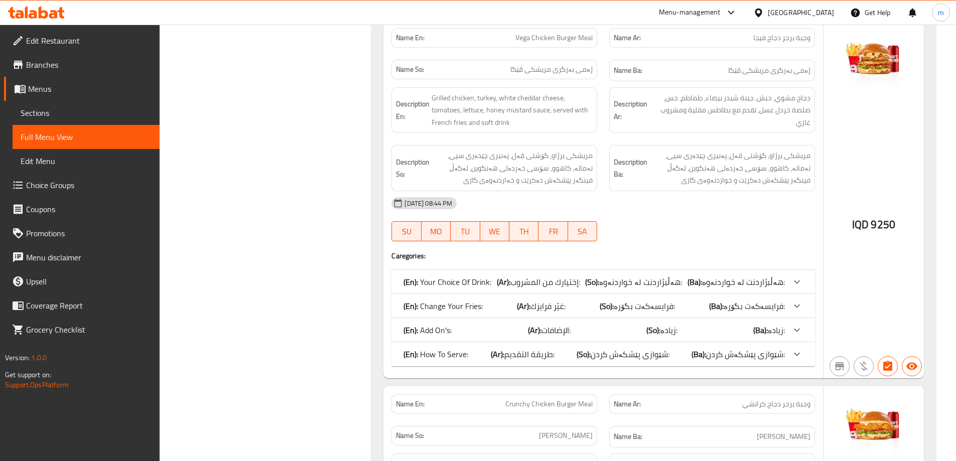
scroll to position [3511, 0]
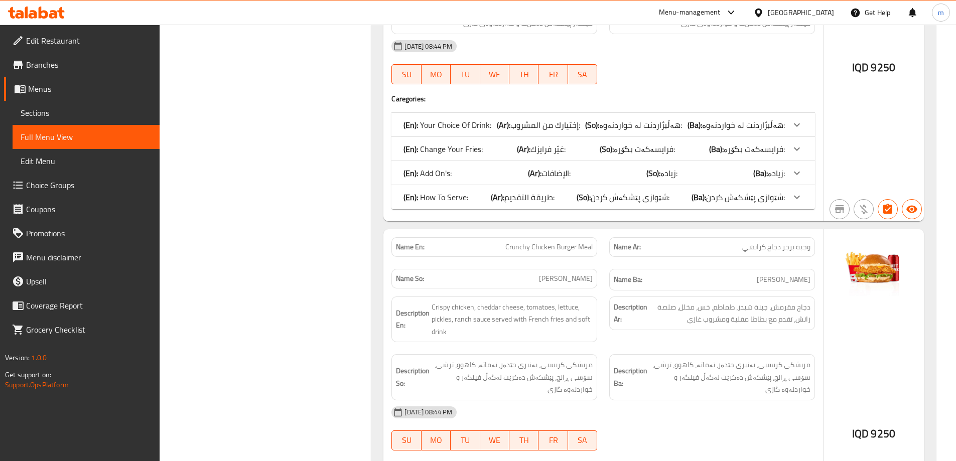
click at [503, 197] on b "(Ar):" at bounding box center [498, 197] width 14 height 15
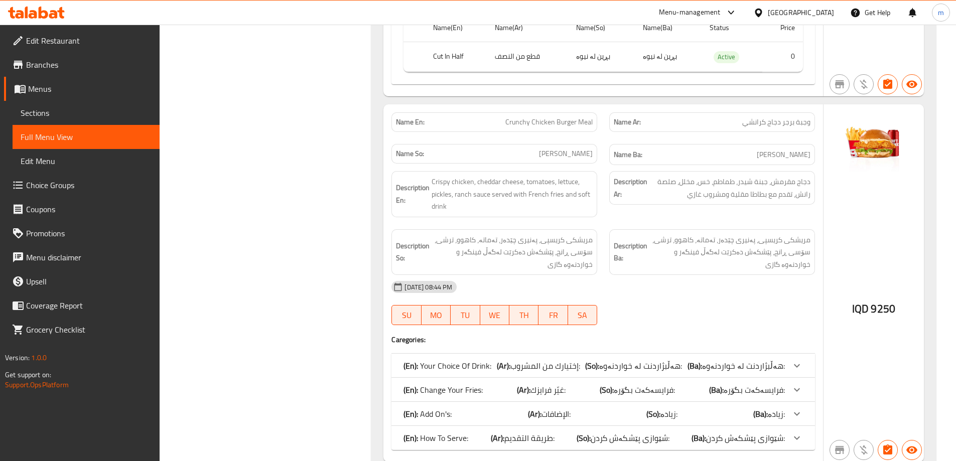
scroll to position [3862, 0]
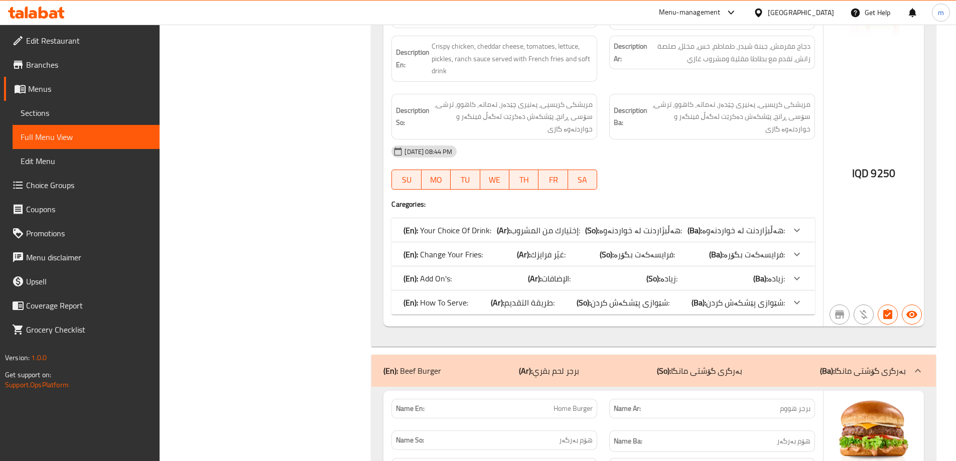
click at [518, 308] on span "طريقة التقديم:" at bounding box center [529, 302] width 50 height 15
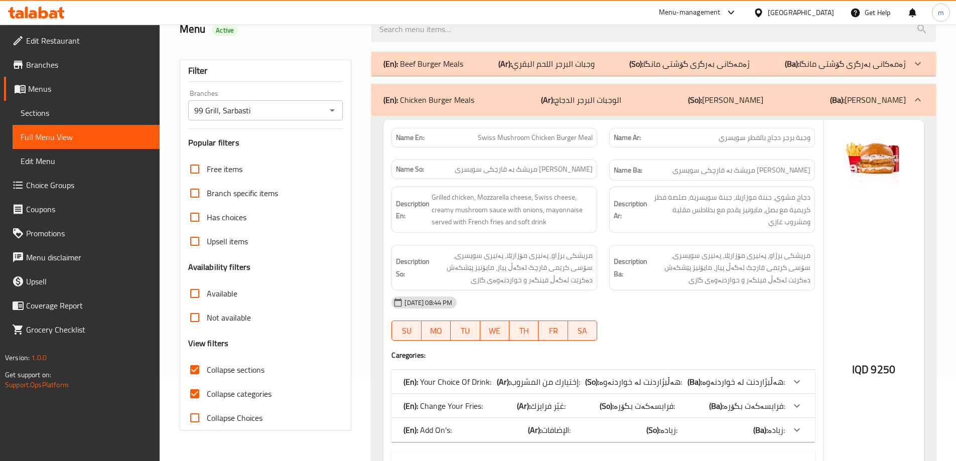
scroll to position [0, 0]
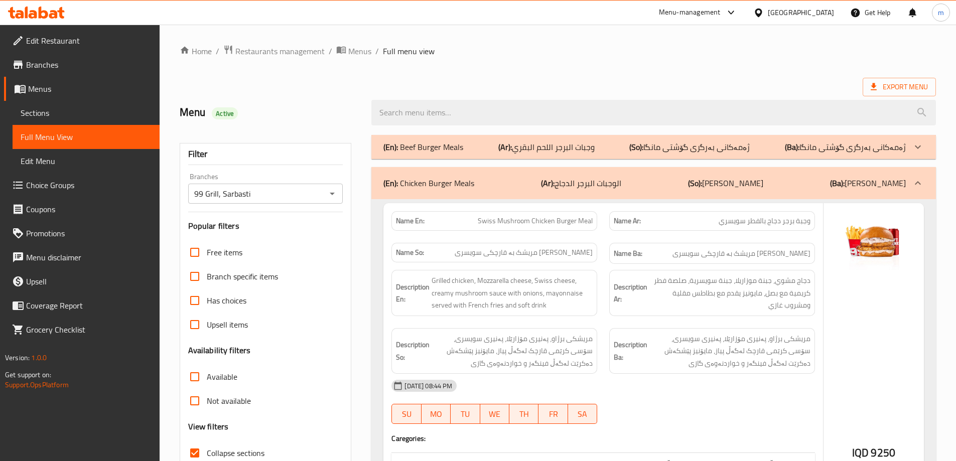
click at [498, 153] on div "(En): Beef Burger Meals (Ar): وجبات البرجر اللحم البقري (So): ژەمەکانی بەرگری گ…" at bounding box center [653, 147] width 564 height 24
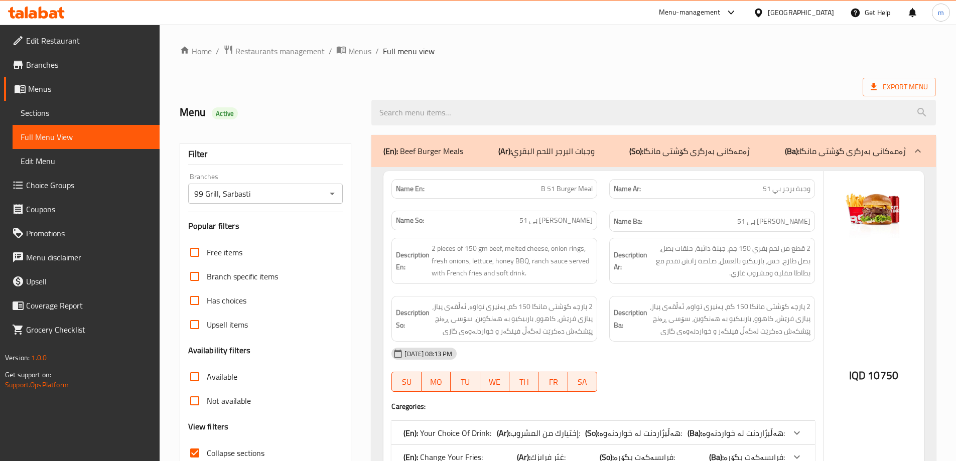
scroll to position [234, 0]
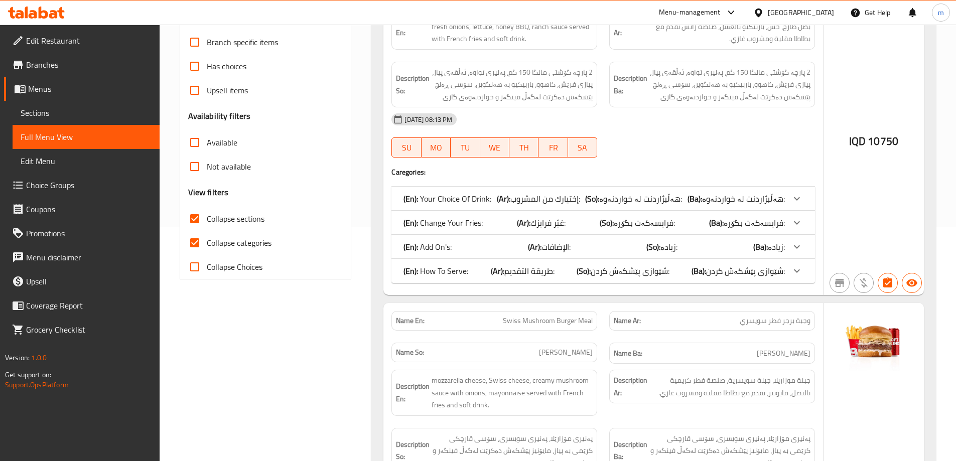
click at [453, 267] on p "(En): How To Serve:" at bounding box center [435, 271] width 65 height 12
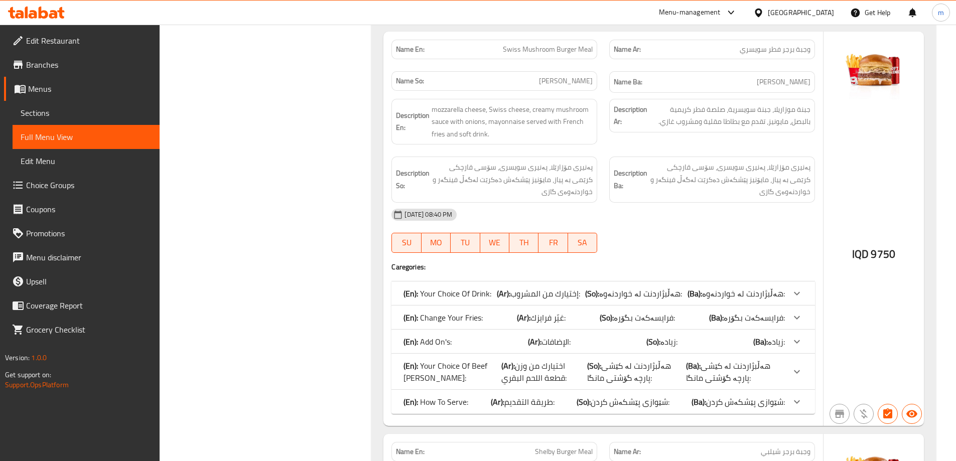
scroll to position [702, 0]
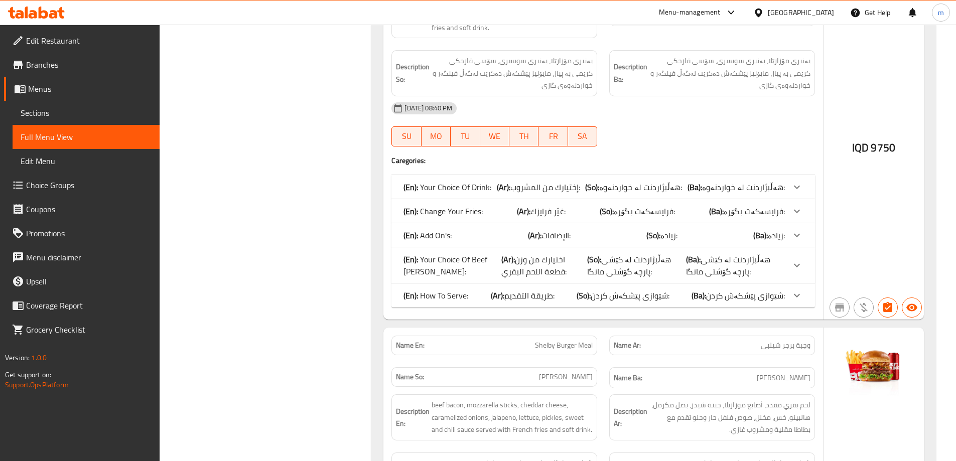
click at [488, 299] on div "(En): How To Serve: (Ar): طريقة التقديم: (So): شێوازی پێشکەش کردن: (Ba): شێوازی…" at bounding box center [593, 295] width 381 height 12
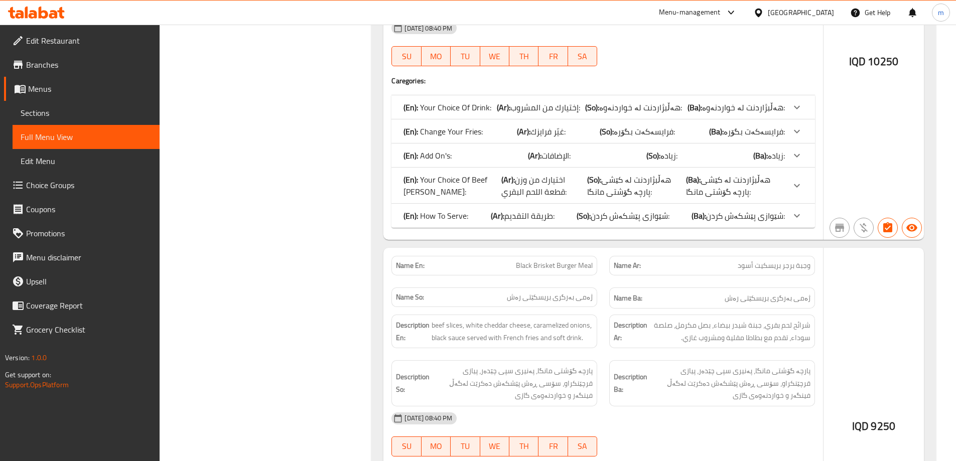
scroll to position [1288, 0]
drag, startPoint x: 479, startPoint y: 222, endPoint x: 490, endPoint y: 224, distance: 10.7
click at [479, 221] on div "(En): How To Serve: (Ar): طريقة التقديم: (So): شێوازی پێشکەش کردن: (Ba): شێوازی…" at bounding box center [602, 215] width 423 height 24
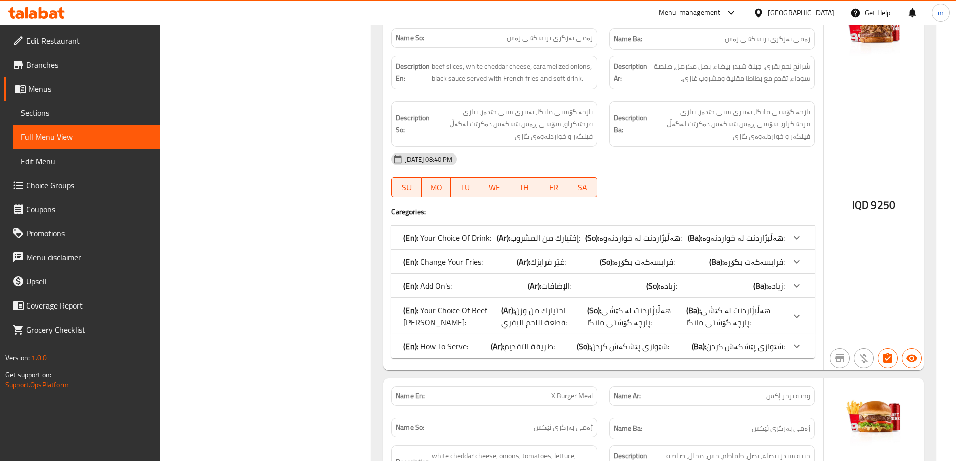
scroll to position [1639, 0]
click at [566, 340] on div "(En): How To Serve: (Ar): طريقة التقديم: (So): شێوازی پێشکەش کردن: (Ba): شێوازی…" at bounding box center [593, 344] width 381 height 12
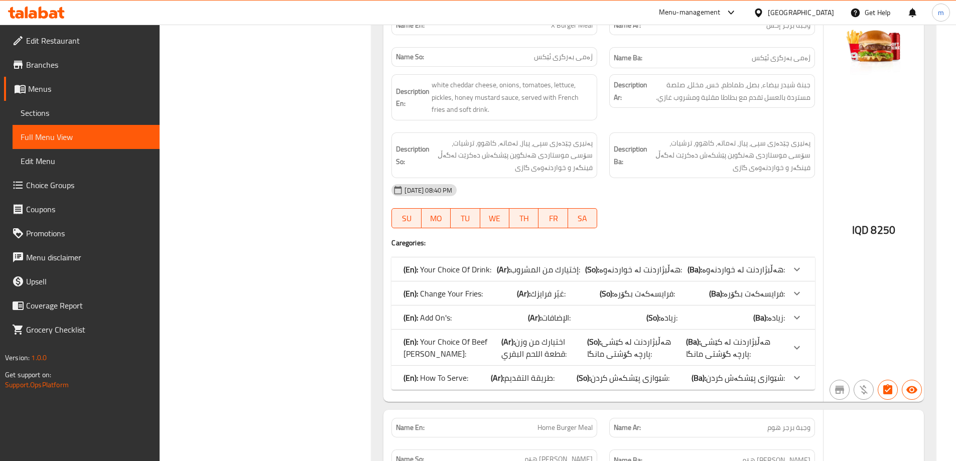
scroll to position [2107, 0]
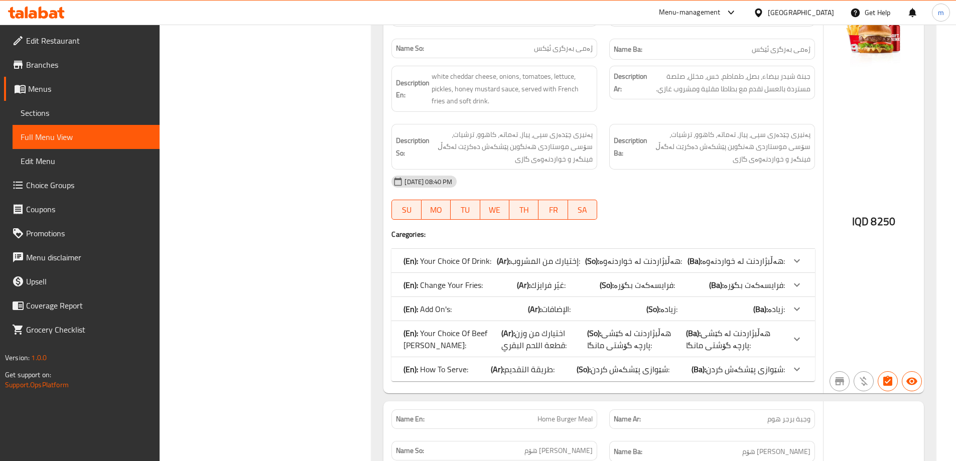
click at [532, 366] on span "طريقة التقديم:" at bounding box center [529, 369] width 50 height 15
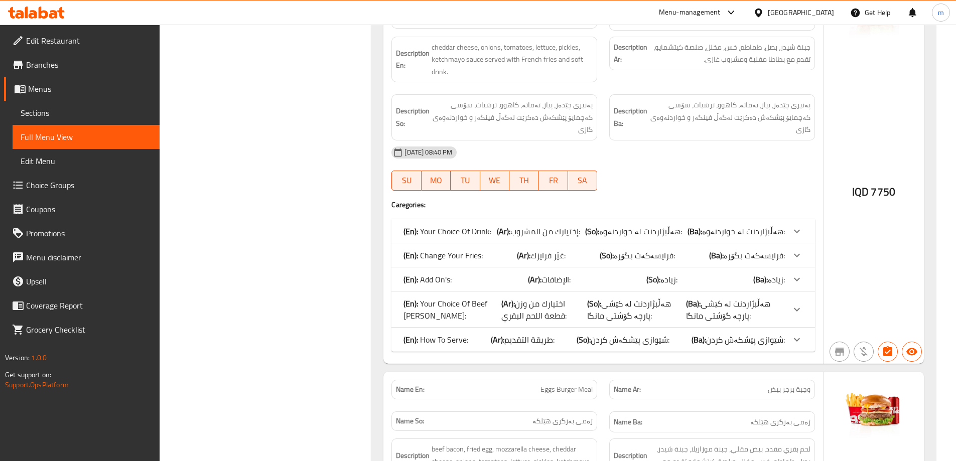
scroll to position [2692, 0]
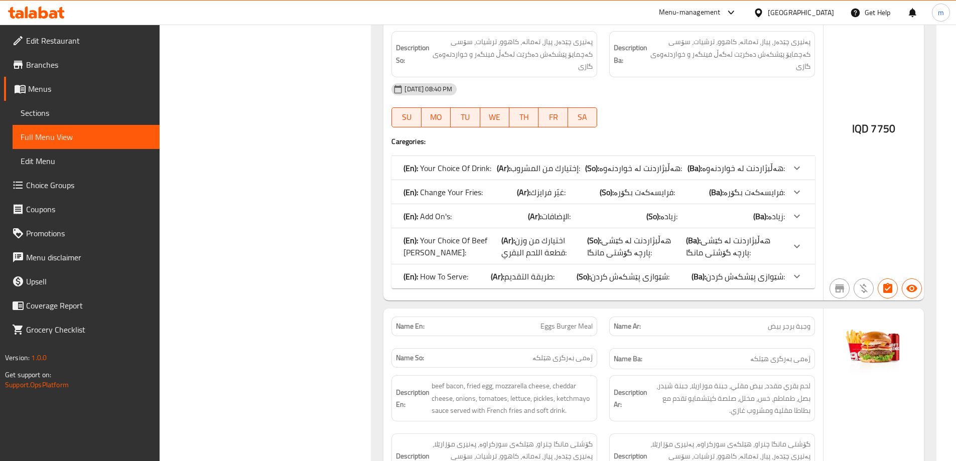
click at [515, 269] on span "طريقة التقديم:" at bounding box center [529, 276] width 50 height 15
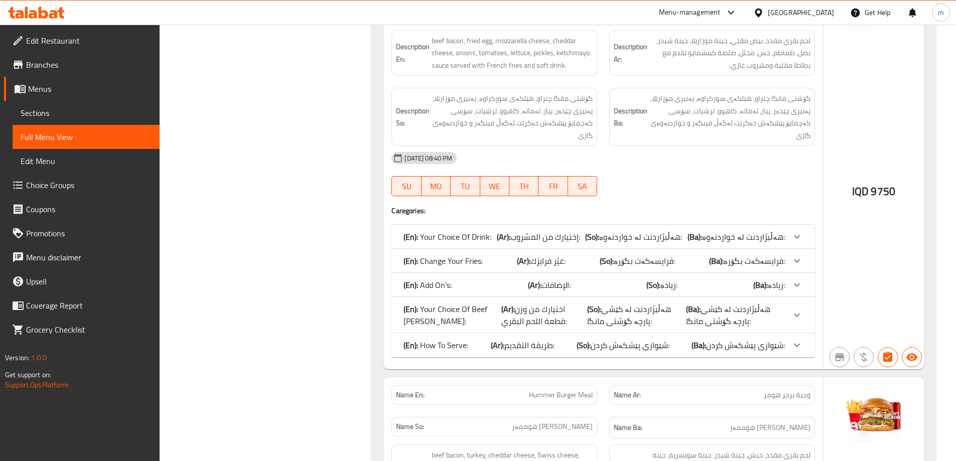
scroll to position [3160, 0]
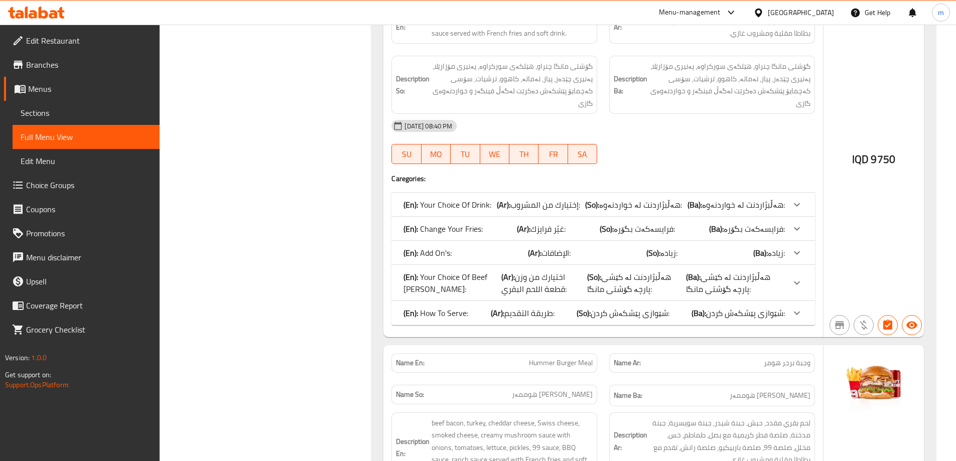
click at [507, 305] on span "طريقة التقديم:" at bounding box center [529, 312] width 50 height 15
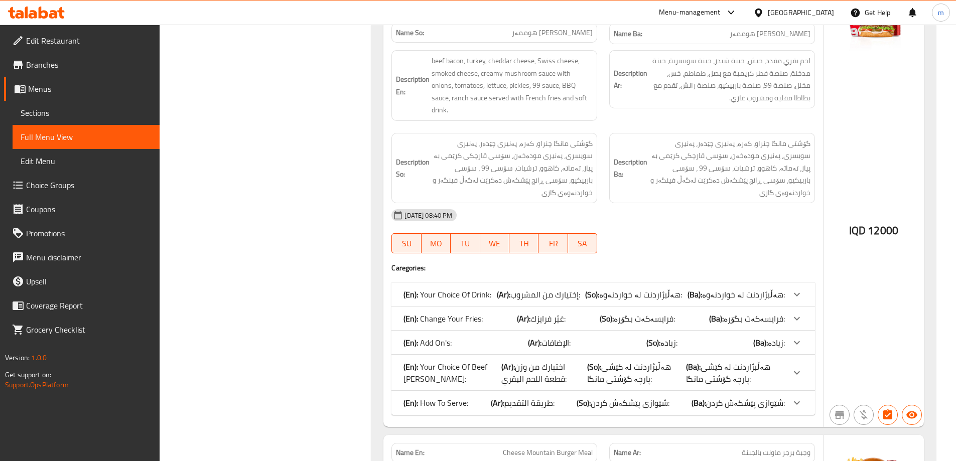
scroll to position [3628, 0]
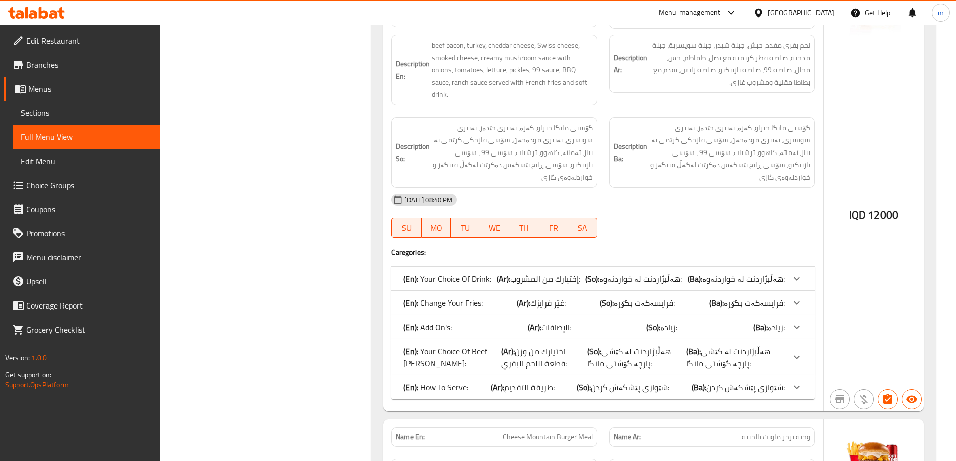
click at [535, 380] on span "طريقة التقديم:" at bounding box center [529, 387] width 50 height 15
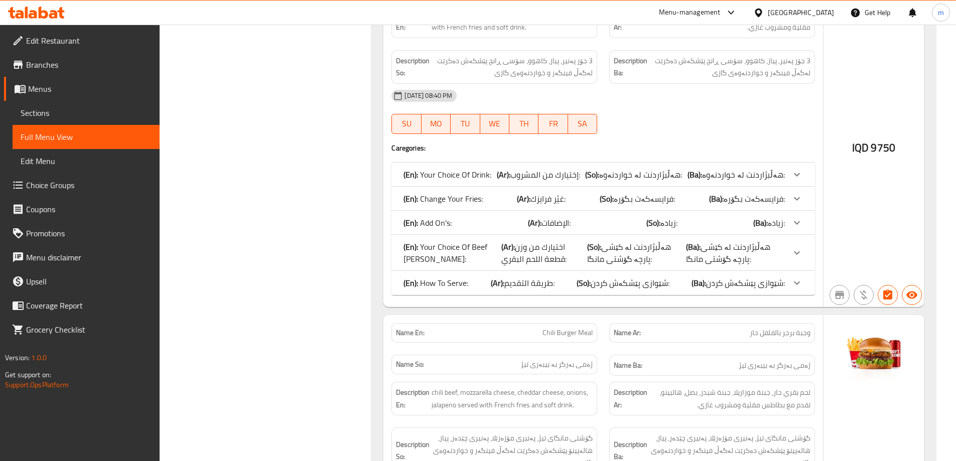
scroll to position [4213, 0]
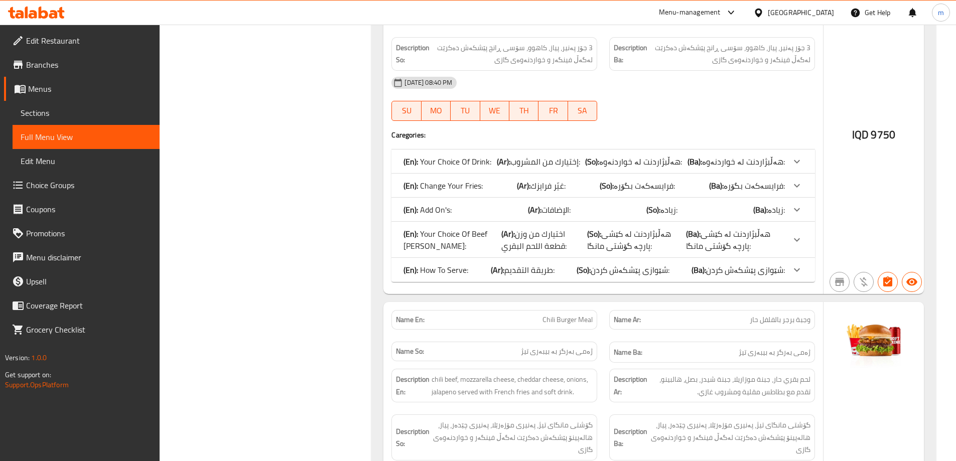
click at [528, 262] on span "طريقة التقديم:" at bounding box center [529, 269] width 50 height 15
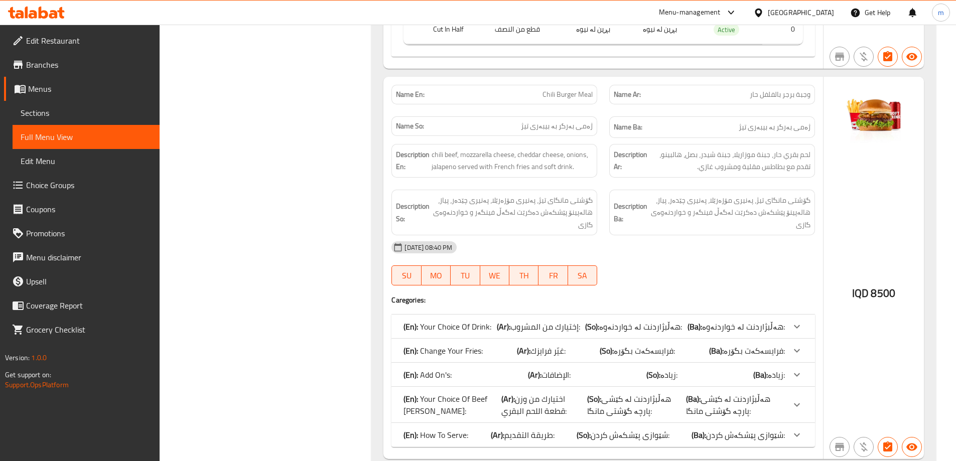
scroll to position [4565, 0]
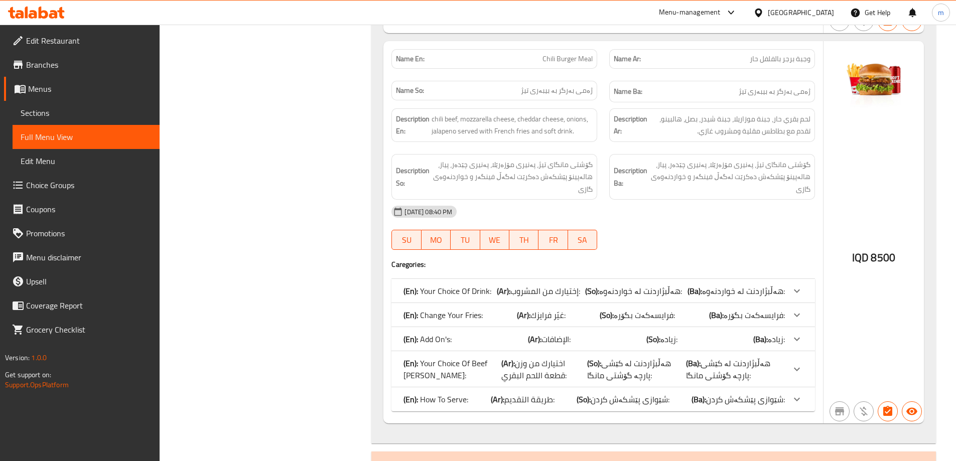
click at [529, 392] on span "طريقة التقديم:" at bounding box center [529, 399] width 50 height 15
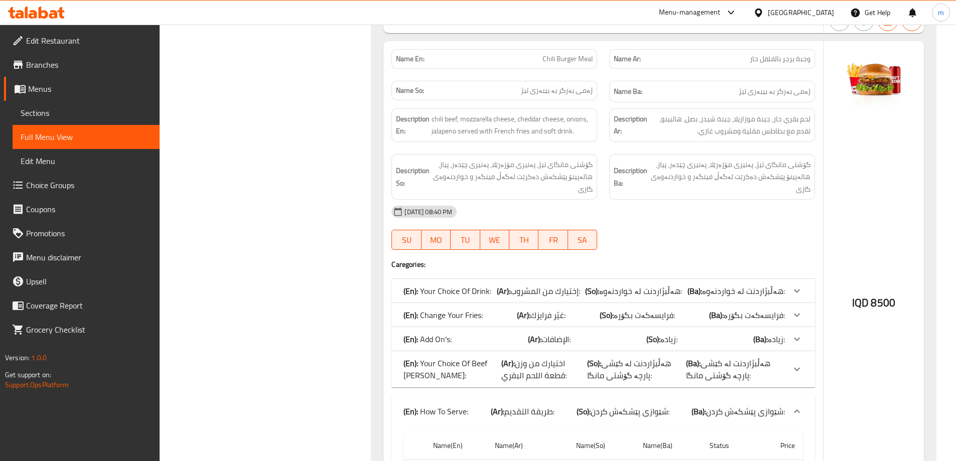
scroll to position [349, 0]
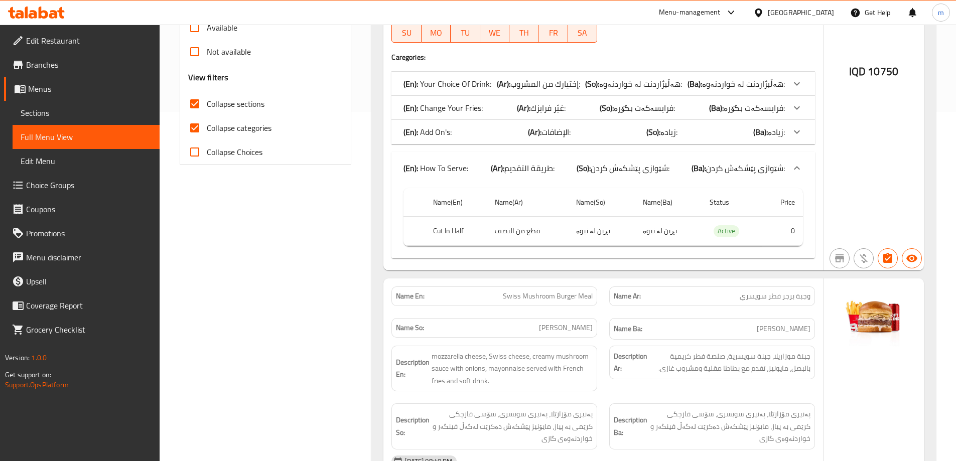
click at [837, 50] on div "IQD 10750" at bounding box center [873, 46] width 100 height 448
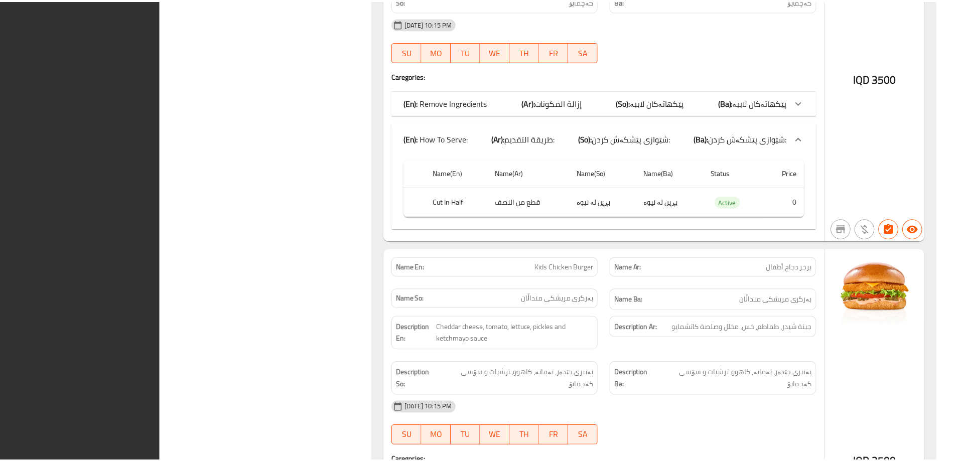
scroll to position [19334, 0]
